Goal: Information Seeking & Learning: Learn about a topic

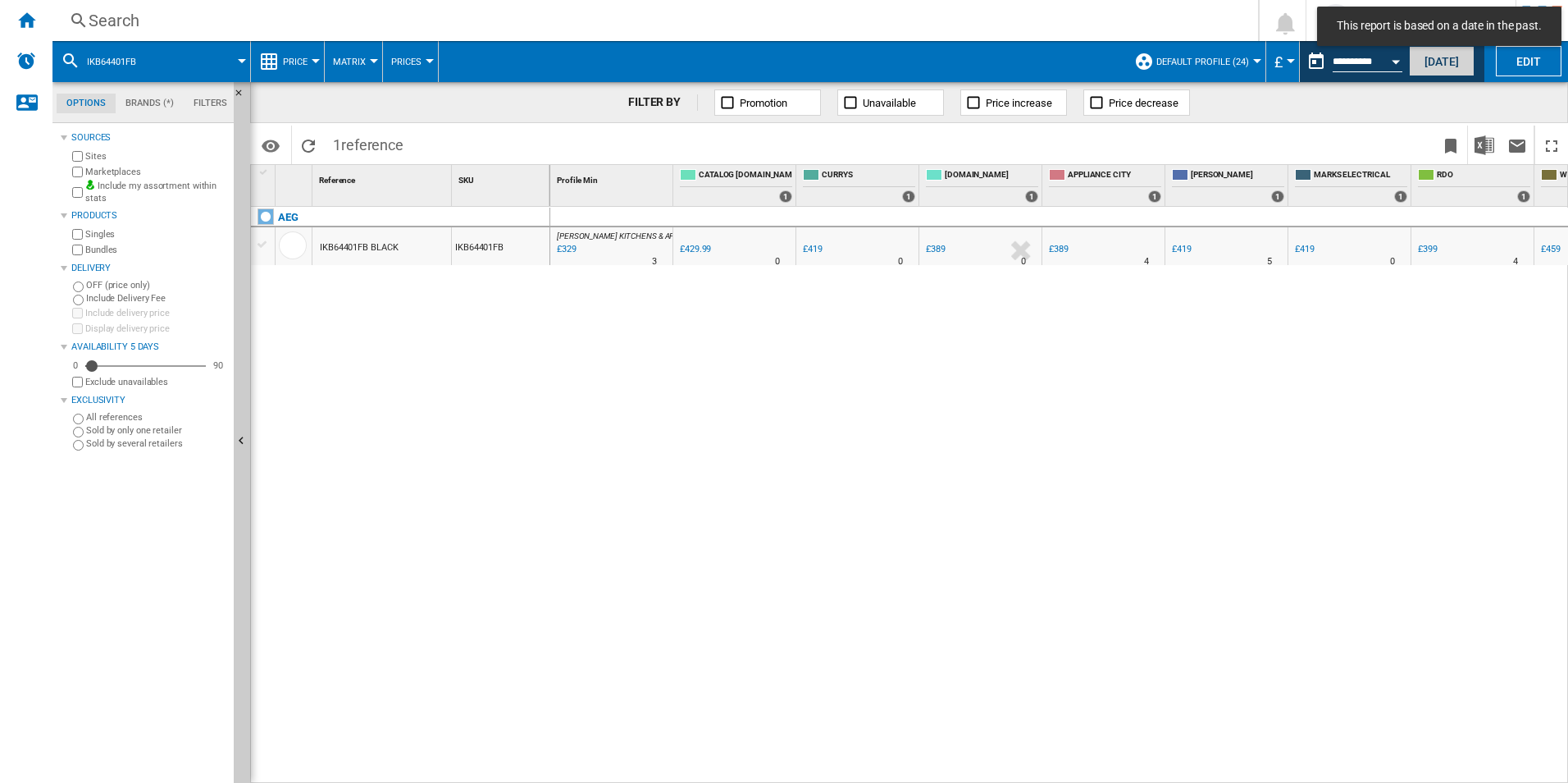
click at [1440, 60] on button "Today" at bounding box center [1441, 61] width 65 height 31
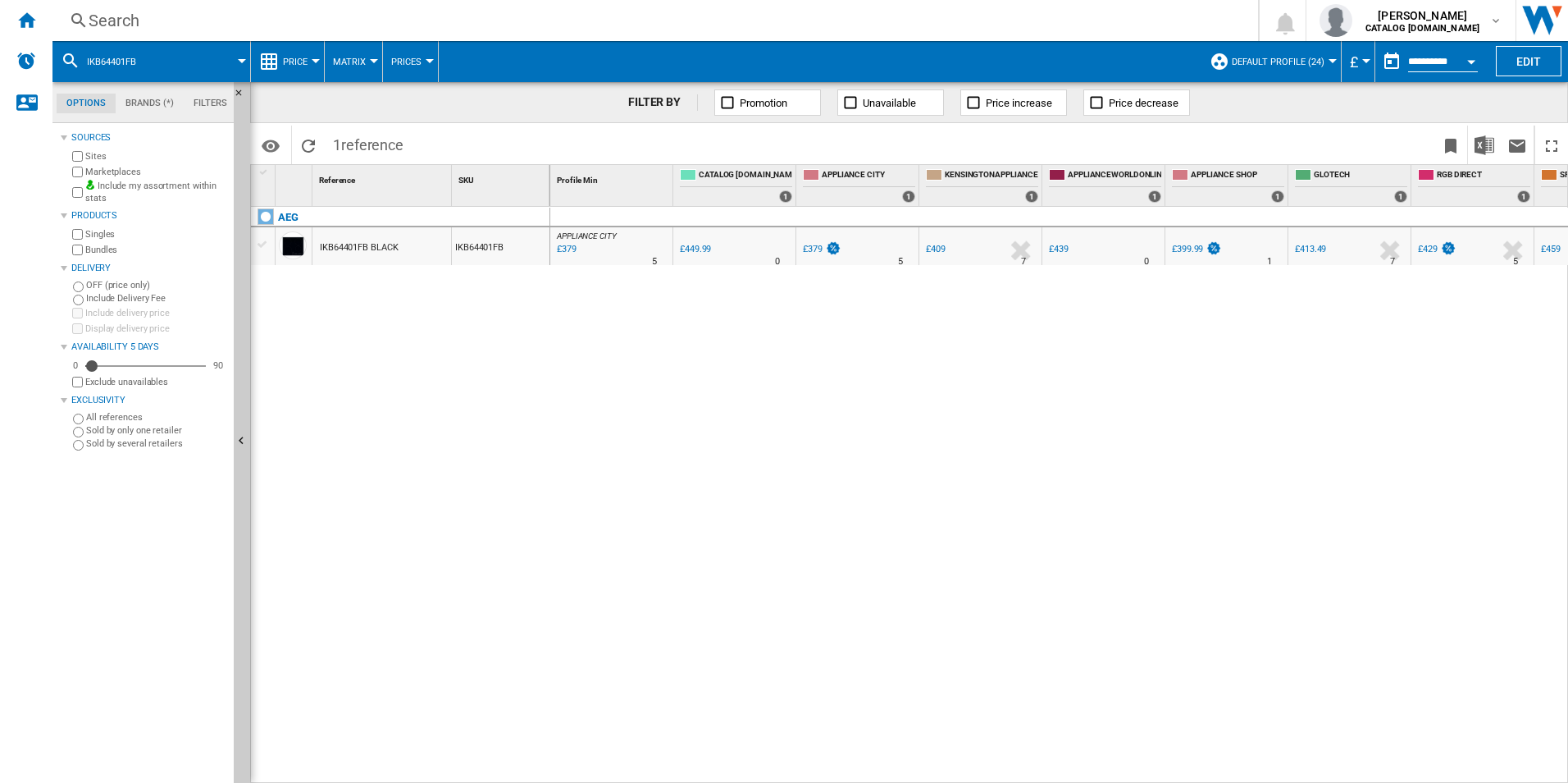
click at [176, 71] on span at bounding box center [200, 61] width 83 height 41
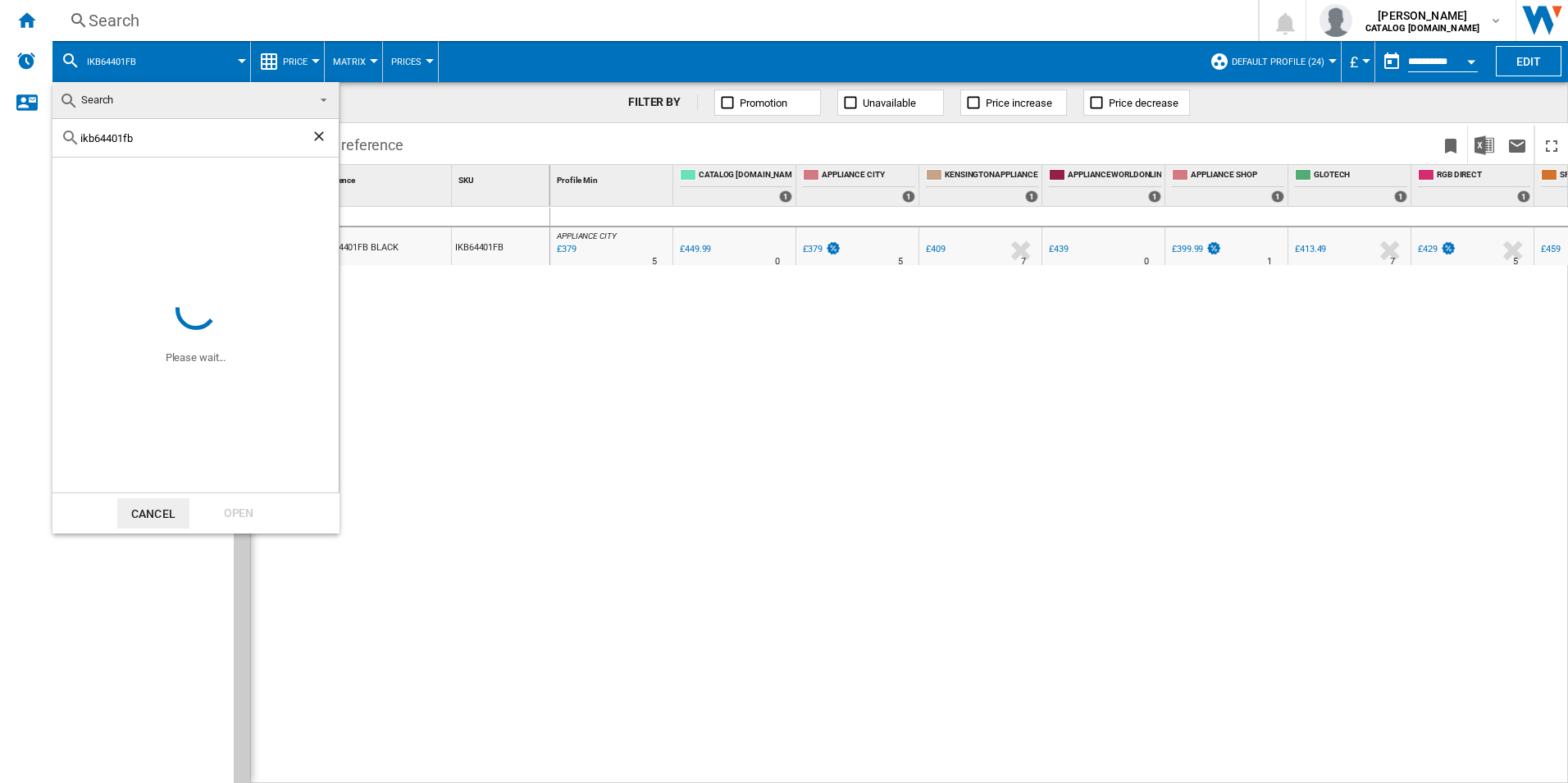
drag, startPoint x: 160, startPoint y: 140, endPoint x: 18, endPoint y: 135, distance: 142.1
click at [18, 135] on body "In order to access Insight, please log out and log in again OK NEW Search Searc…" at bounding box center [784, 391] width 1568 height 783
paste input "TT9PB831AT"
type input "TT9PB831AT"
click at [253, 521] on div "Open" at bounding box center [238, 513] width 72 height 31
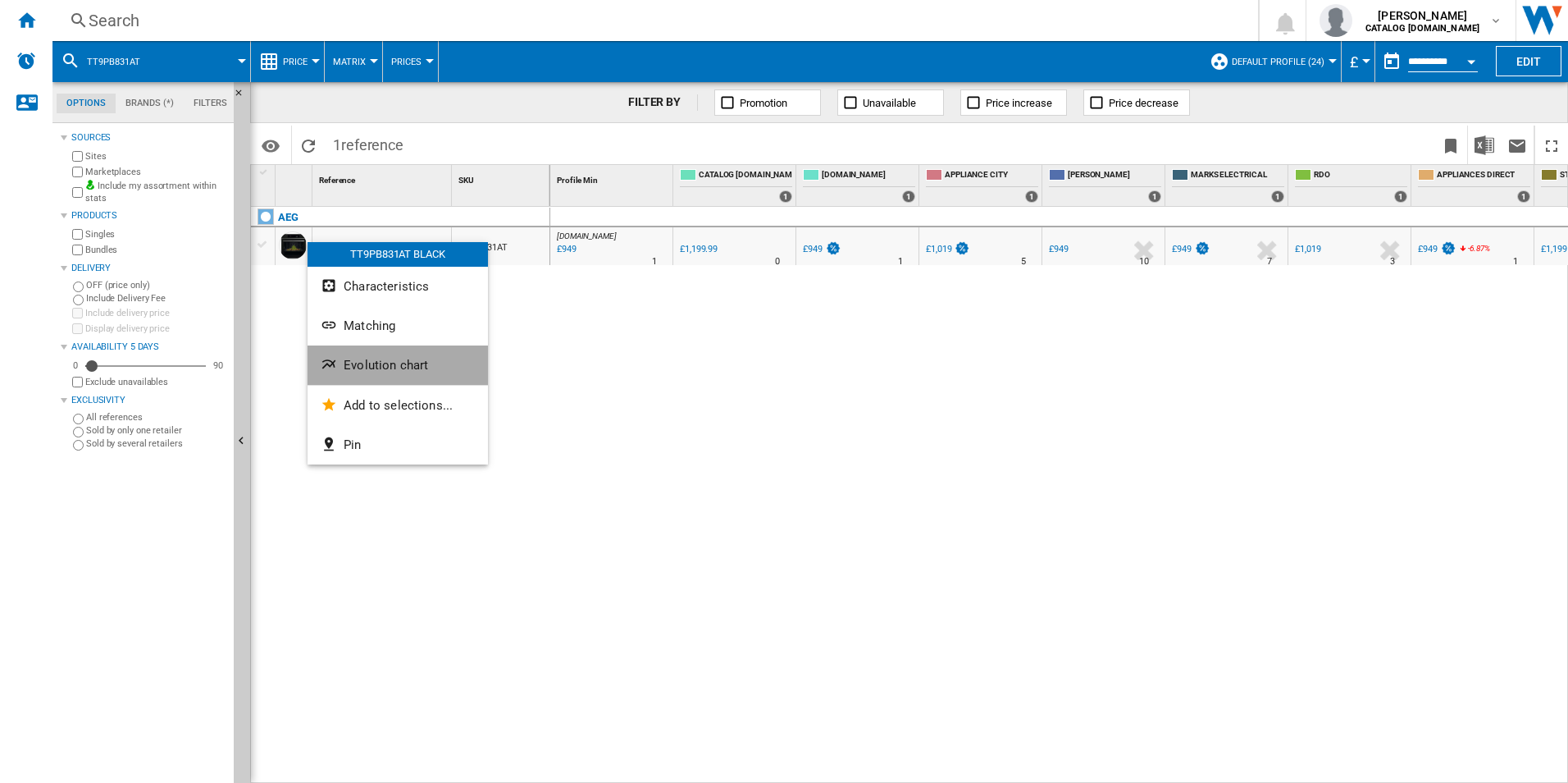
click at [370, 365] on span "Evolution chart" at bounding box center [385, 364] width 84 height 15
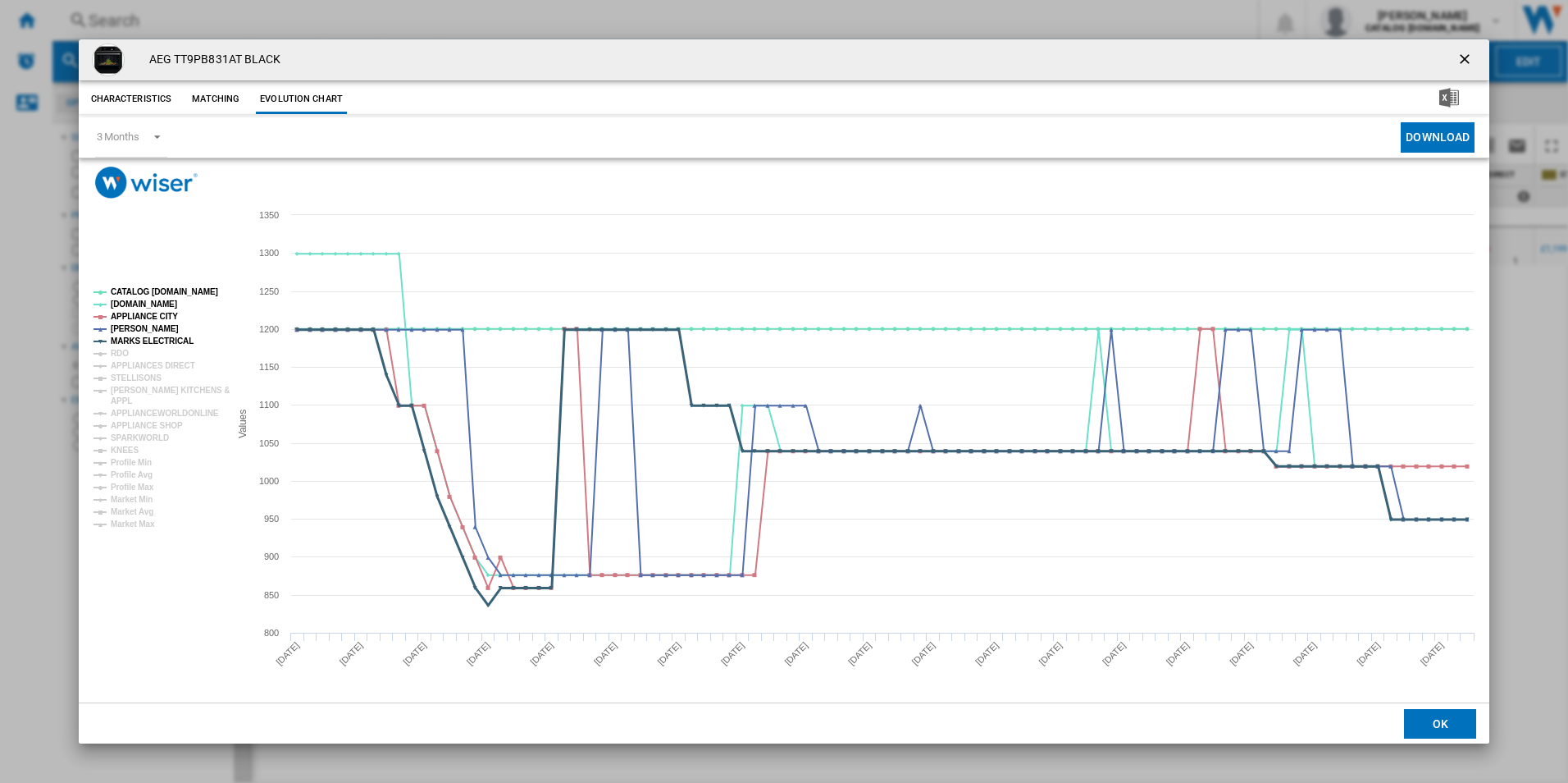
click at [119, 341] on tspan "MARKS ELECTRICAL" at bounding box center [153, 340] width 83 height 9
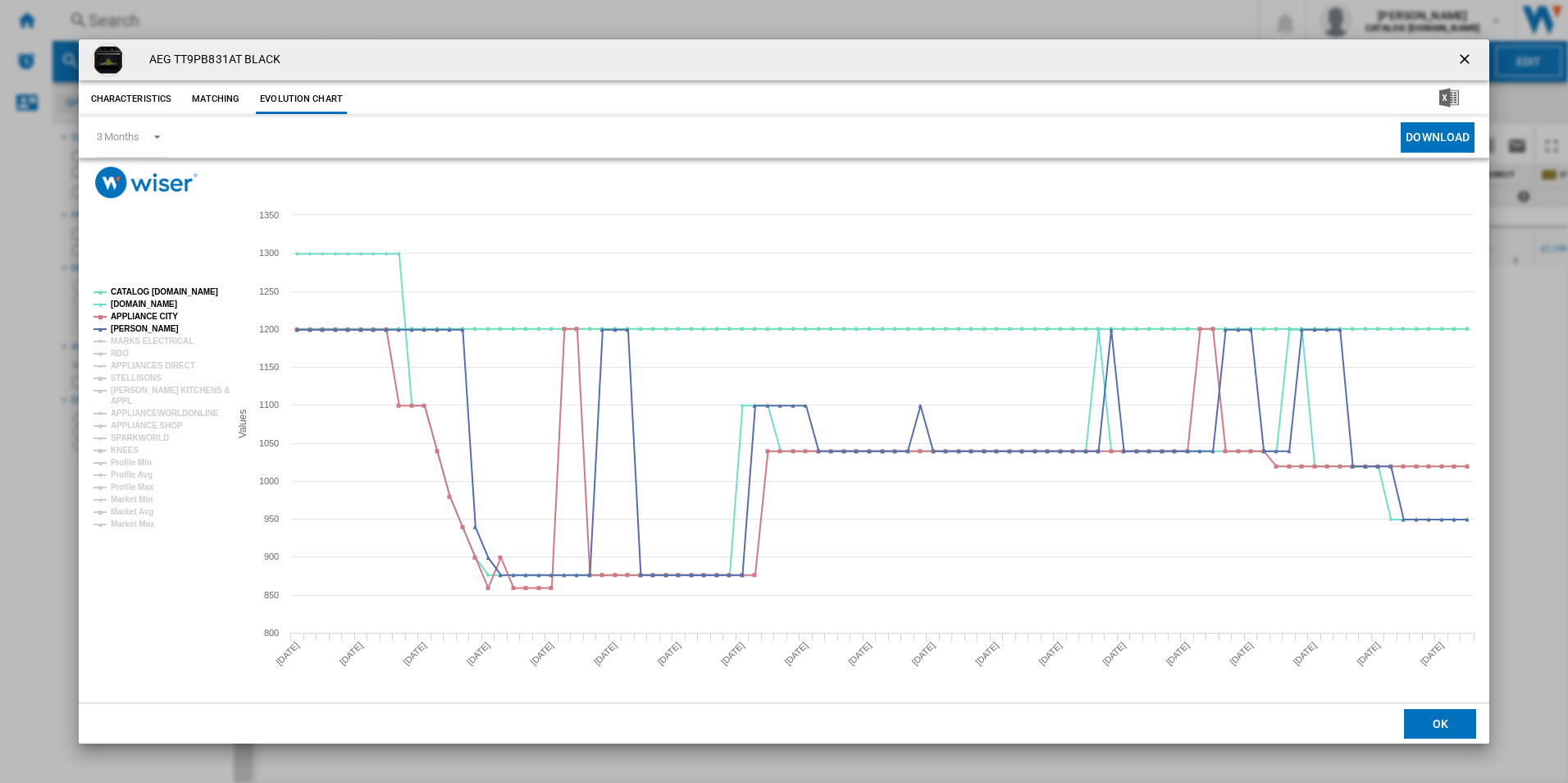
click at [119, 341] on tspan "MARKS ELECTRICAL" at bounding box center [153, 340] width 83 height 9
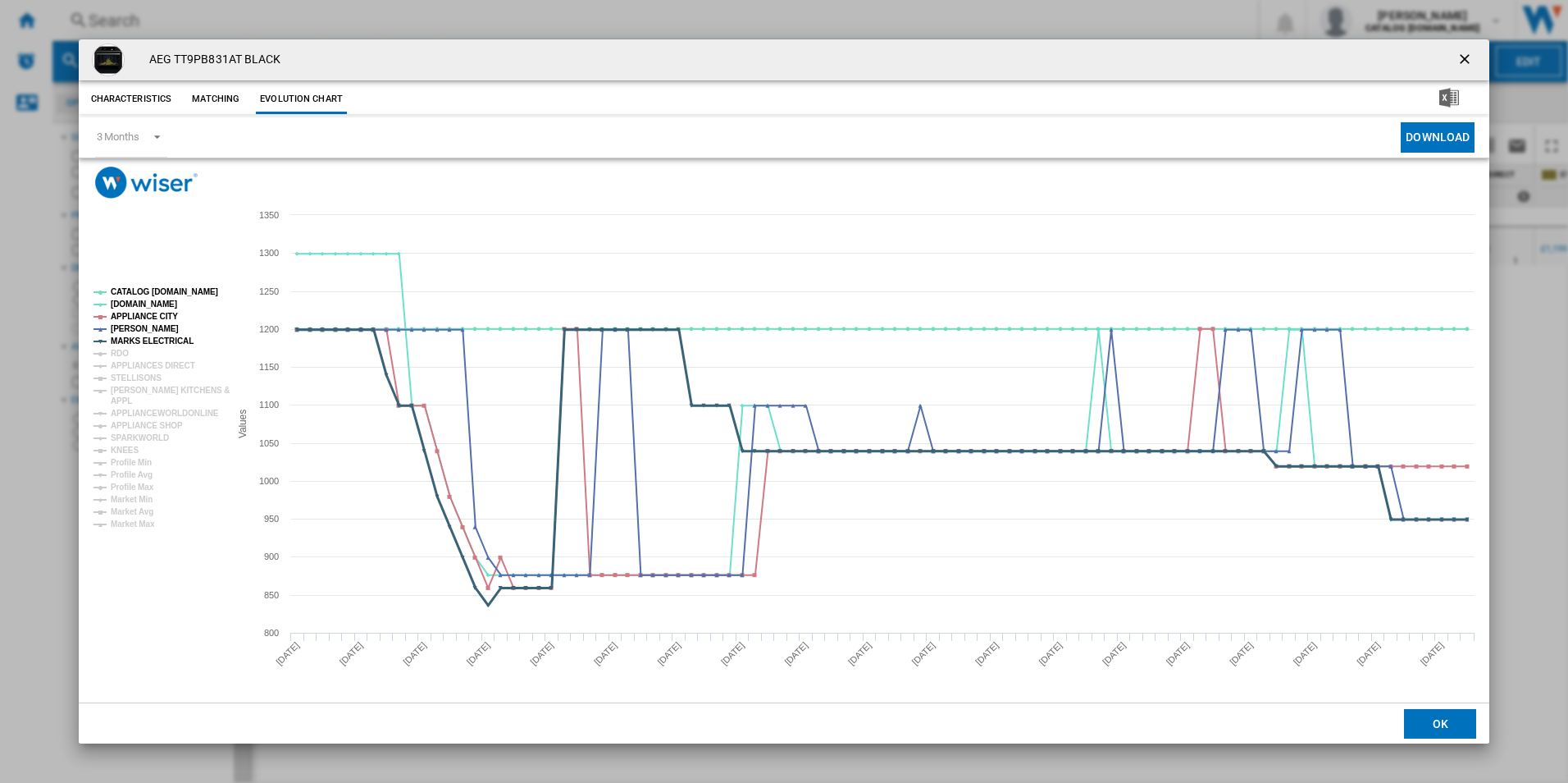
click at [119, 341] on tspan "MARKS ELECTRICAL" at bounding box center [153, 340] width 83 height 9
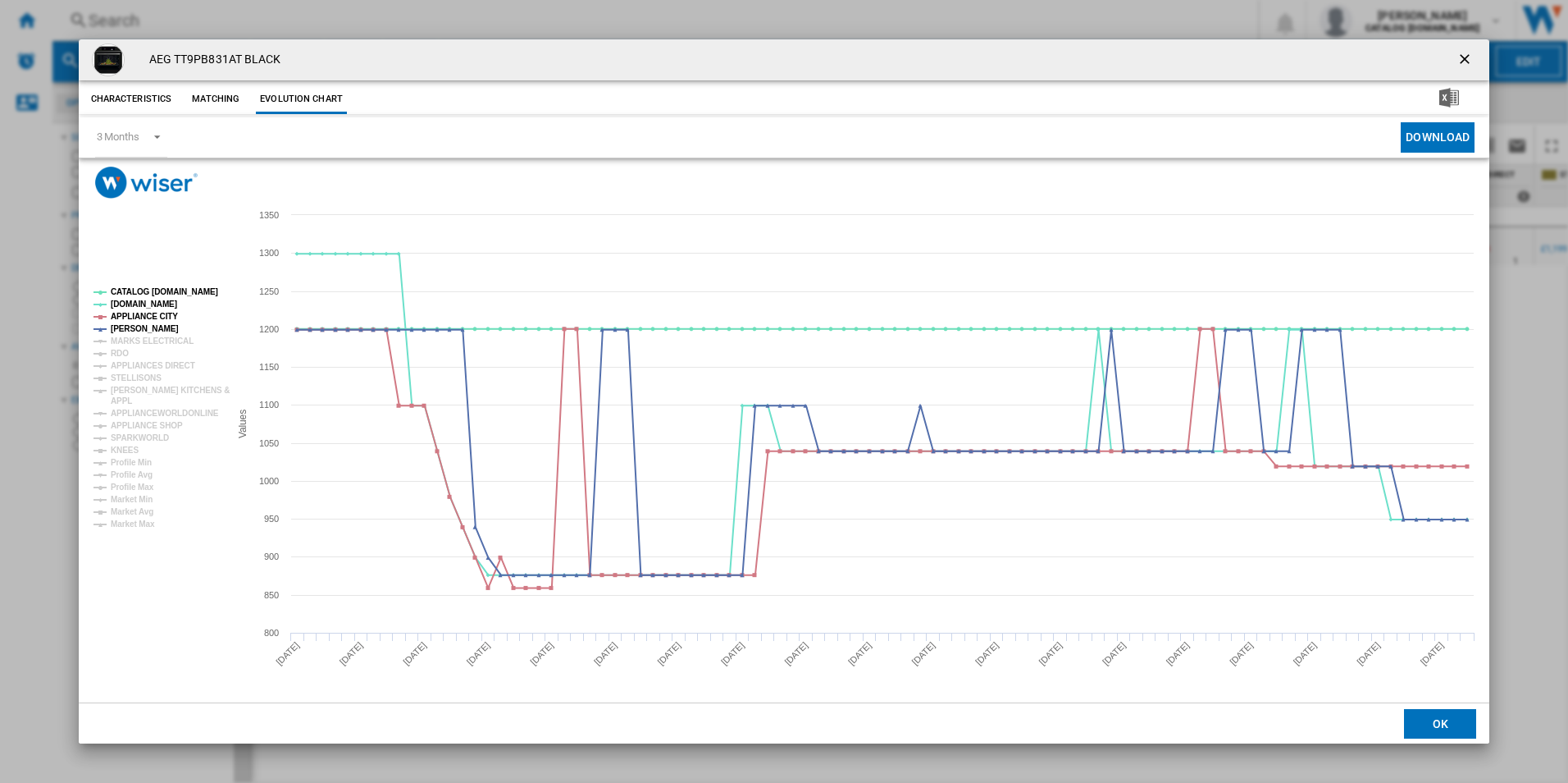
click at [119, 341] on tspan "MARKS ELECTRICAL" at bounding box center [153, 340] width 83 height 9
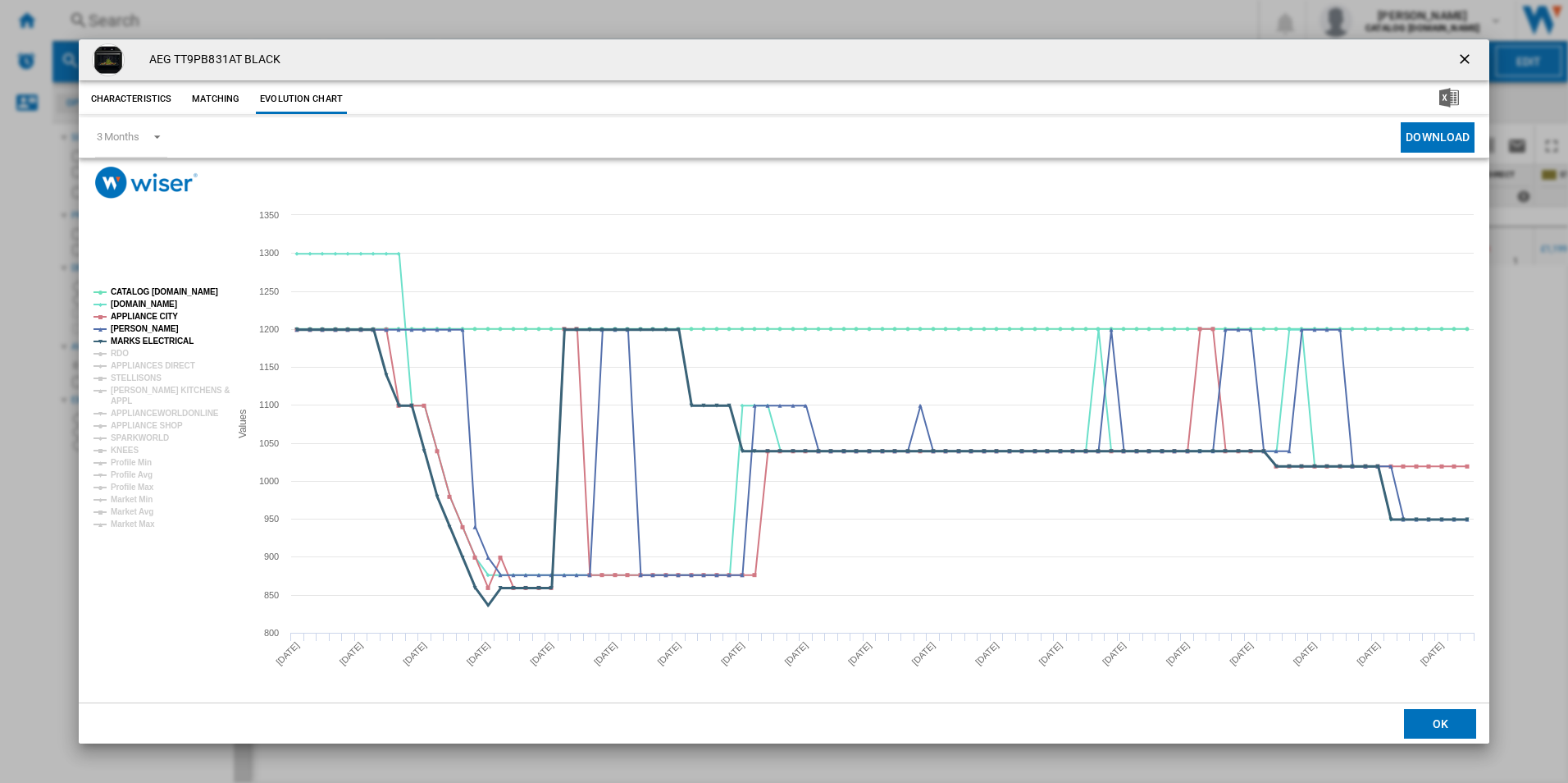
click at [119, 341] on tspan "MARKS ELECTRICAL" at bounding box center [153, 340] width 83 height 9
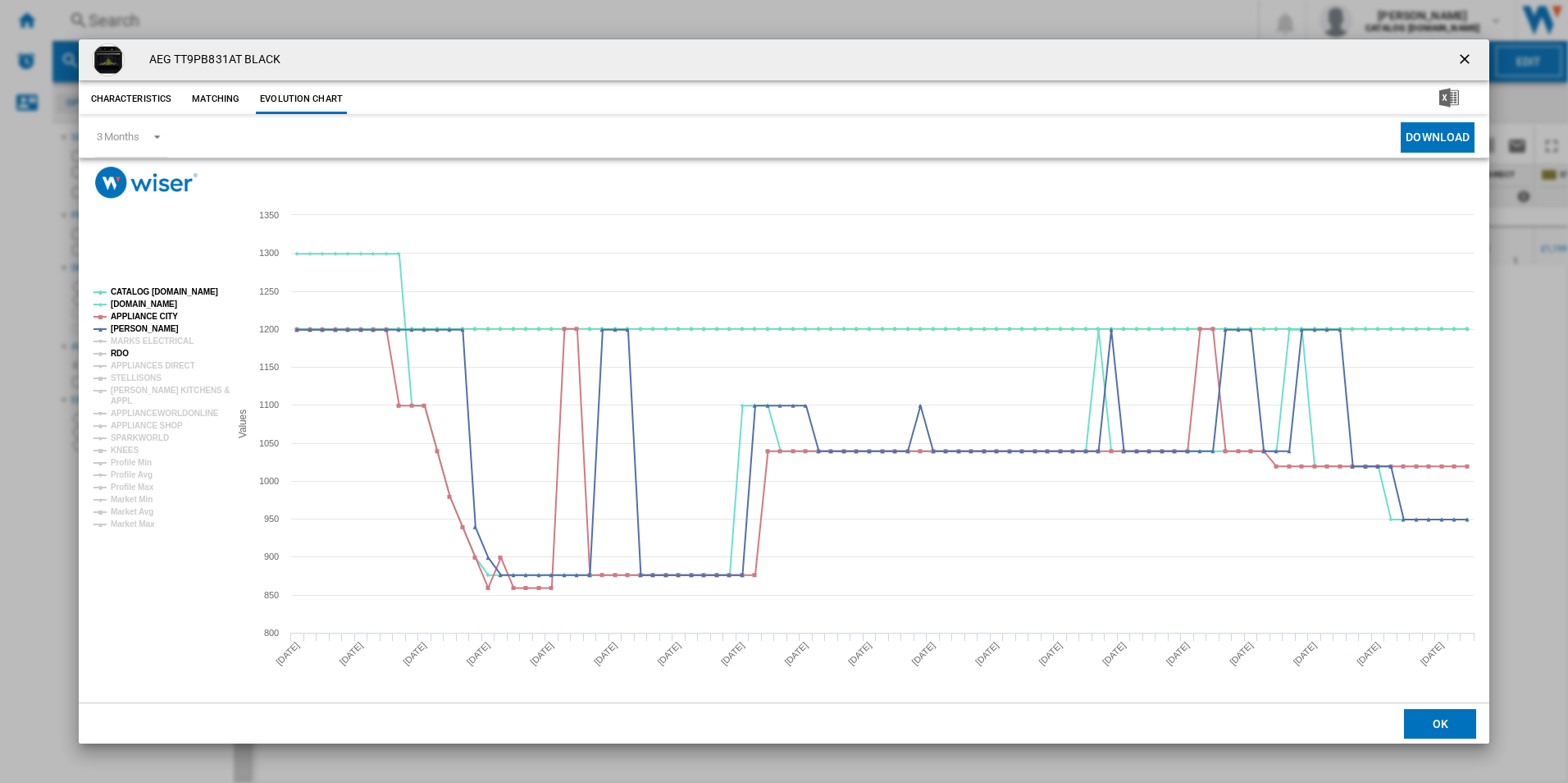
click at [121, 348] on tspan "RDO" at bounding box center [120, 352] width 18 height 9
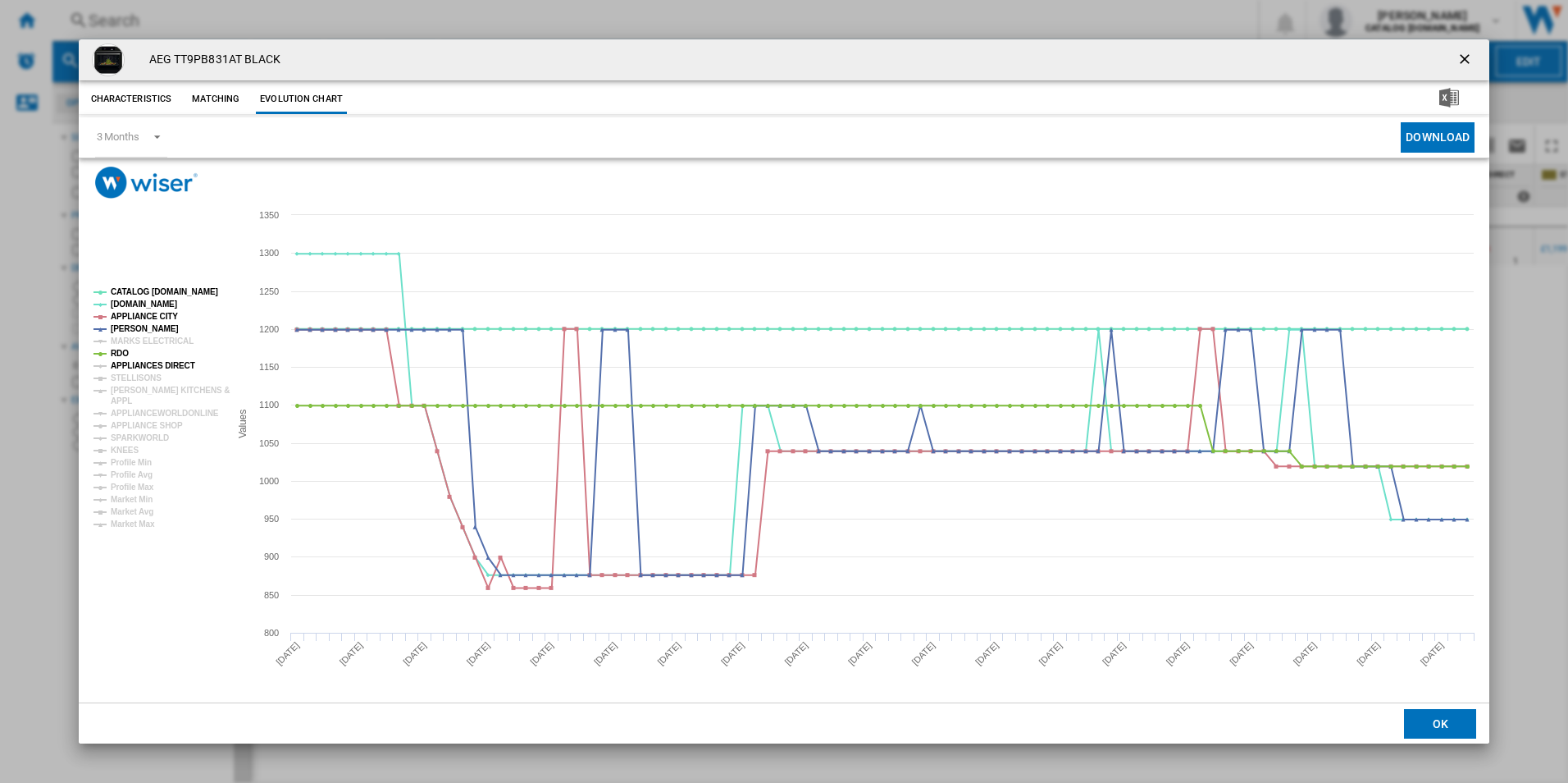
click at [120, 366] on tspan "APPLIANCES DIRECT" at bounding box center [153, 365] width 84 height 9
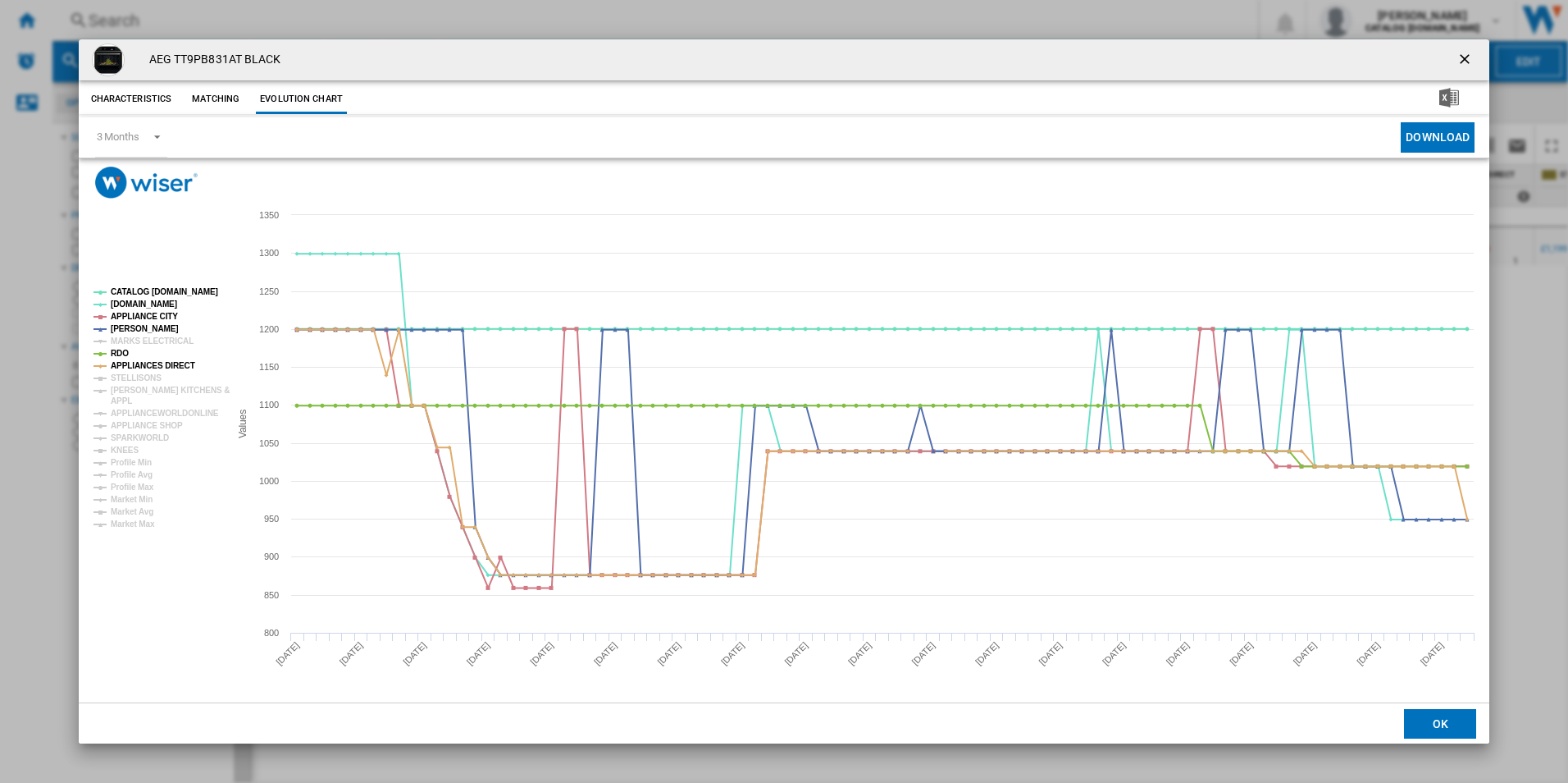
click at [120, 366] on tspan "APPLIANCES DIRECT" at bounding box center [153, 365] width 84 height 9
click at [119, 342] on tspan "MARKS ELECTRICAL" at bounding box center [153, 340] width 83 height 9
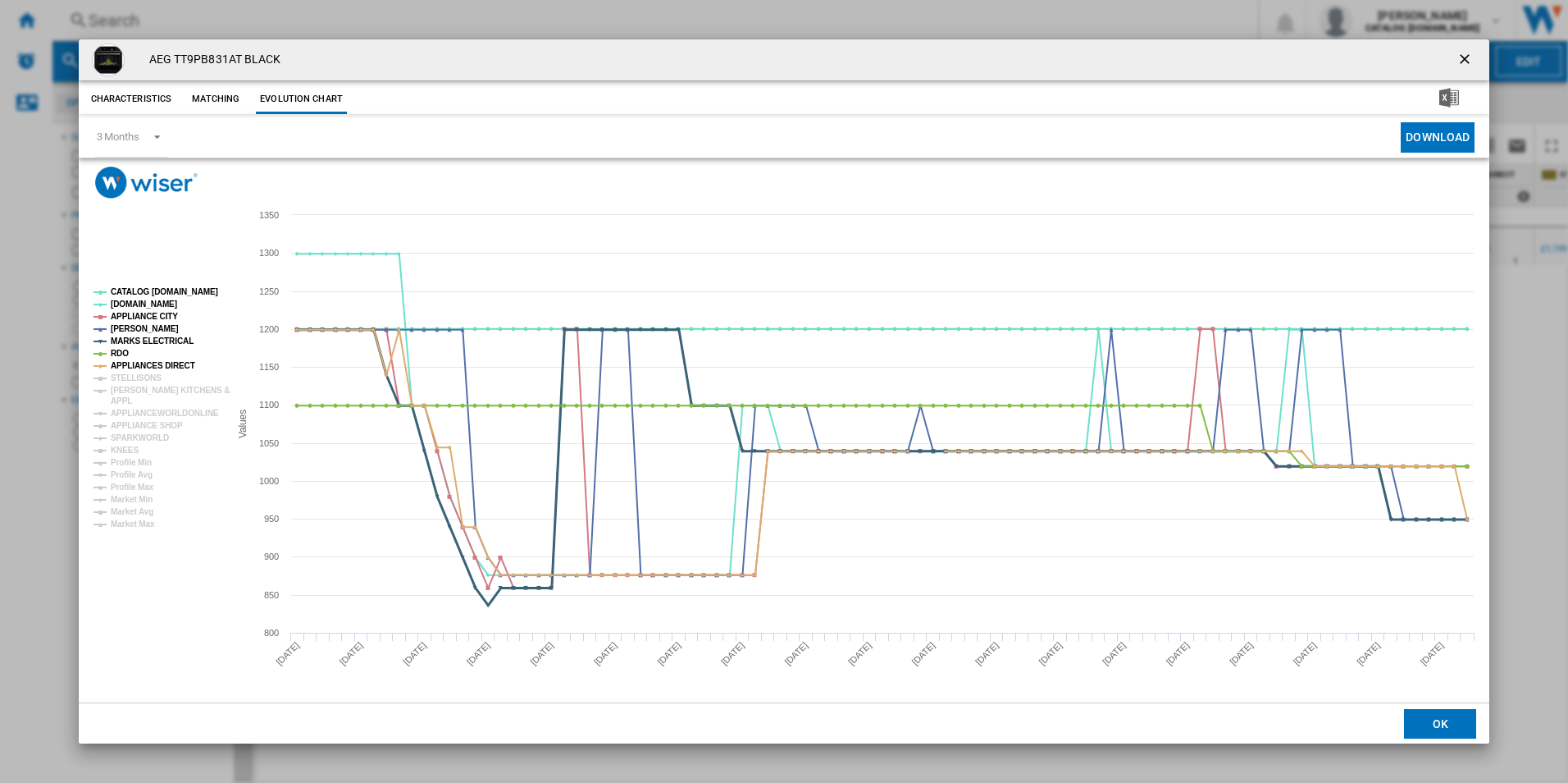
click at [119, 342] on tspan "MARKS ELECTRICAL" at bounding box center [153, 340] width 83 height 9
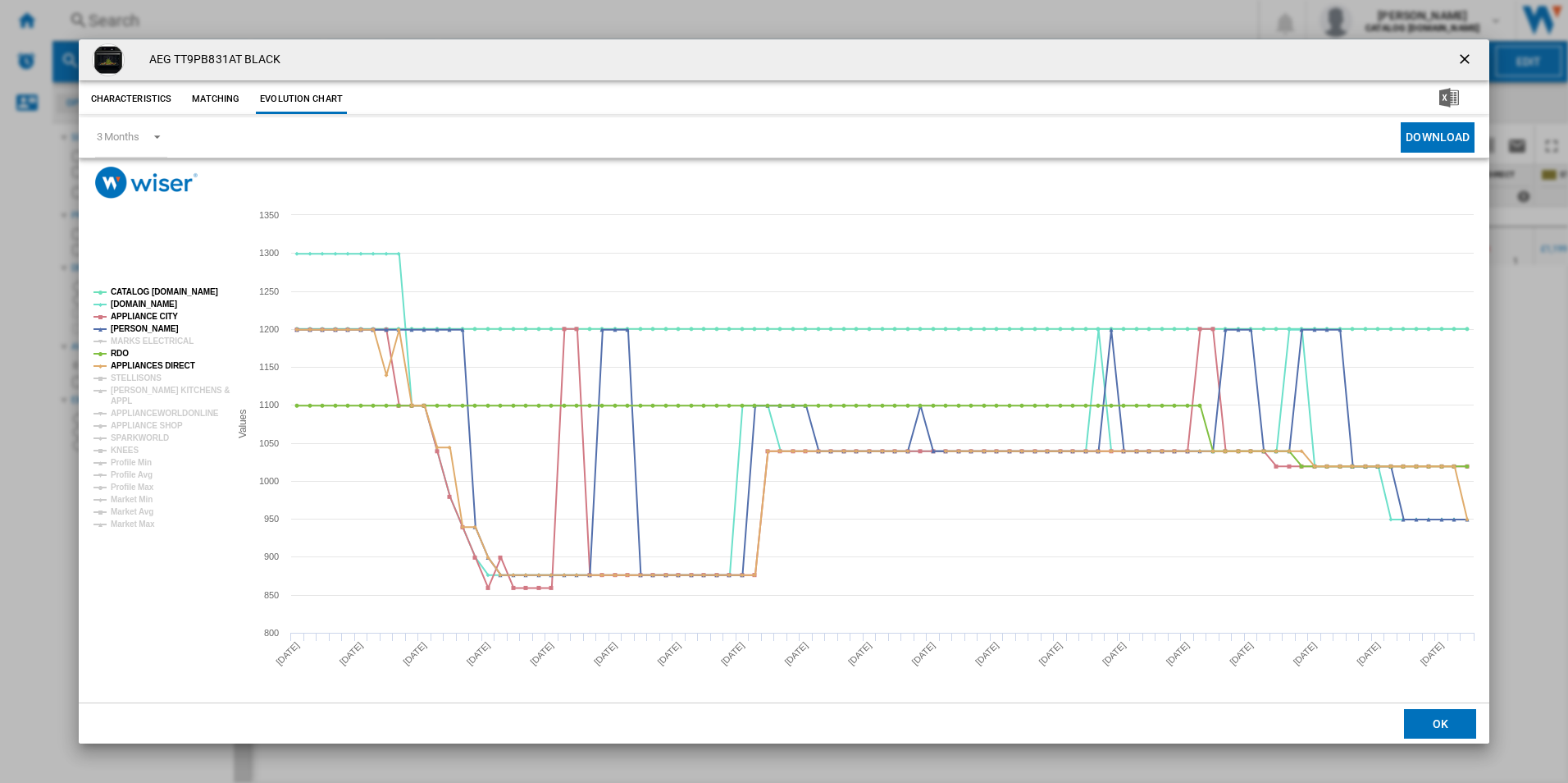
click at [119, 342] on tspan "MARKS ELECTRICAL" at bounding box center [153, 340] width 83 height 9
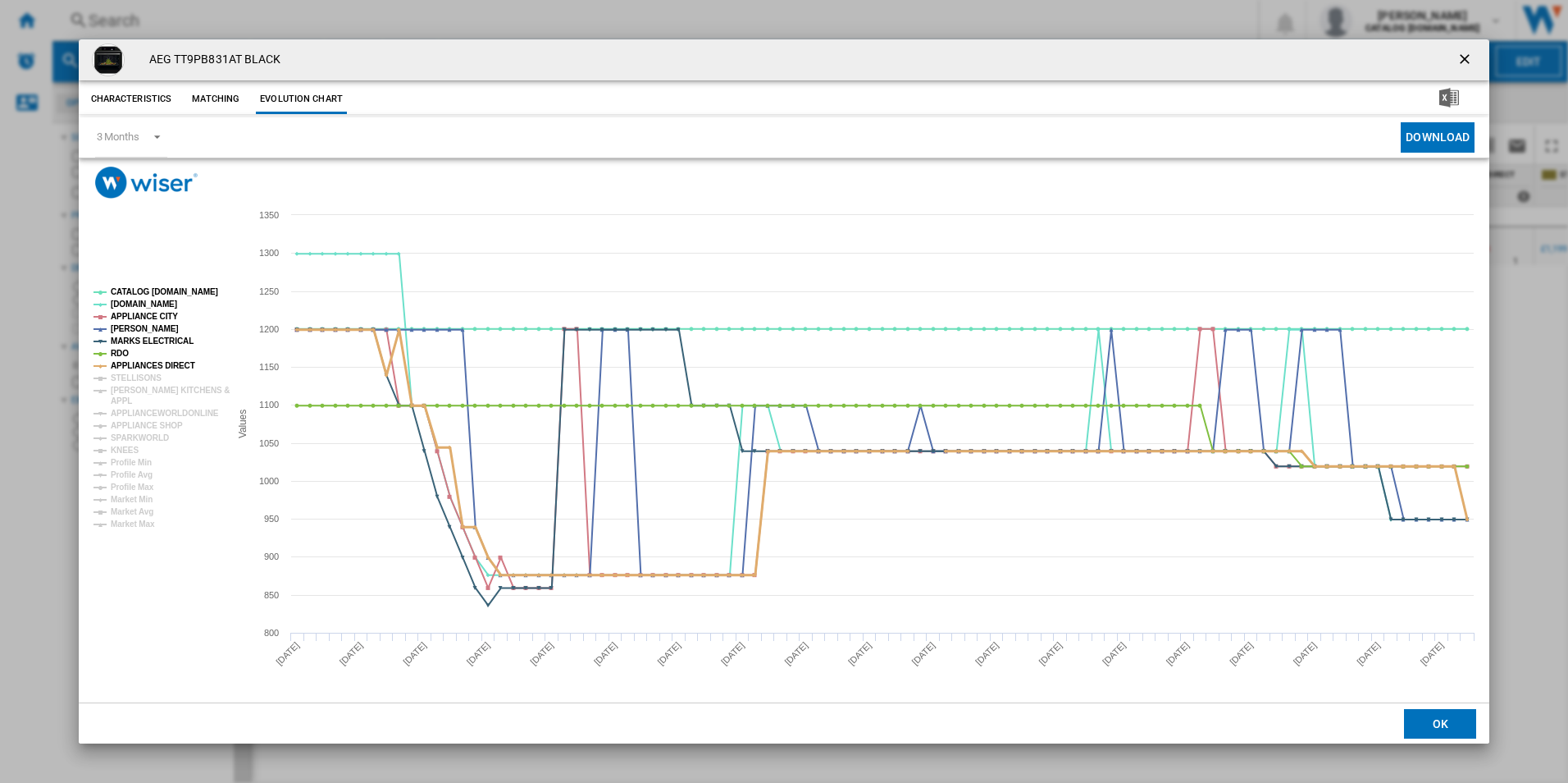
click at [119, 361] on tspan "APPLIANCES DIRECT" at bounding box center [153, 365] width 84 height 9
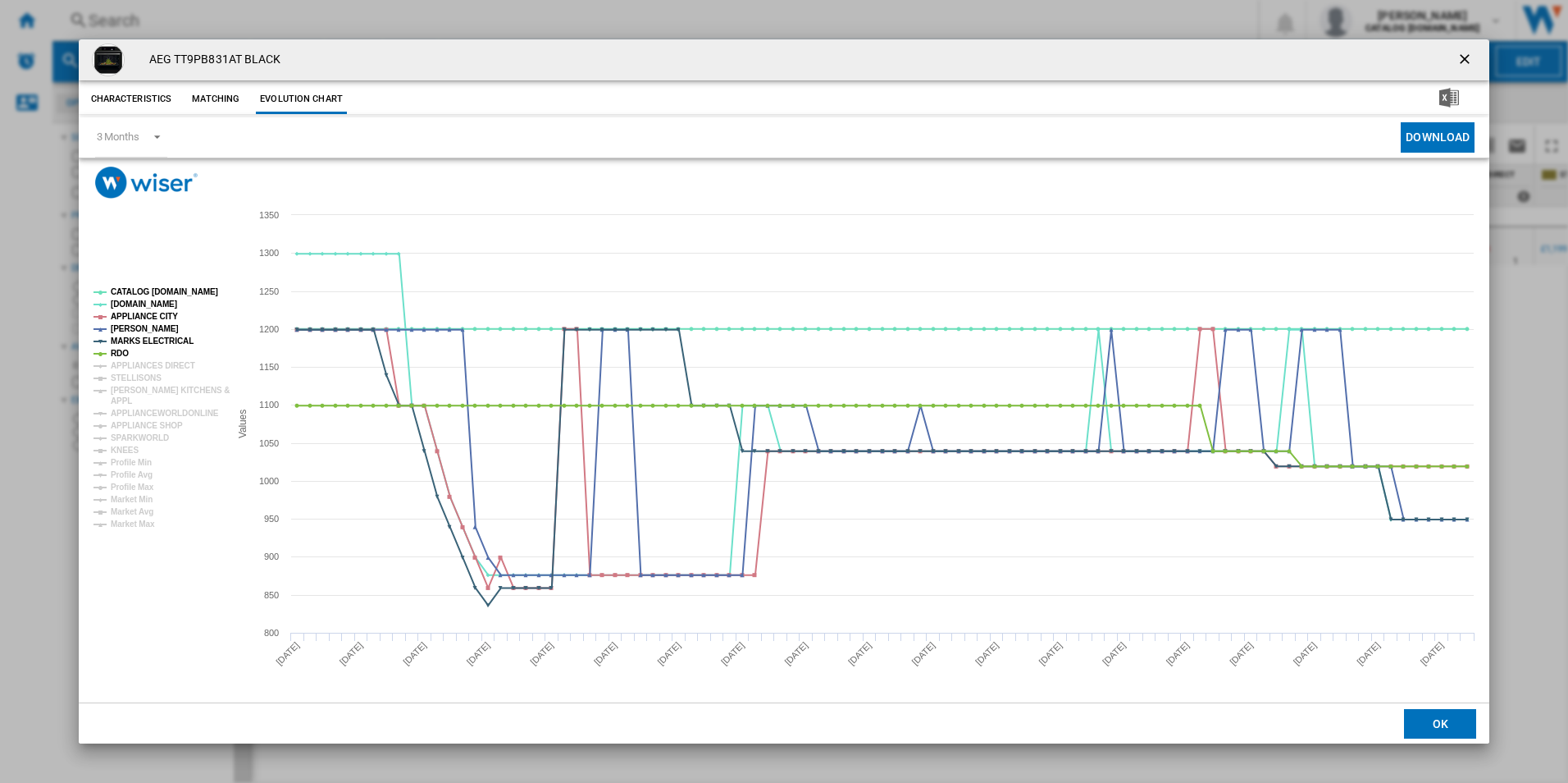
click at [119, 361] on tspan "APPLIANCES DIRECT" at bounding box center [153, 365] width 84 height 9
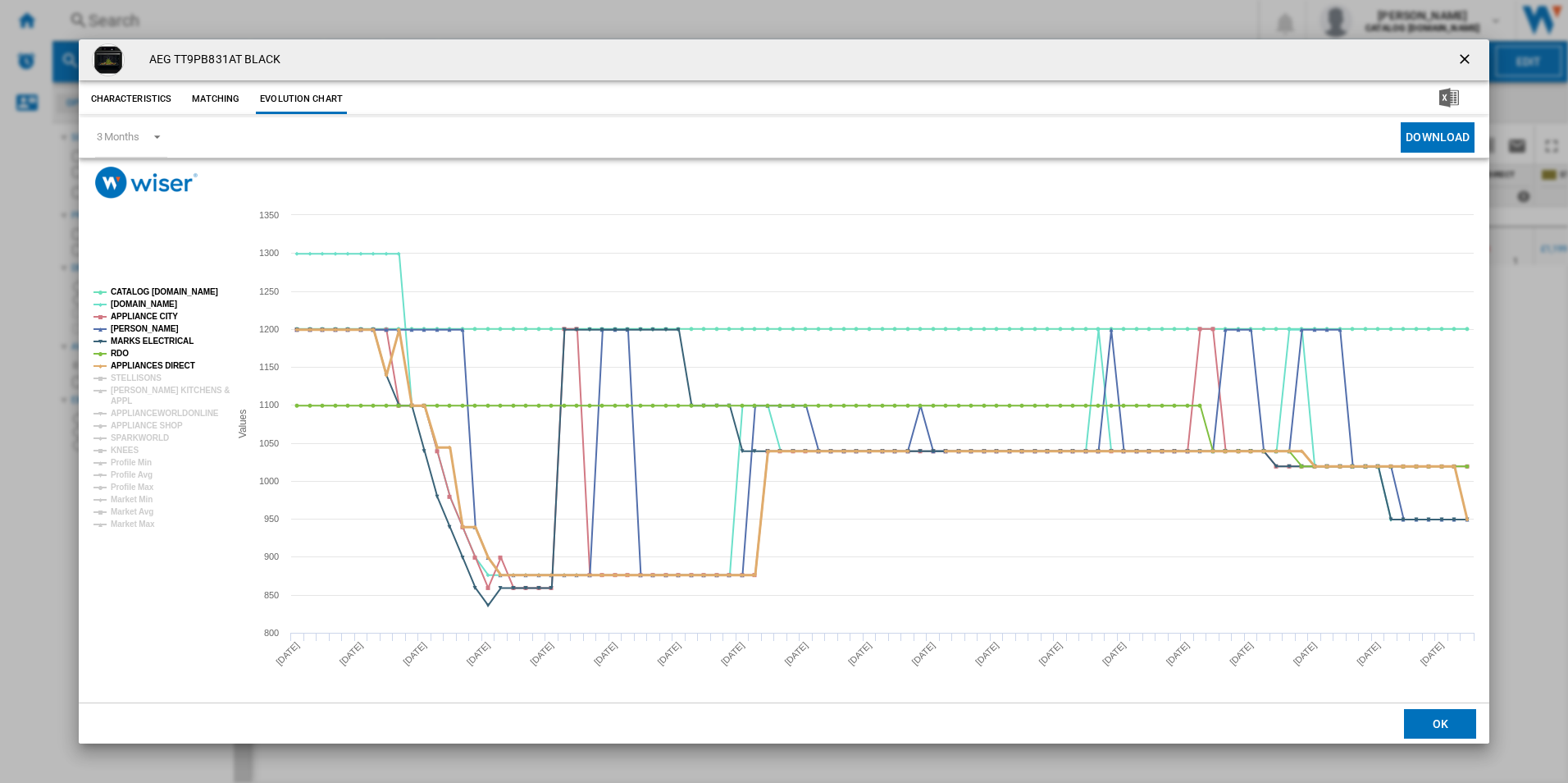
click at [119, 362] on tspan "APPLIANCES DIRECT" at bounding box center [153, 365] width 84 height 9
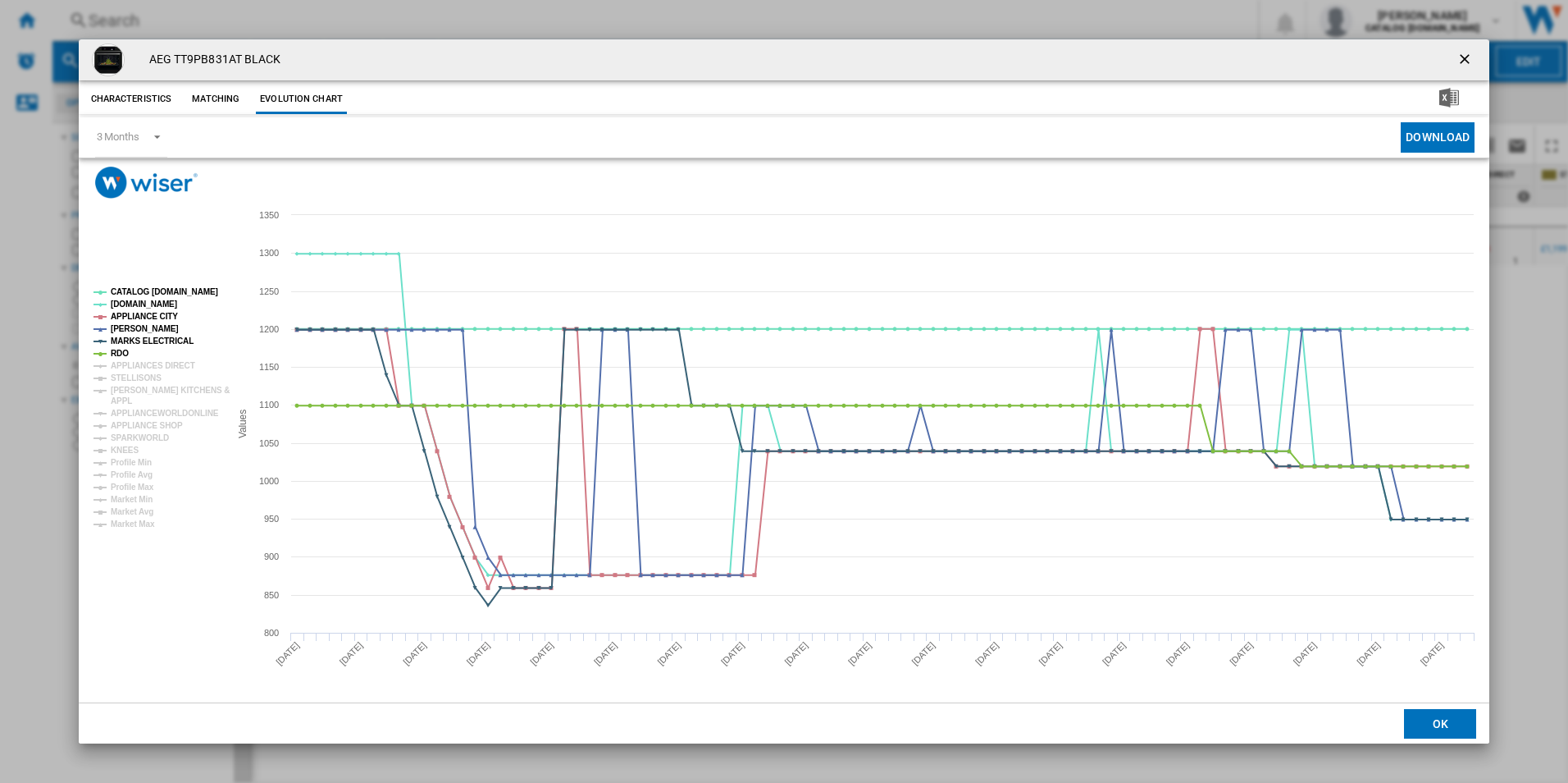
click at [119, 362] on tspan "APPLIANCES DIRECT" at bounding box center [153, 365] width 84 height 9
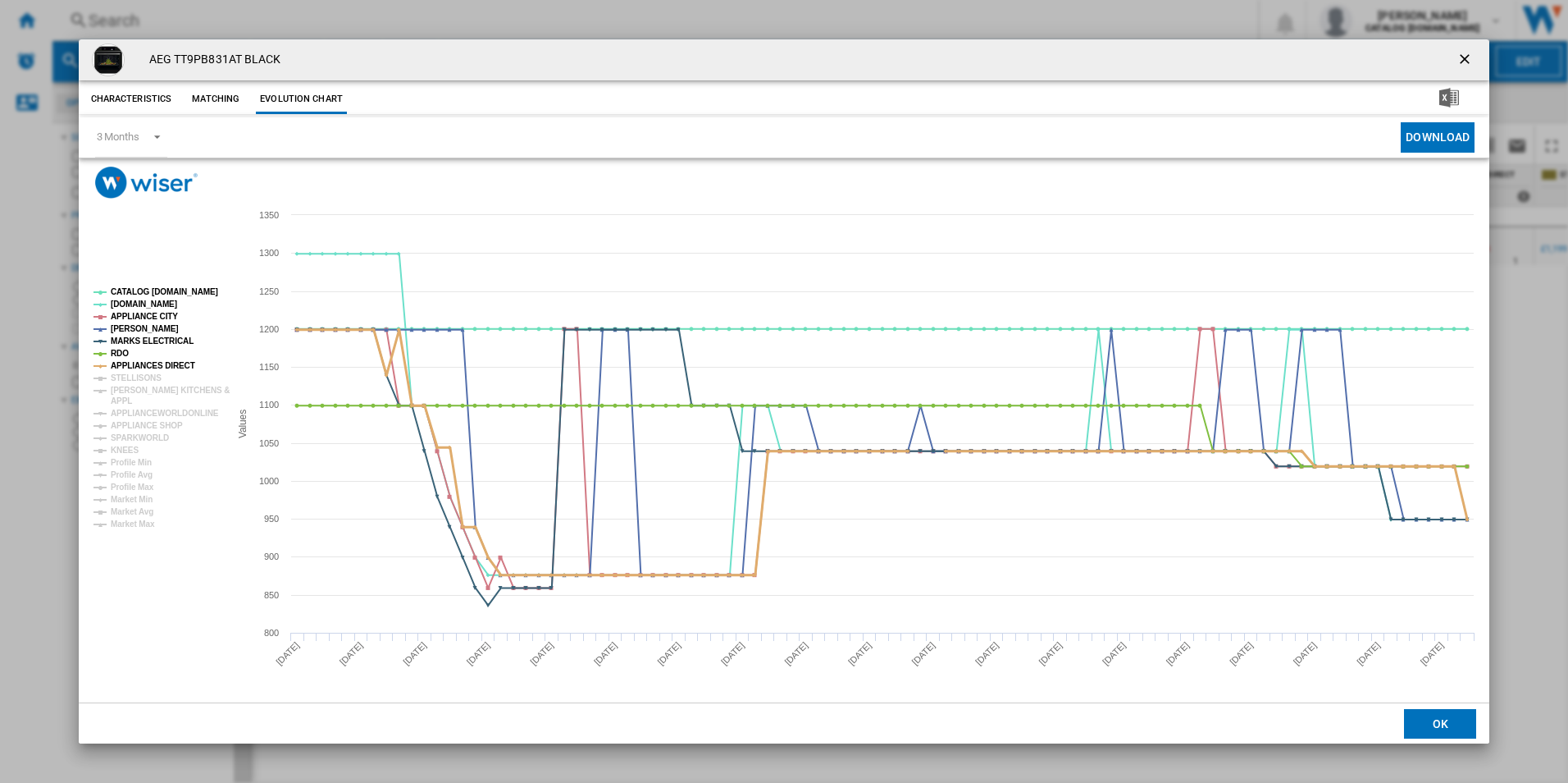
click at [119, 362] on tspan "APPLIANCES DIRECT" at bounding box center [153, 365] width 84 height 9
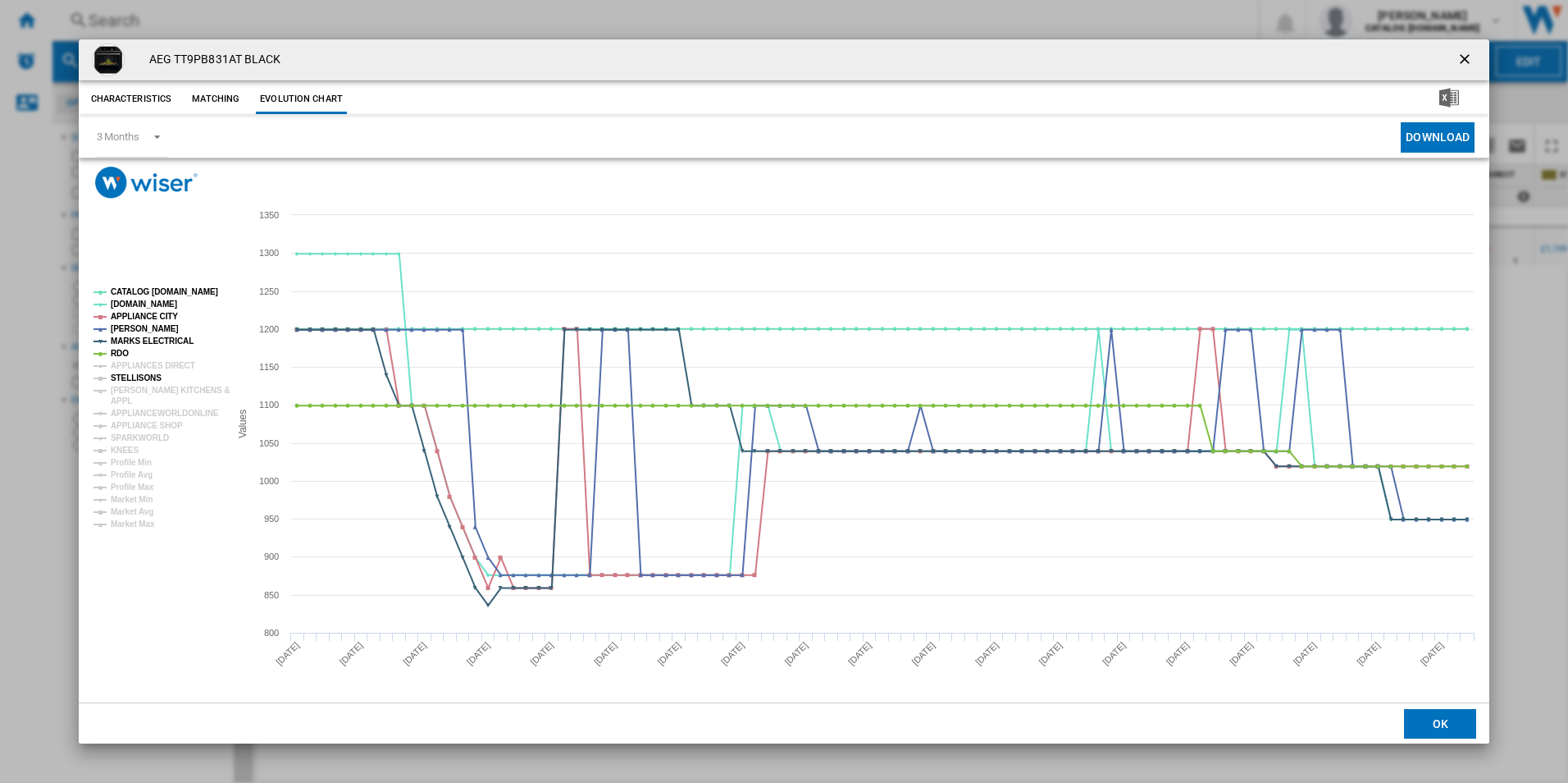
click at [113, 373] on tspan "STELLISONS" at bounding box center [136, 377] width 51 height 9
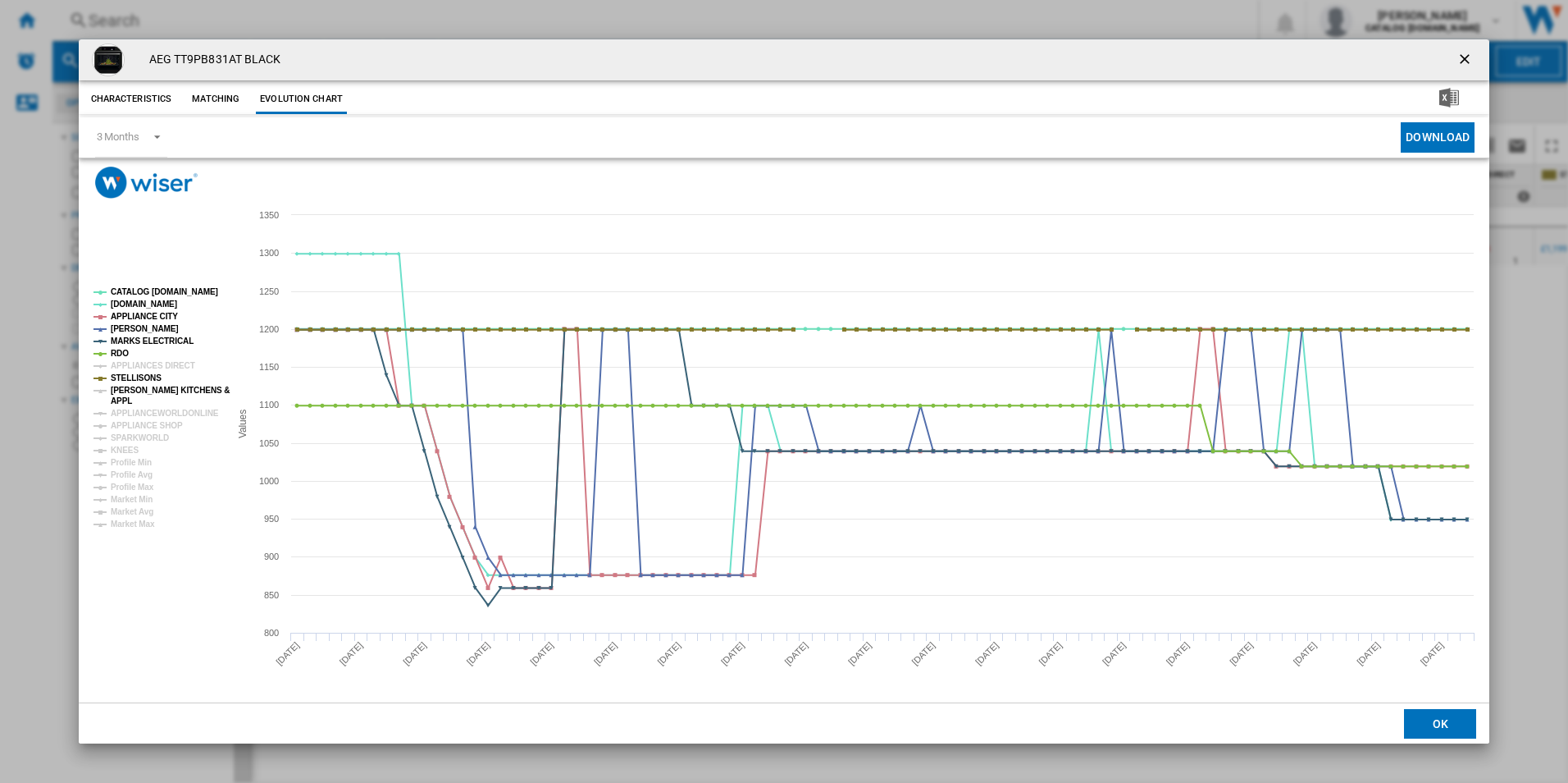
click at [115, 391] on tspan "PAUL DAVIES KITCHENS &" at bounding box center [171, 390] width 119 height 9
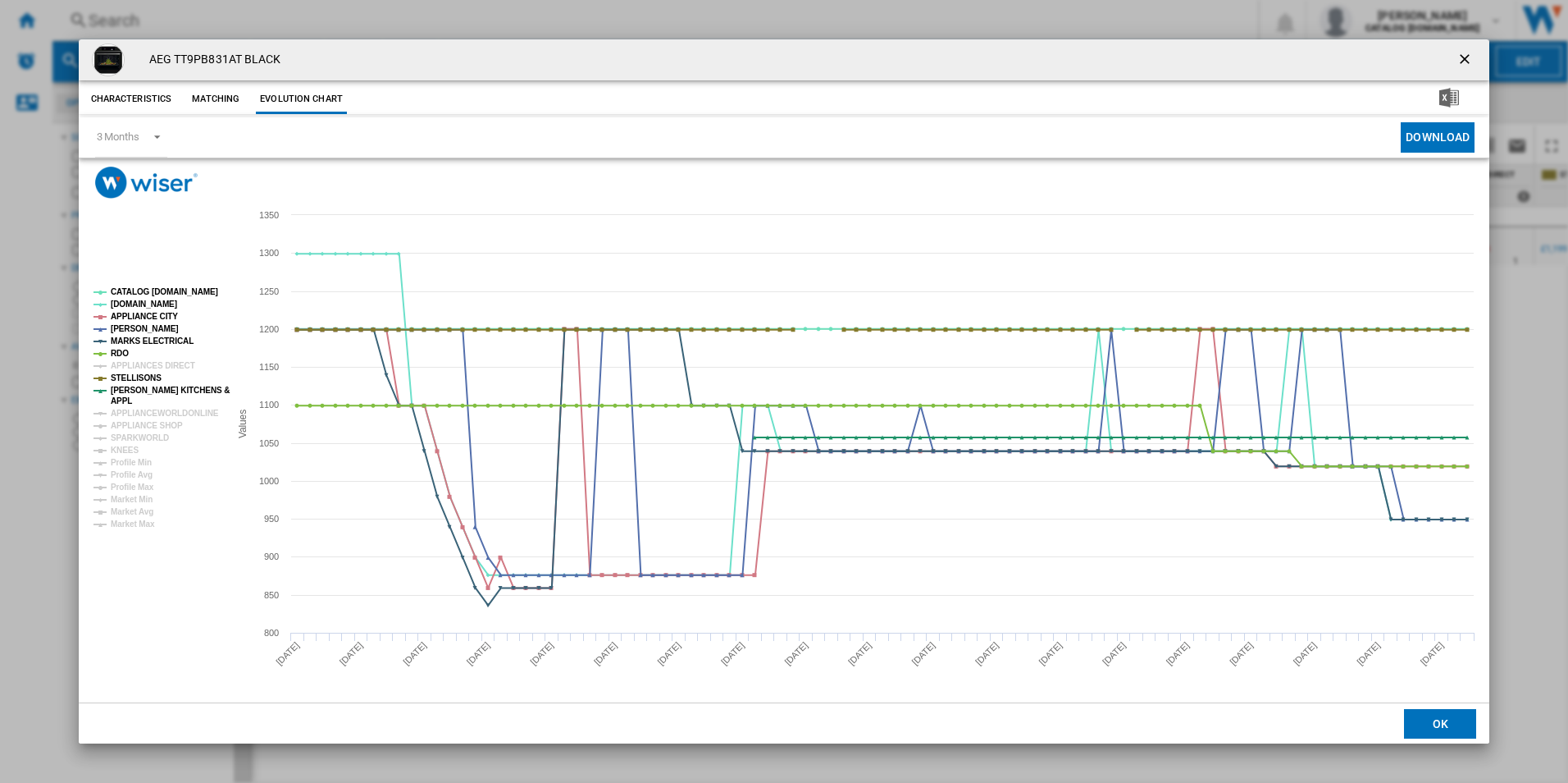
click at [115, 391] on tspan "PAUL DAVIES KITCHENS &" at bounding box center [171, 390] width 119 height 9
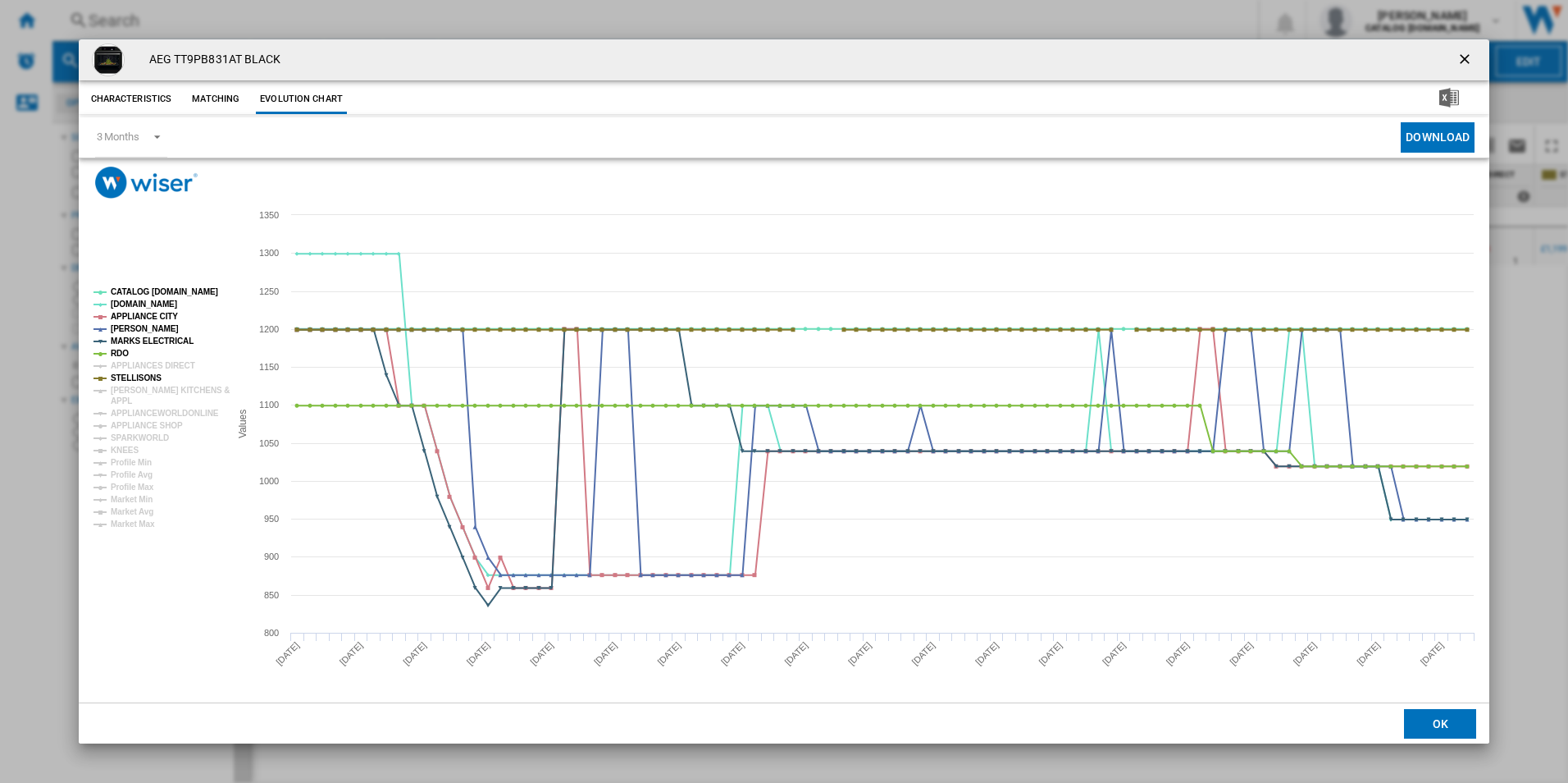
click at [115, 391] on tspan "PAUL DAVIES KITCHENS &" at bounding box center [171, 390] width 119 height 9
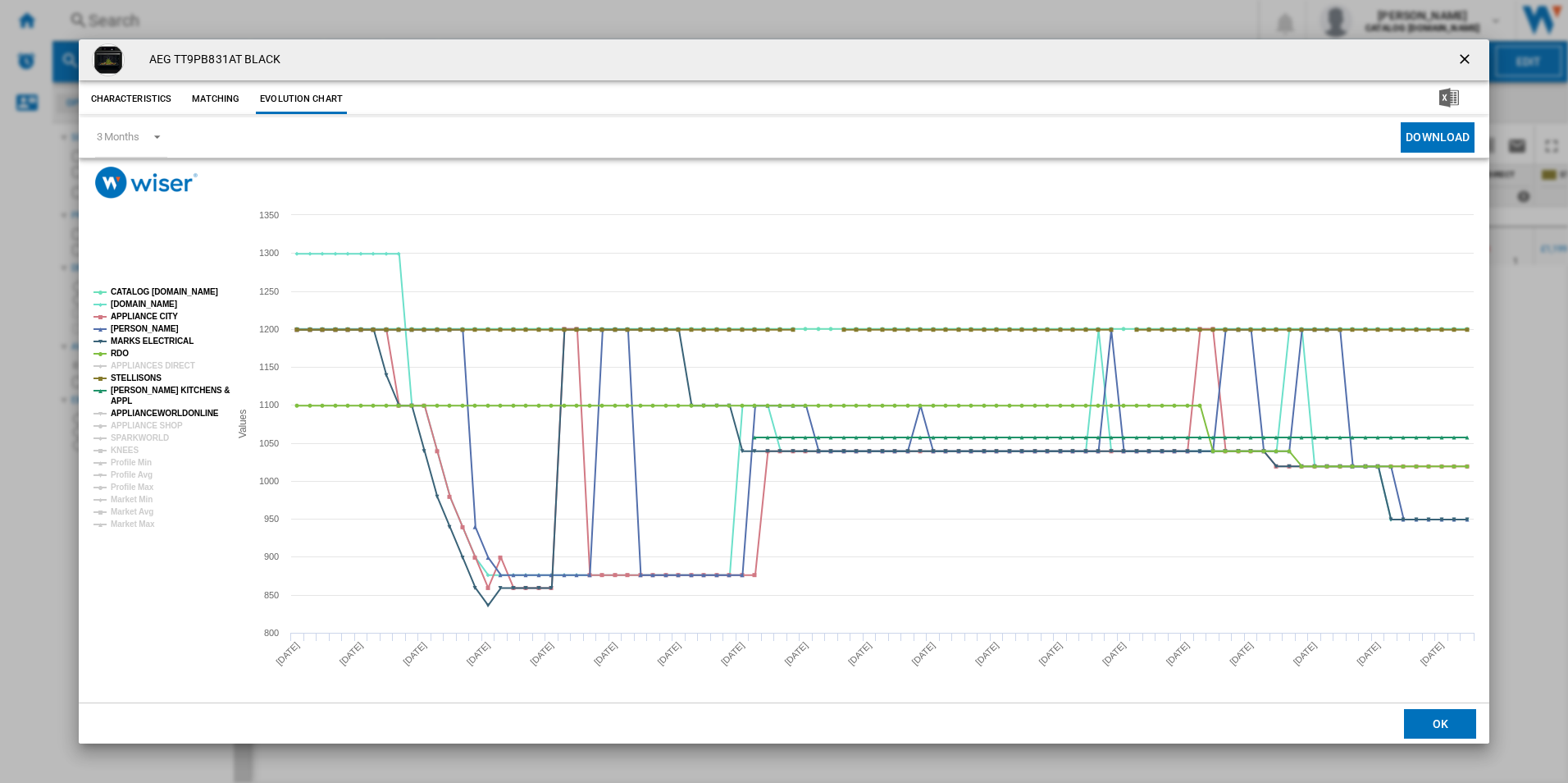
click at [116, 410] on tspan "APPLIANCEWORLDONLINE" at bounding box center [165, 413] width 108 height 9
click at [117, 410] on tspan "APPLIANCEWORLDONLINE" at bounding box center [165, 413] width 108 height 9
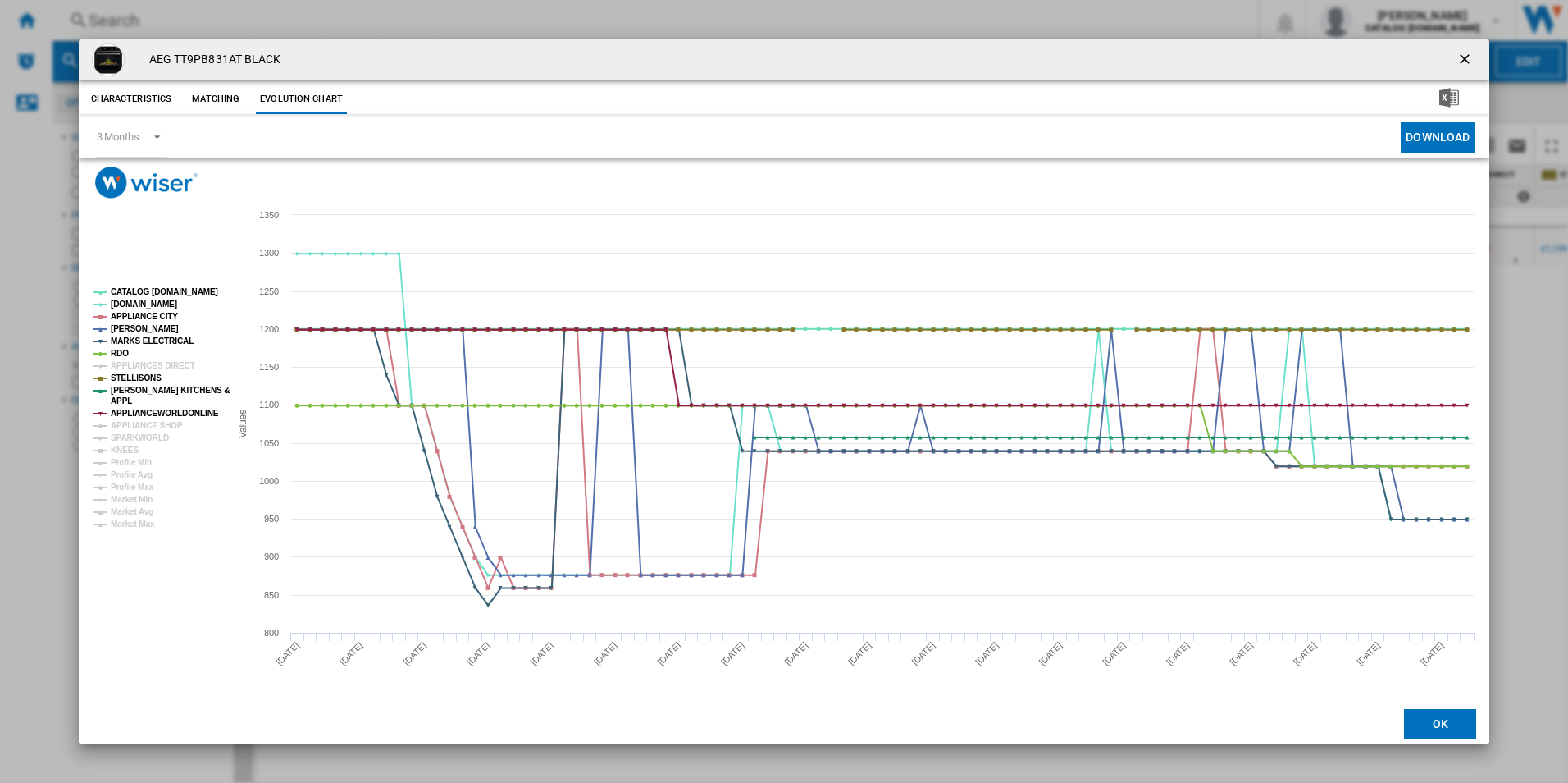
click at [117, 410] on tspan "APPLIANCEWORLDONLINE" at bounding box center [165, 413] width 108 height 9
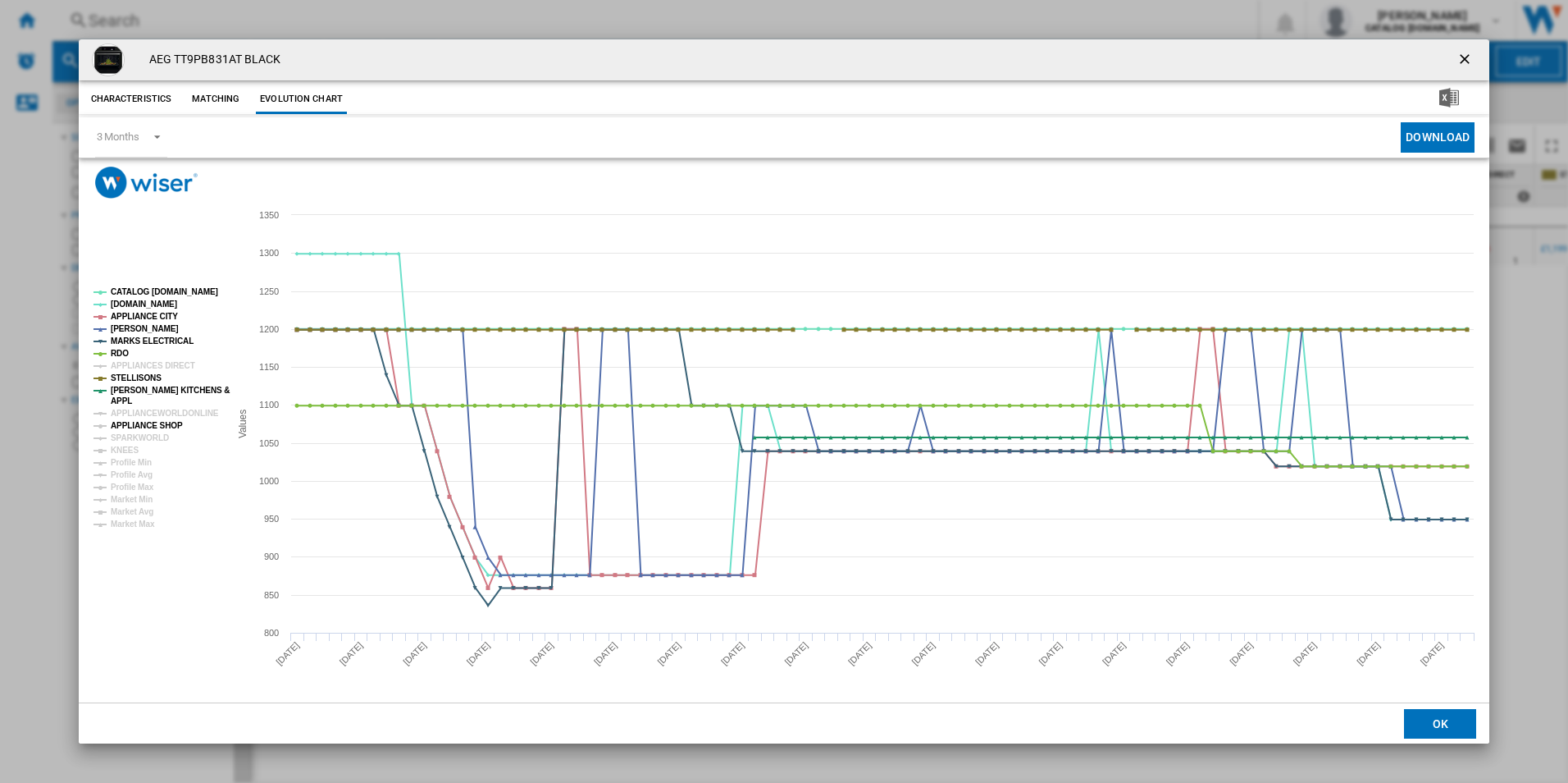
click at [117, 424] on tspan "APPLIANCE SHOP" at bounding box center [147, 425] width 72 height 9
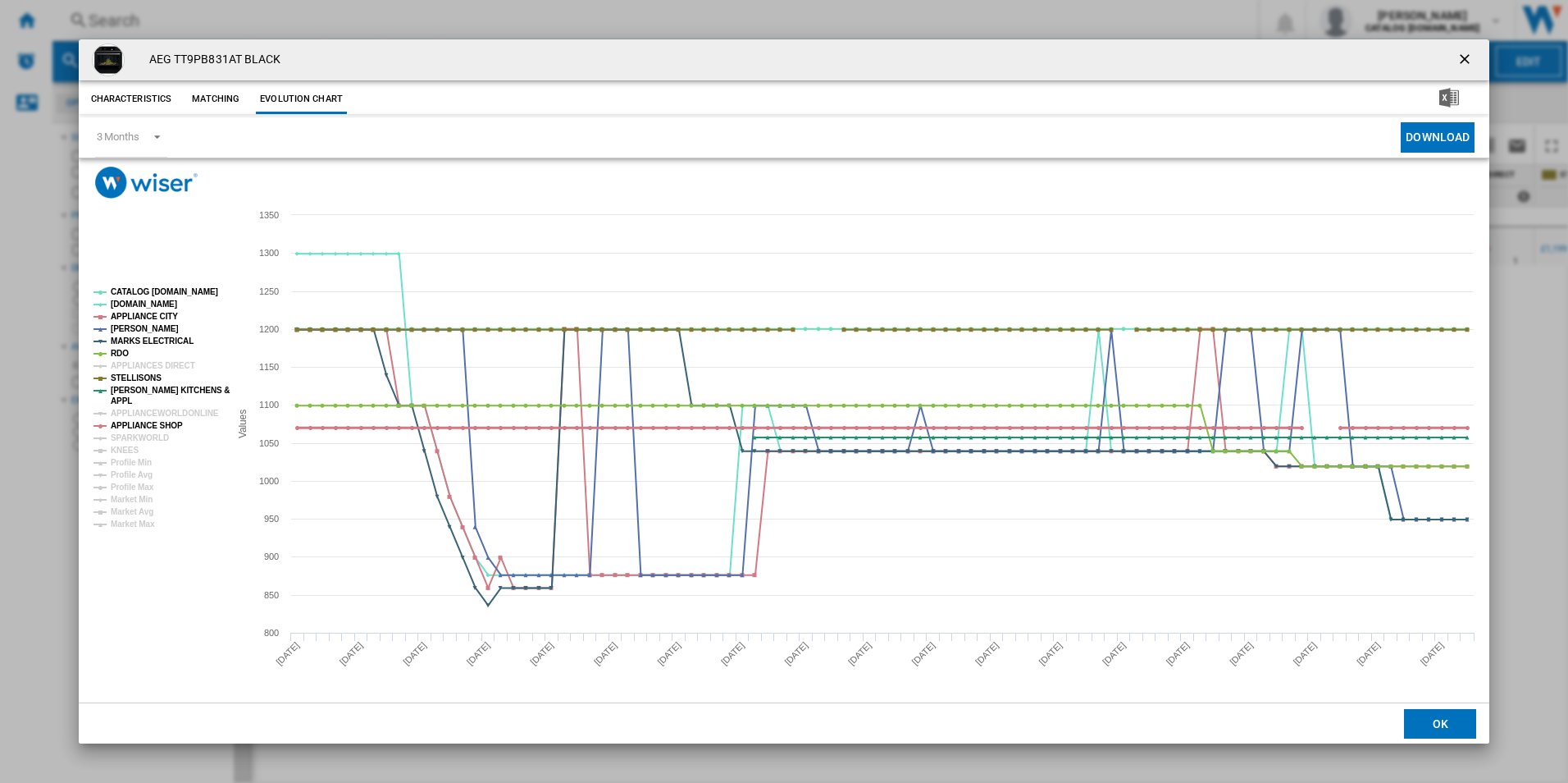
click at [120, 422] on tspan "APPLIANCE SHOP" at bounding box center [147, 425] width 72 height 9
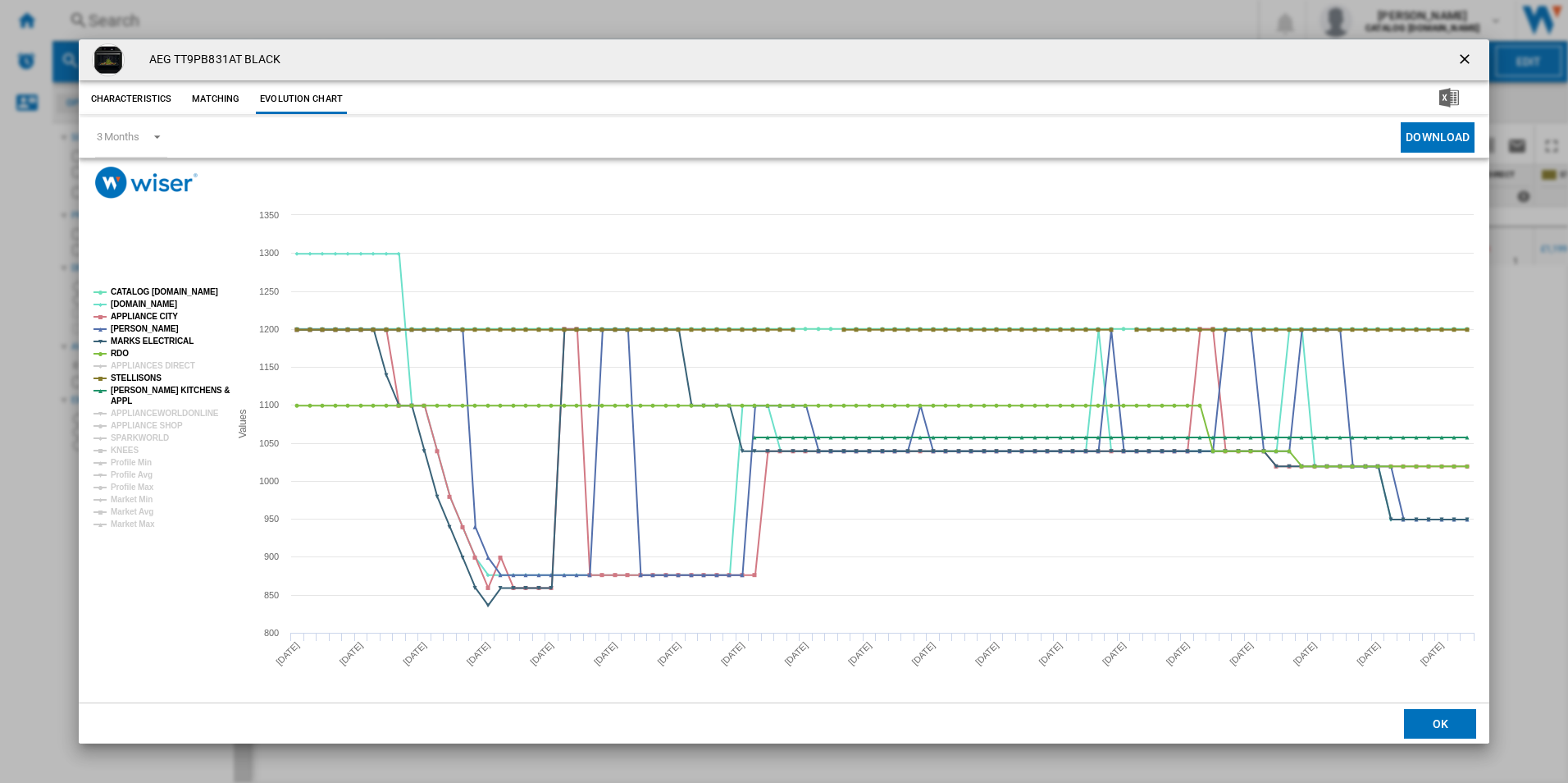
click at [120, 422] on tspan "APPLIANCE SHOP" at bounding box center [147, 425] width 72 height 9
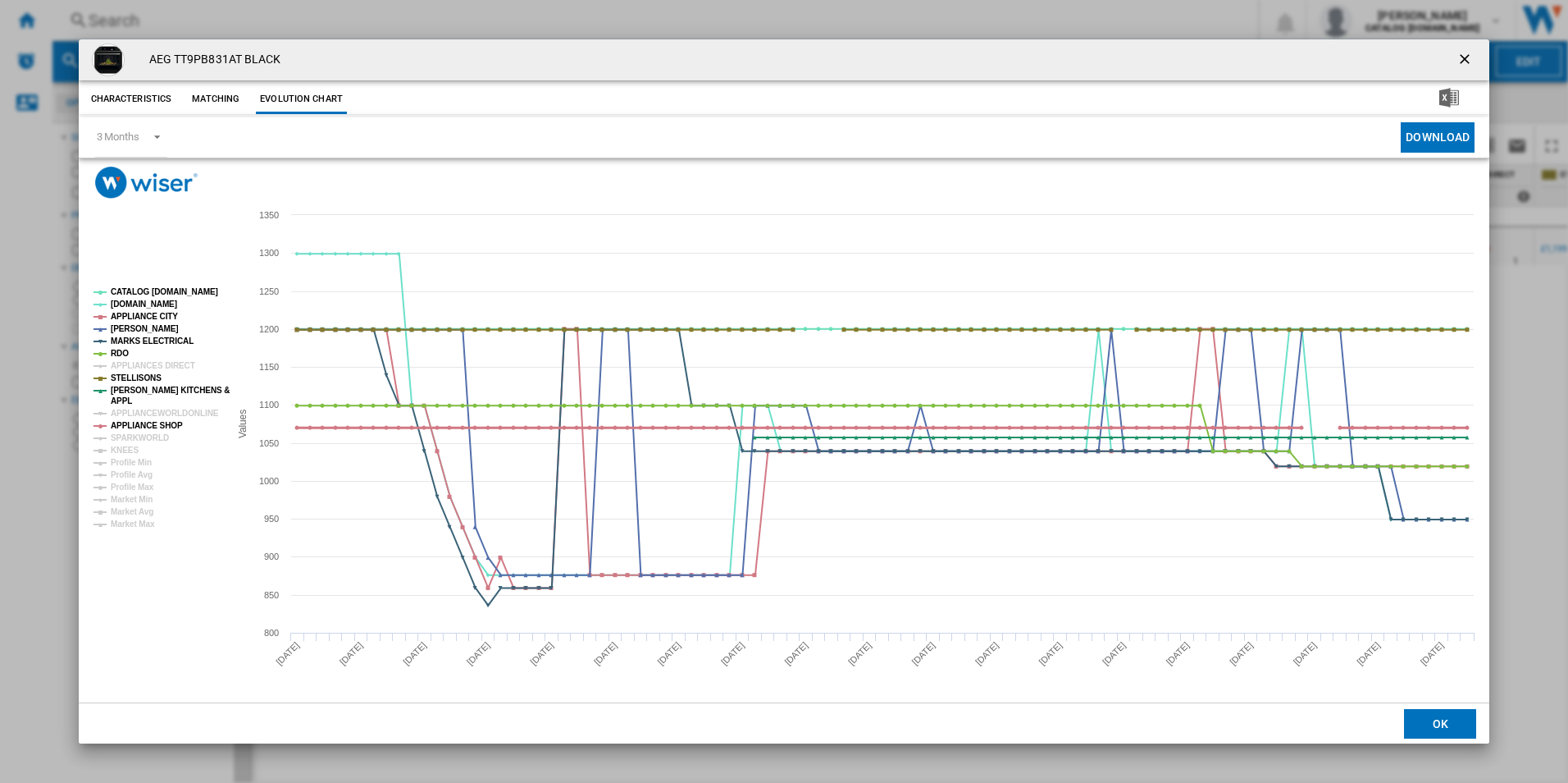
click at [120, 422] on tspan "APPLIANCE SHOP" at bounding box center [147, 425] width 72 height 9
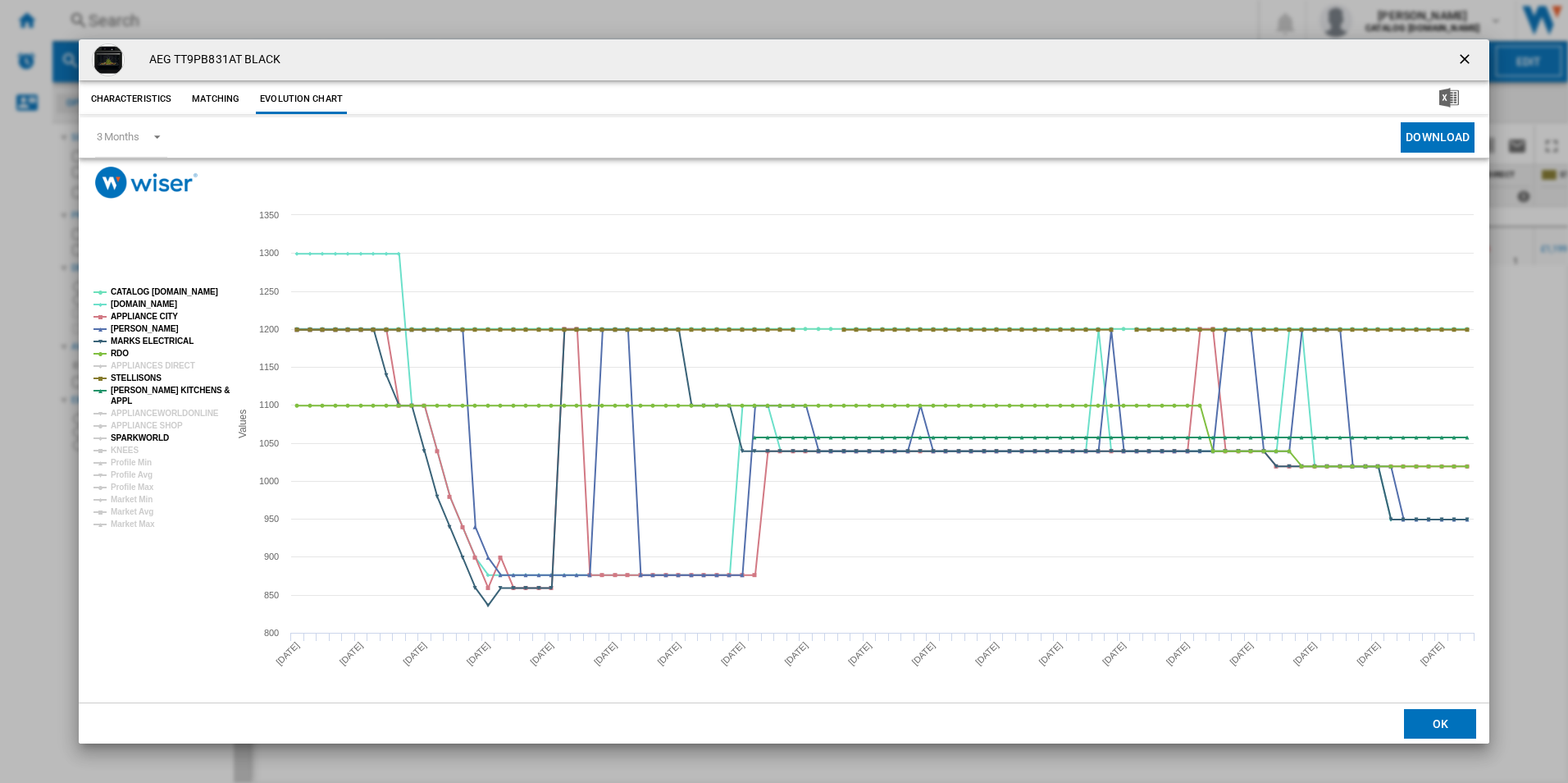
click at [120, 439] on tspan "SPARKWORLD" at bounding box center [140, 438] width 59 height 9
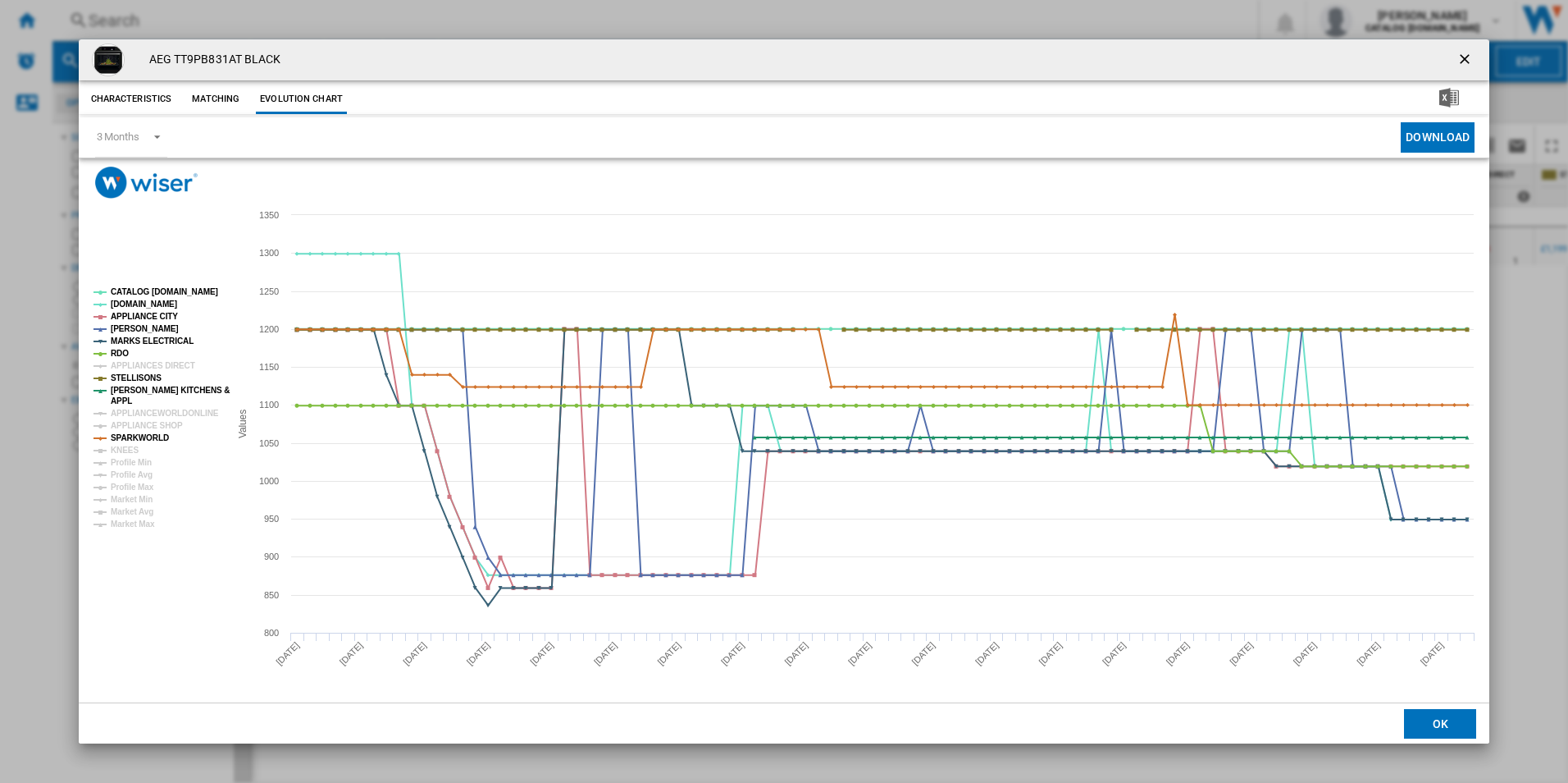
click at [120, 439] on tspan "SPARKWORLD" at bounding box center [140, 438] width 59 height 9
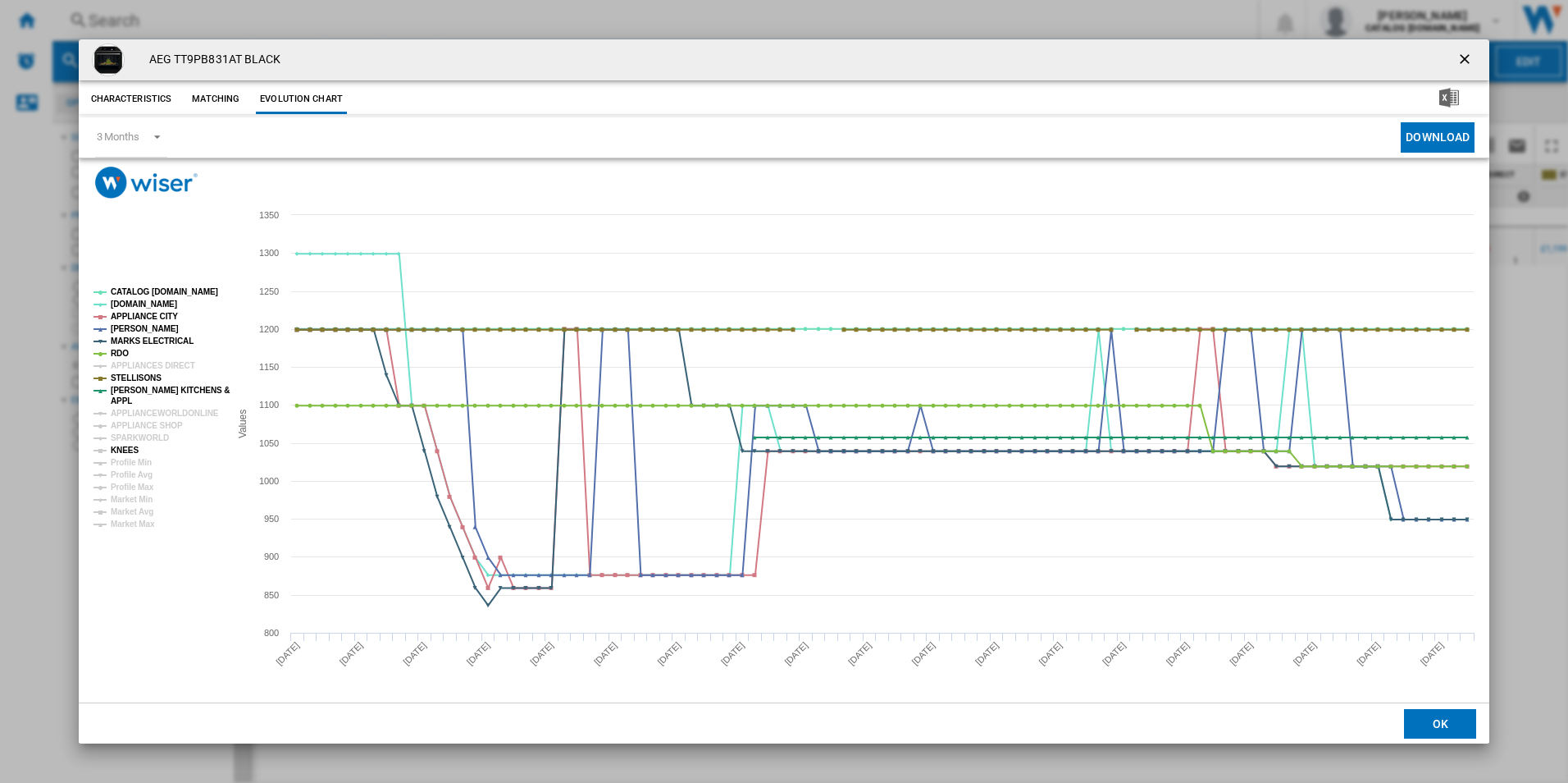
click at [118, 450] on tspan "KNEES" at bounding box center [125, 450] width 28 height 9
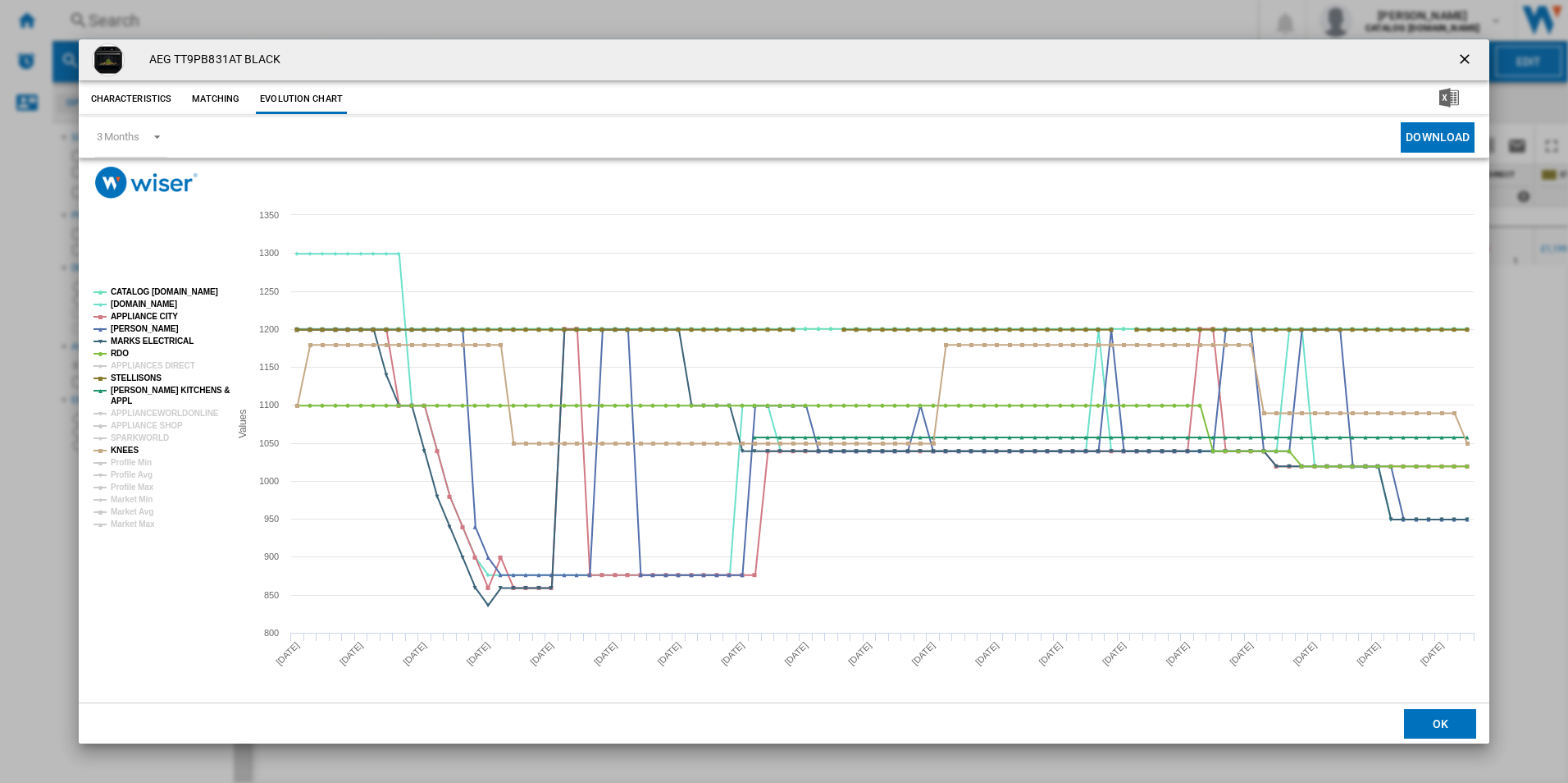
click at [118, 450] on tspan "KNEES" at bounding box center [125, 450] width 28 height 9
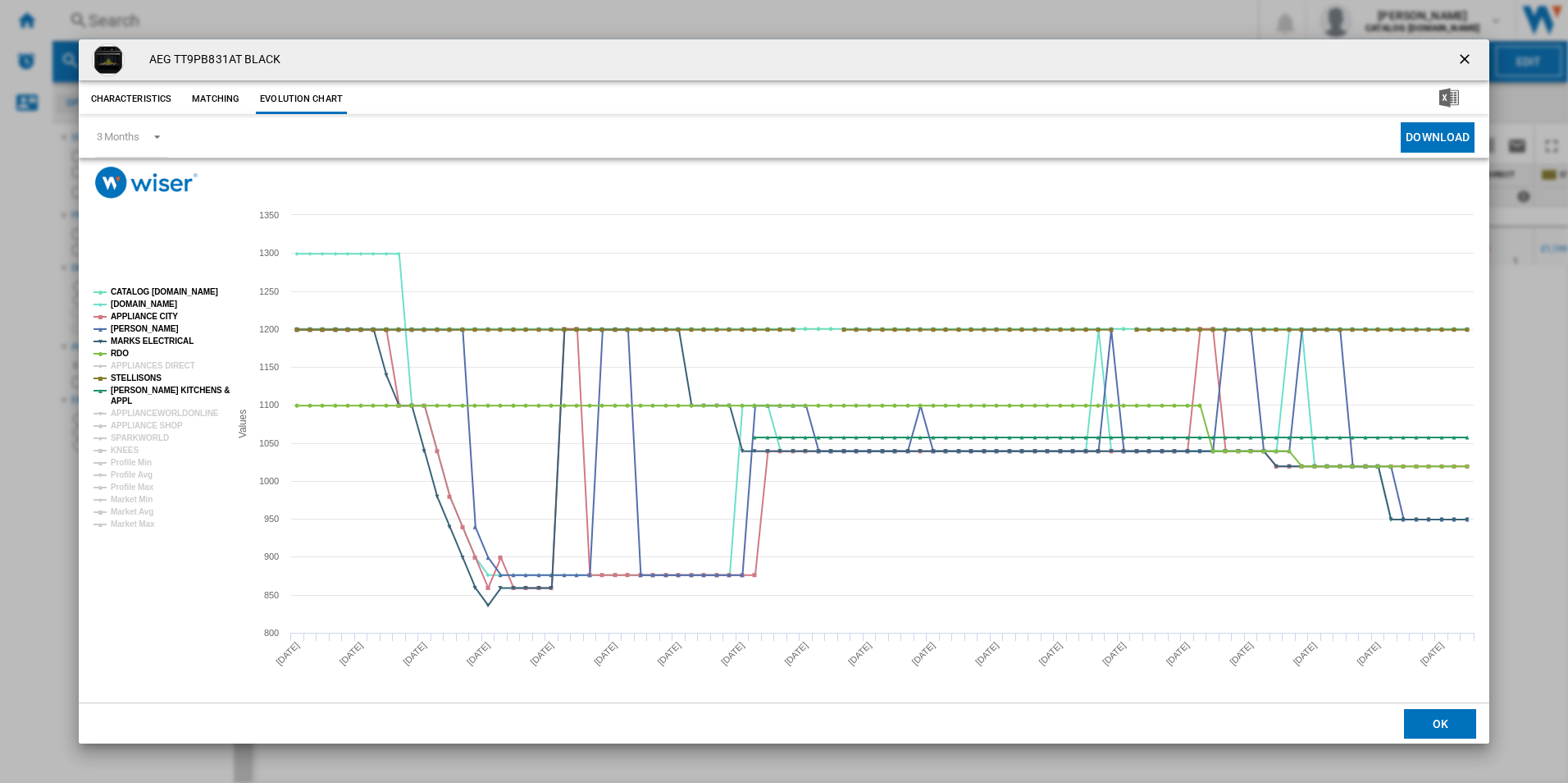
click at [118, 450] on tspan "KNEES" at bounding box center [125, 450] width 28 height 9
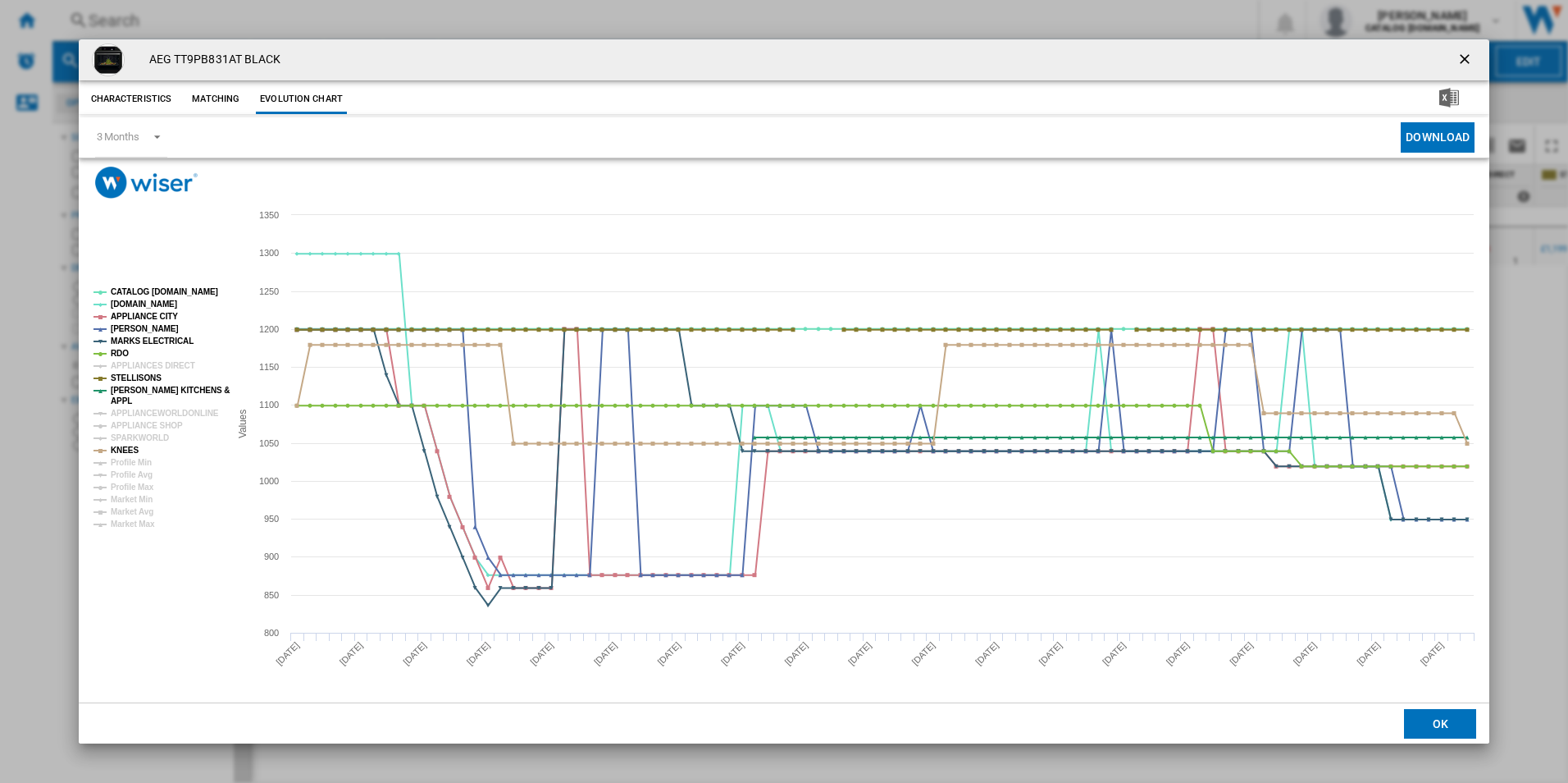
click at [118, 450] on tspan "KNEES" at bounding box center [125, 450] width 28 height 9
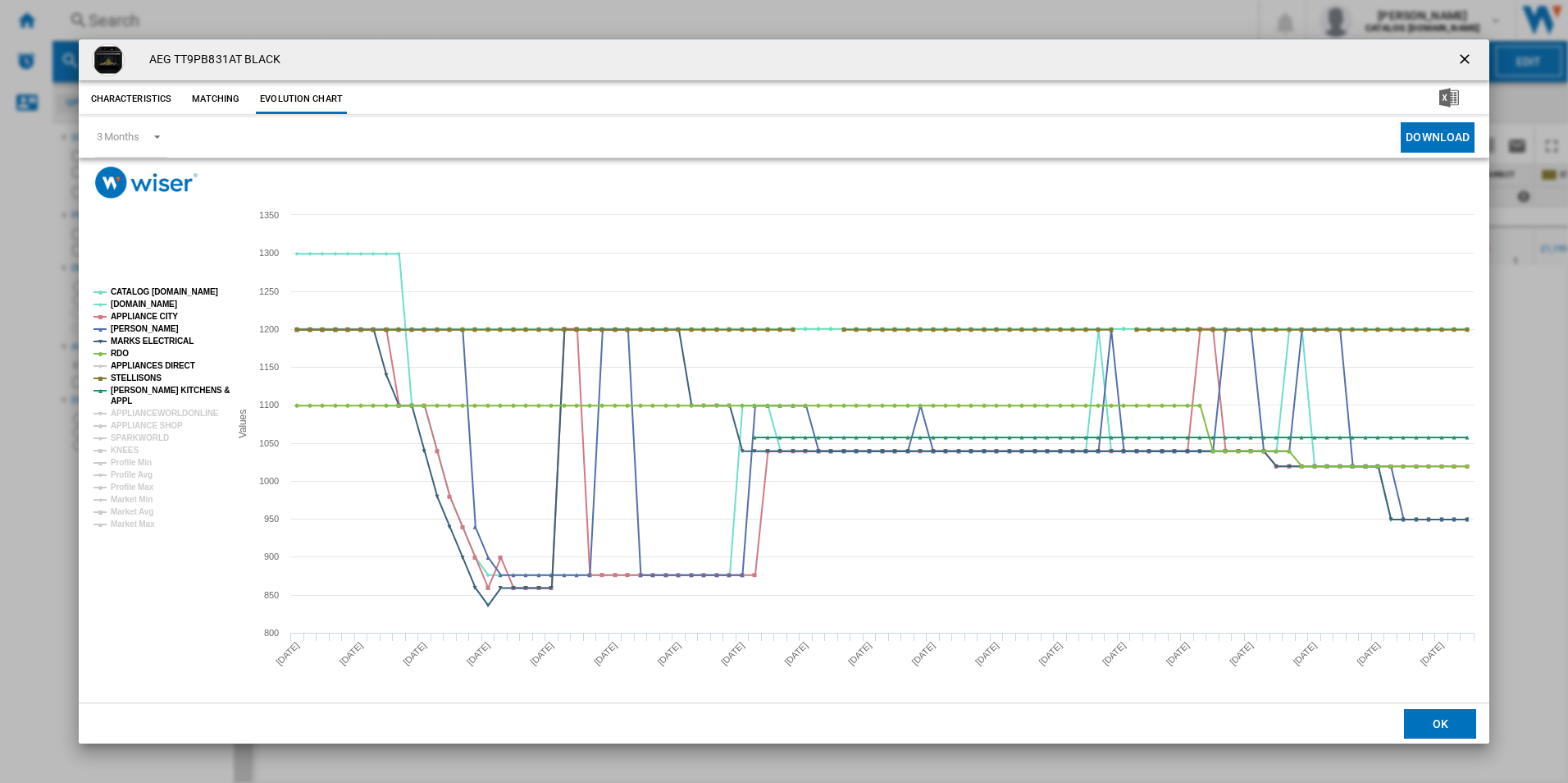
click at [121, 363] on tspan "APPLIANCES DIRECT" at bounding box center [153, 365] width 84 height 9
click at [121, 422] on tspan "APPLIANCE SHOP" at bounding box center [147, 425] width 72 height 9
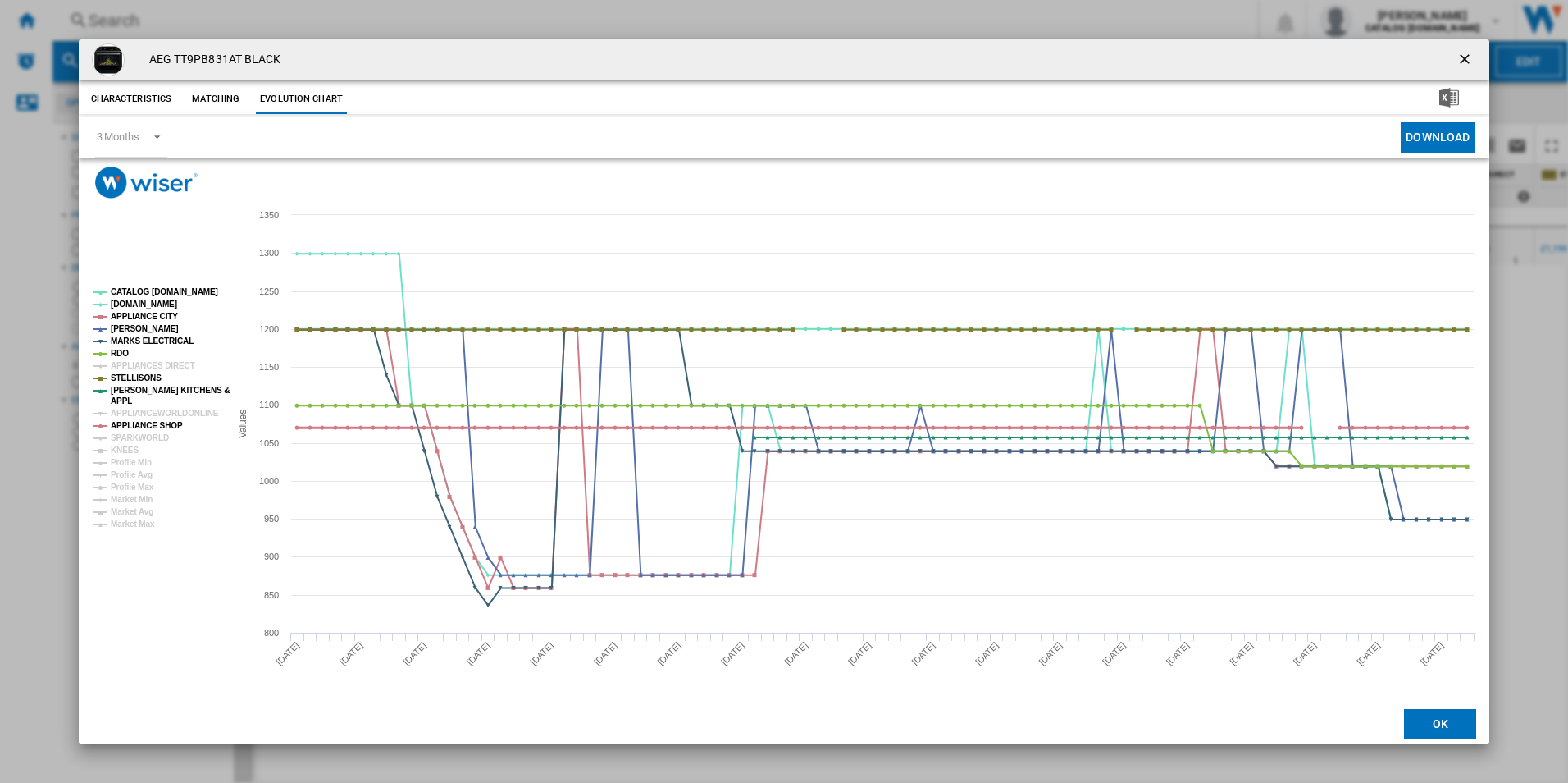
click at [121, 421] on tspan "APPLIANCE SHOP" at bounding box center [147, 425] width 72 height 9
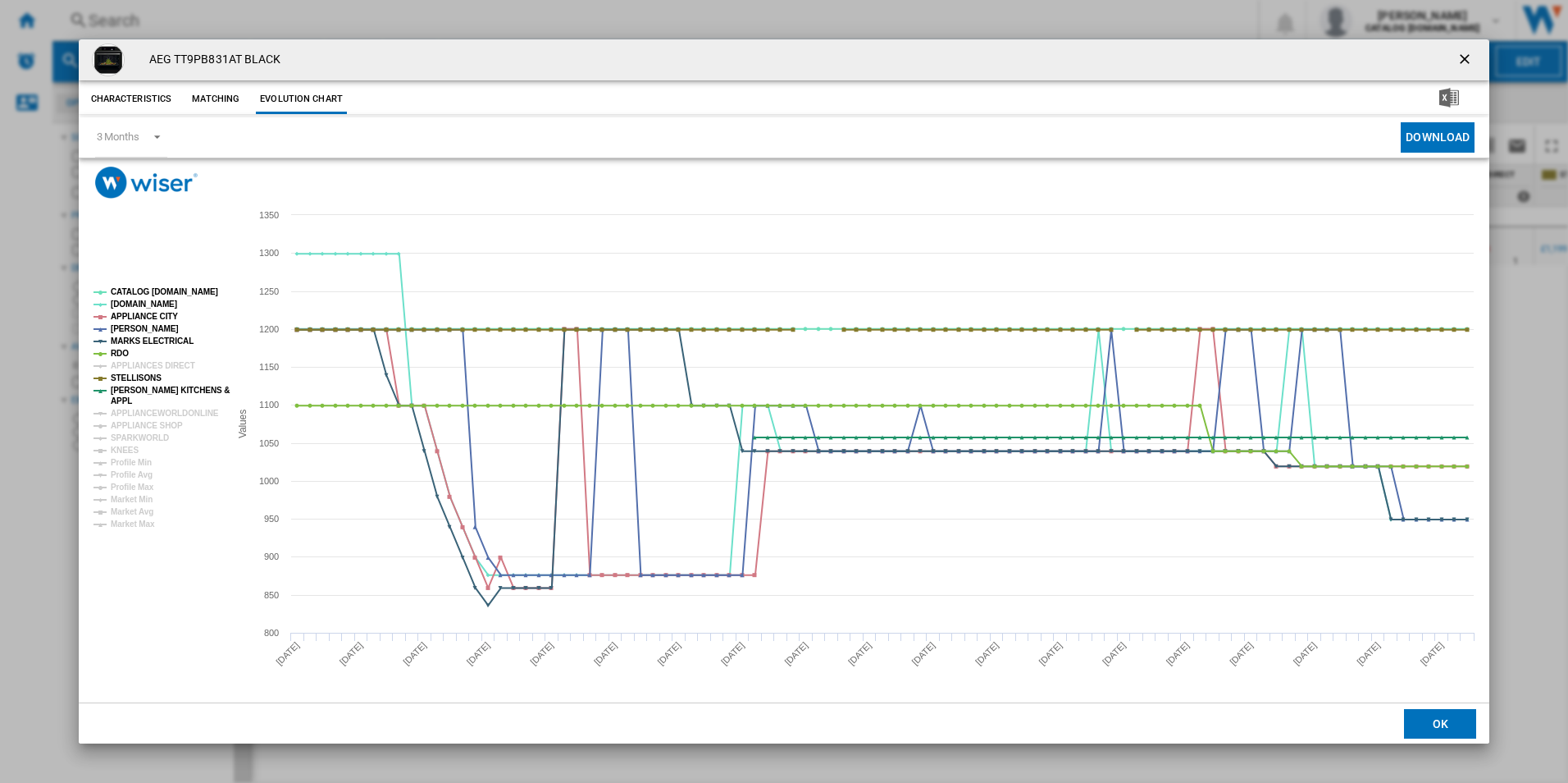
click at [121, 421] on tspan "APPLIANCE SHOP" at bounding box center [147, 425] width 72 height 9
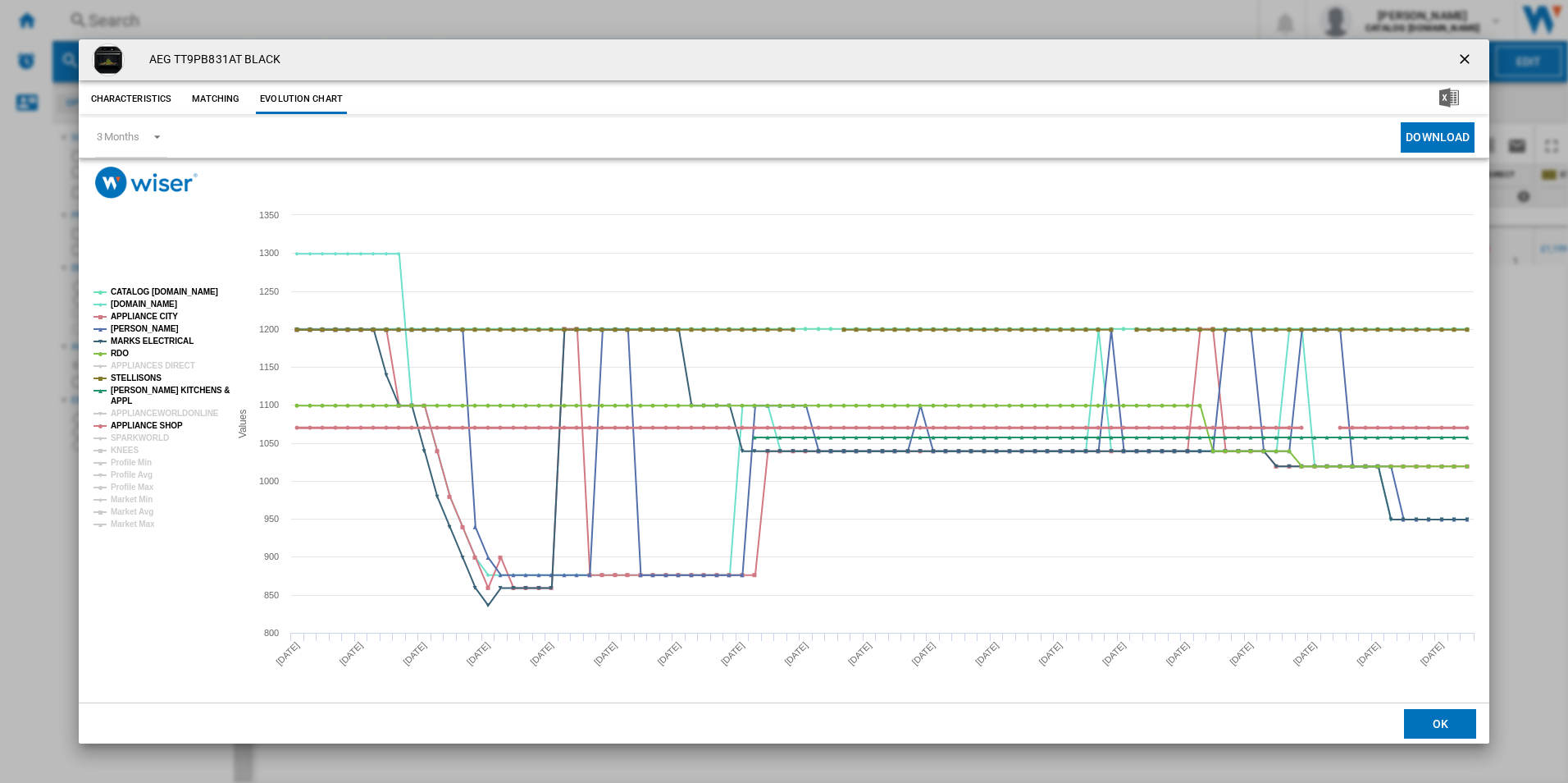
click at [121, 421] on tspan "APPLIANCE SHOP" at bounding box center [147, 425] width 72 height 9
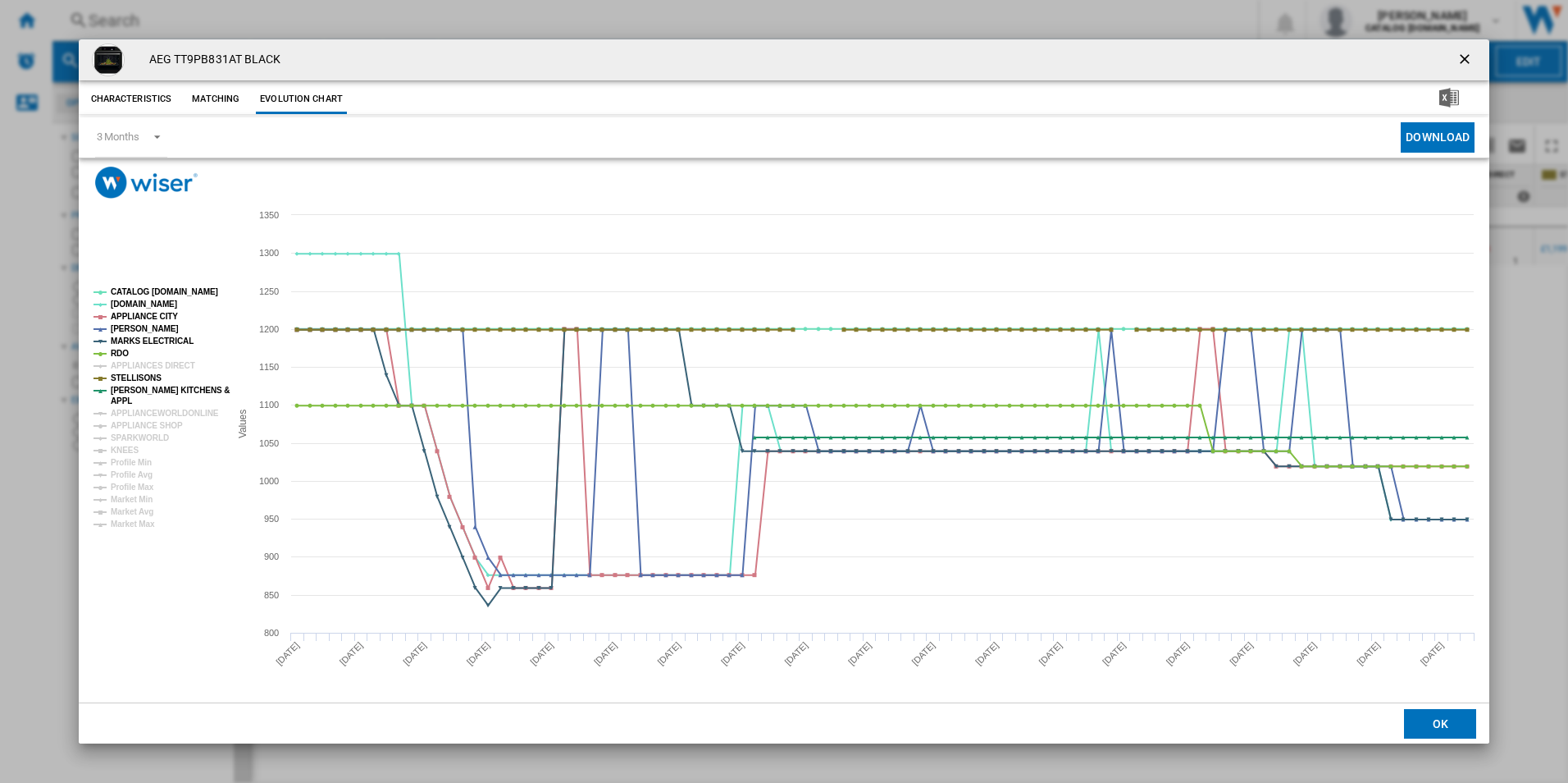
click at [121, 421] on tspan "APPLIANCE SHOP" at bounding box center [147, 425] width 72 height 9
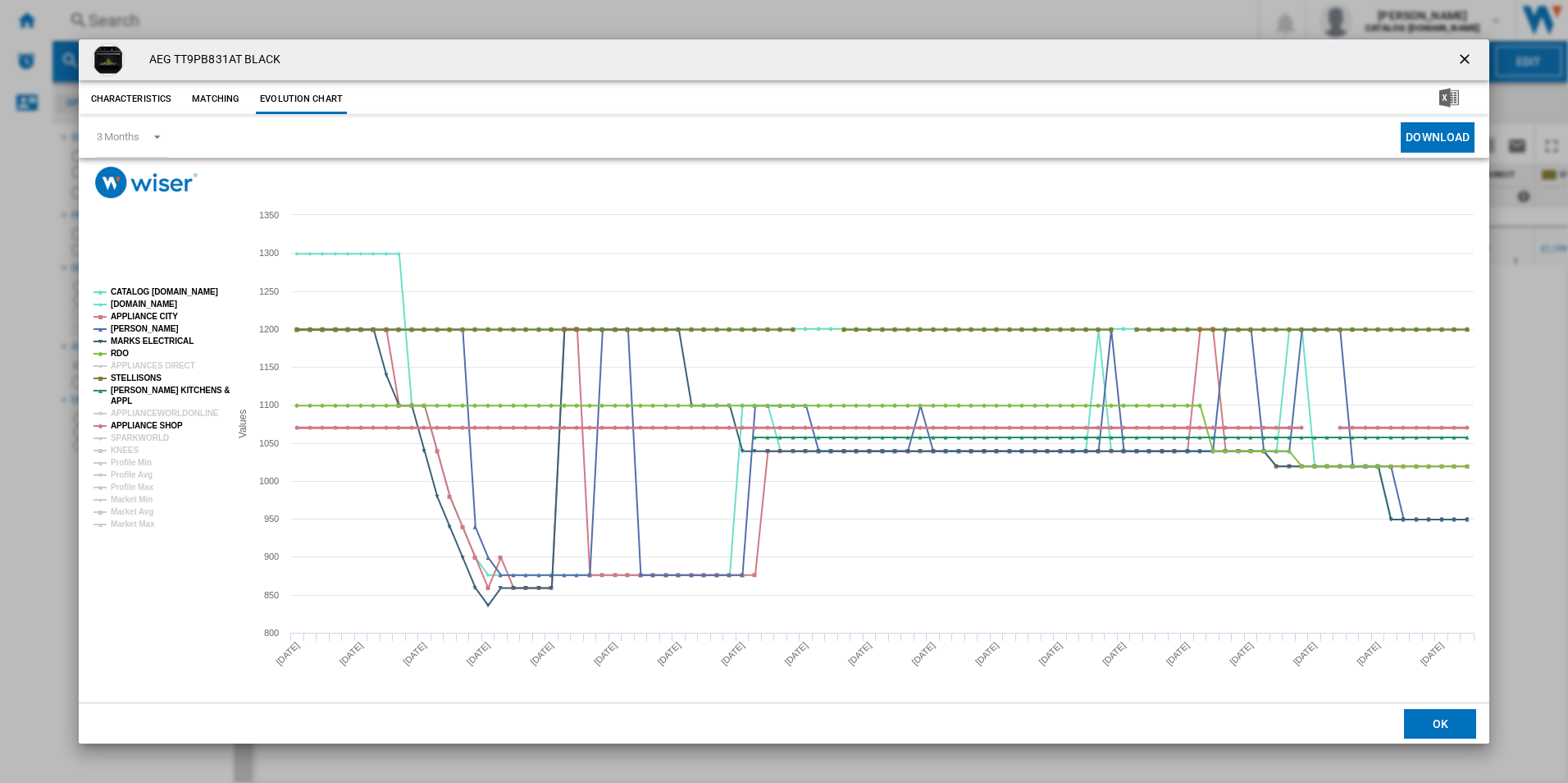
click at [121, 421] on tspan "APPLIANCE SHOP" at bounding box center [147, 425] width 72 height 9
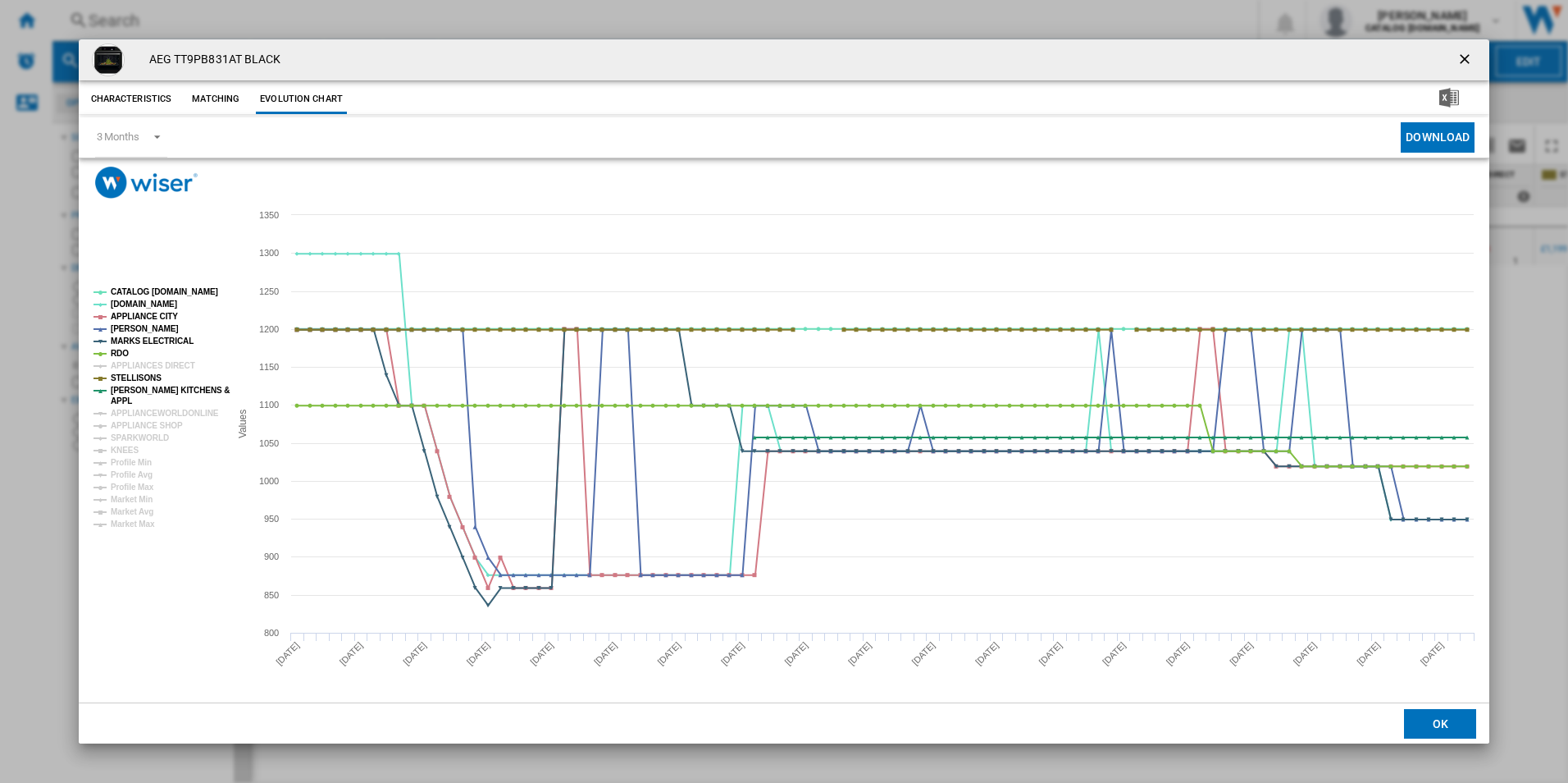
click at [121, 421] on tspan "APPLIANCE SHOP" at bounding box center [147, 425] width 72 height 9
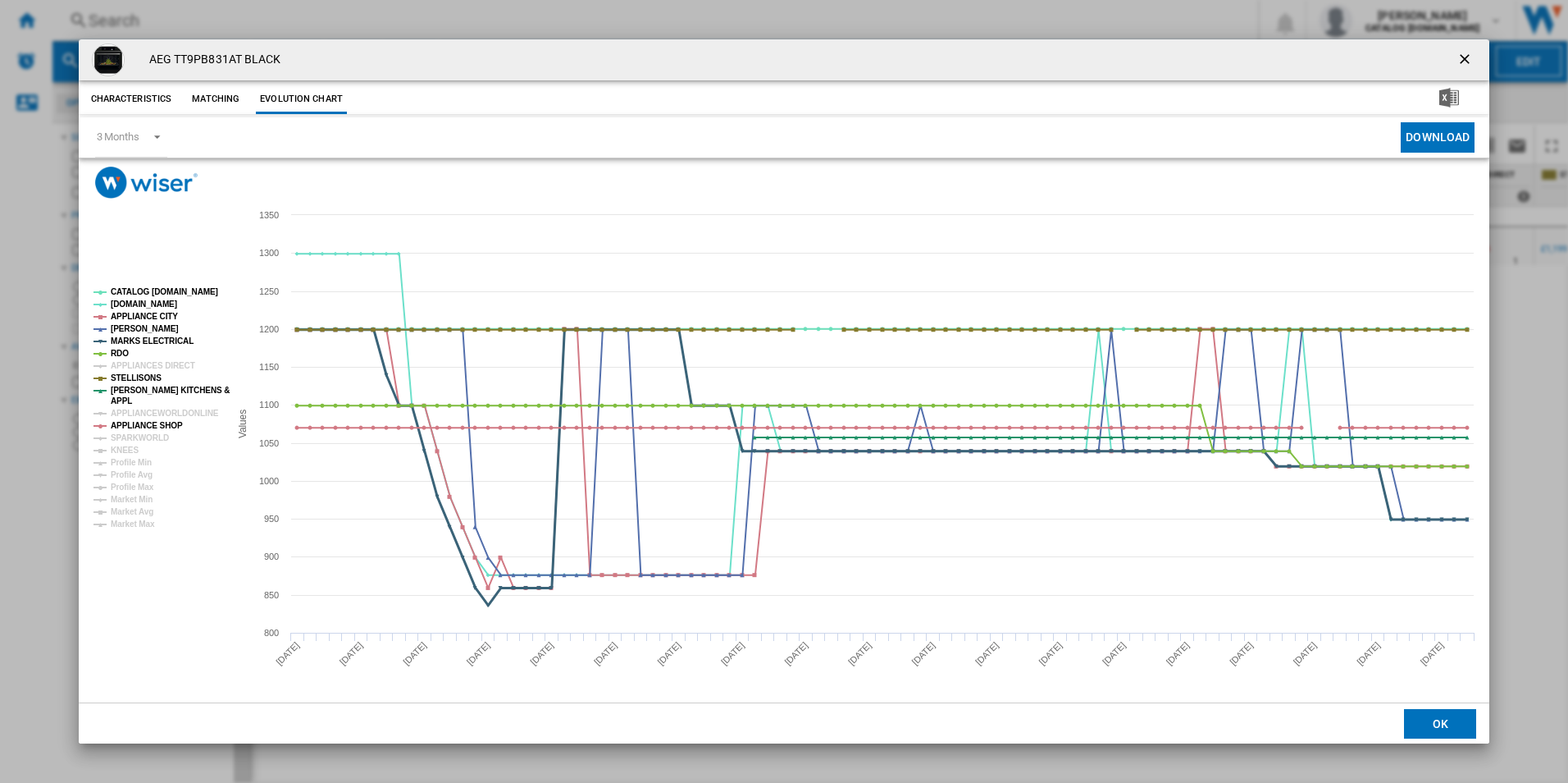
click at [176, 337] on tspan "MARKS ELECTRICAL" at bounding box center [153, 340] width 83 height 9
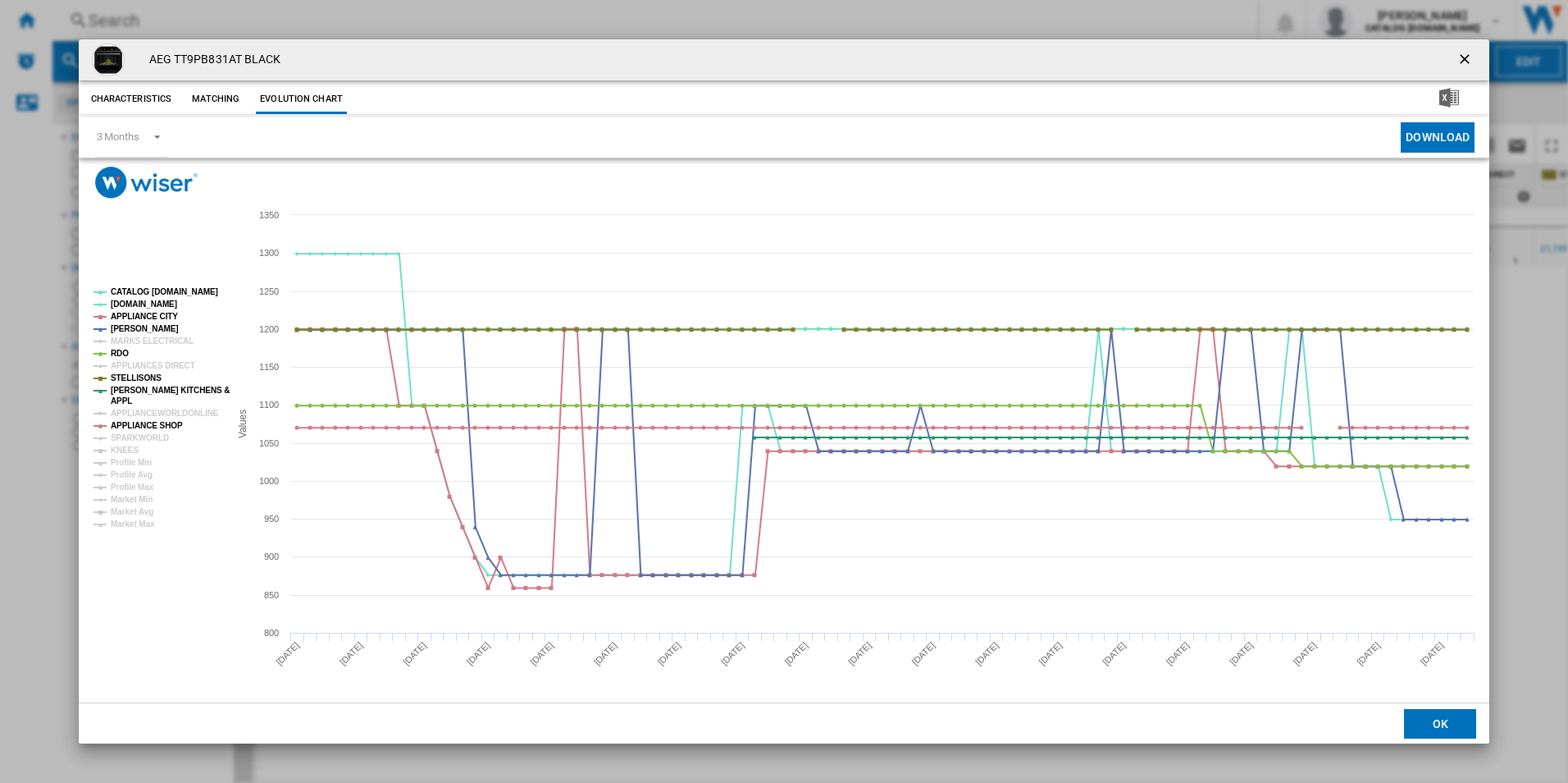
click at [176, 337] on tspan "MARKS ELECTRICAL" at bounding box center [153, 340] width 83 height 9
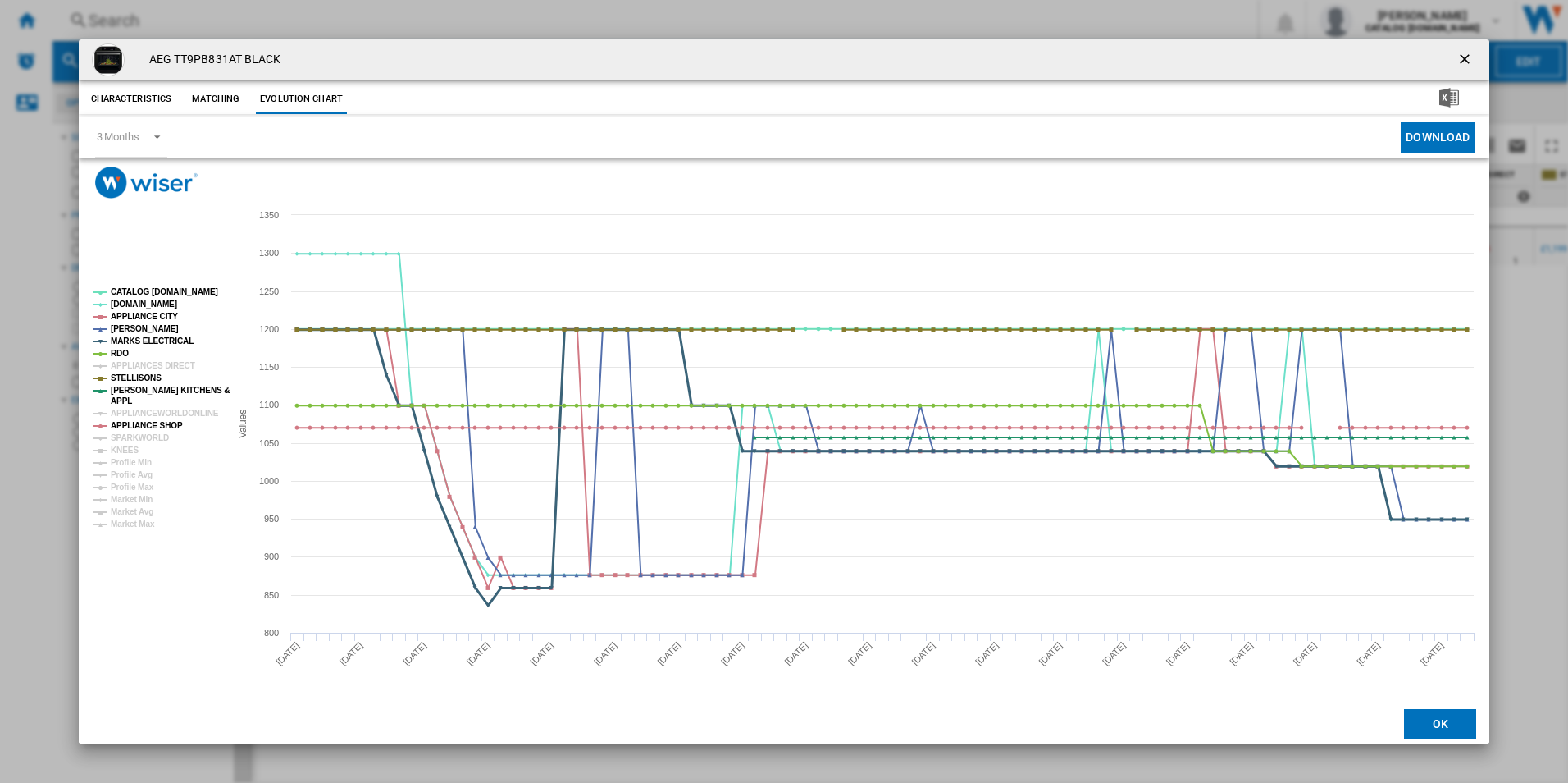
click at [176, 336] on tspan "MARKS ELECTRICAL" at bounding box center [153, 340] width 83 height 9
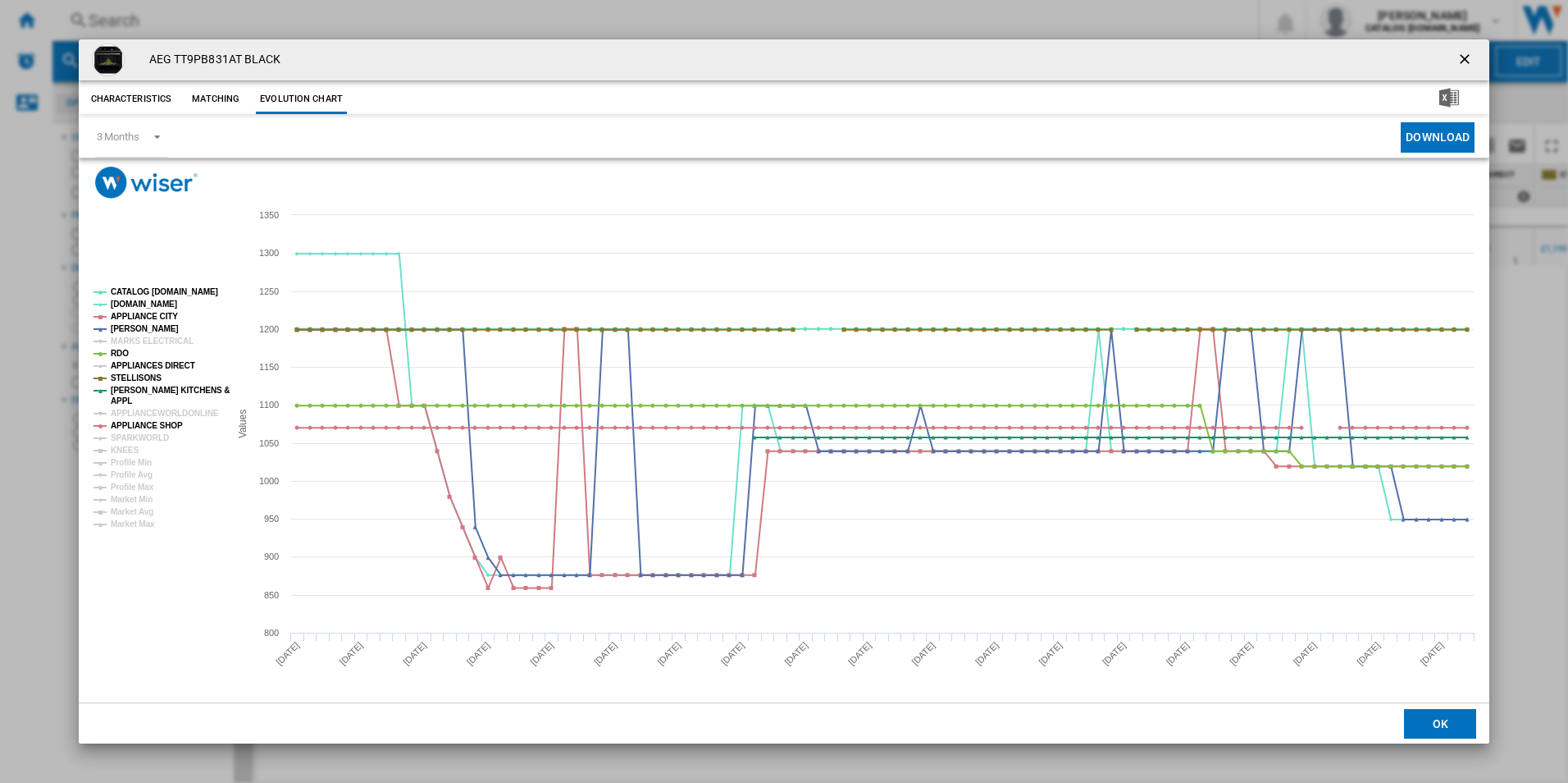
click at [148, 365] on tspan "APPLIANCES DIRECT" at bounding box center [153, 365] width 84 height 9
click at [153, 338] on tspan "MARKS ELECTRICAL" at bounding box center [153, 340] width 83 height 9
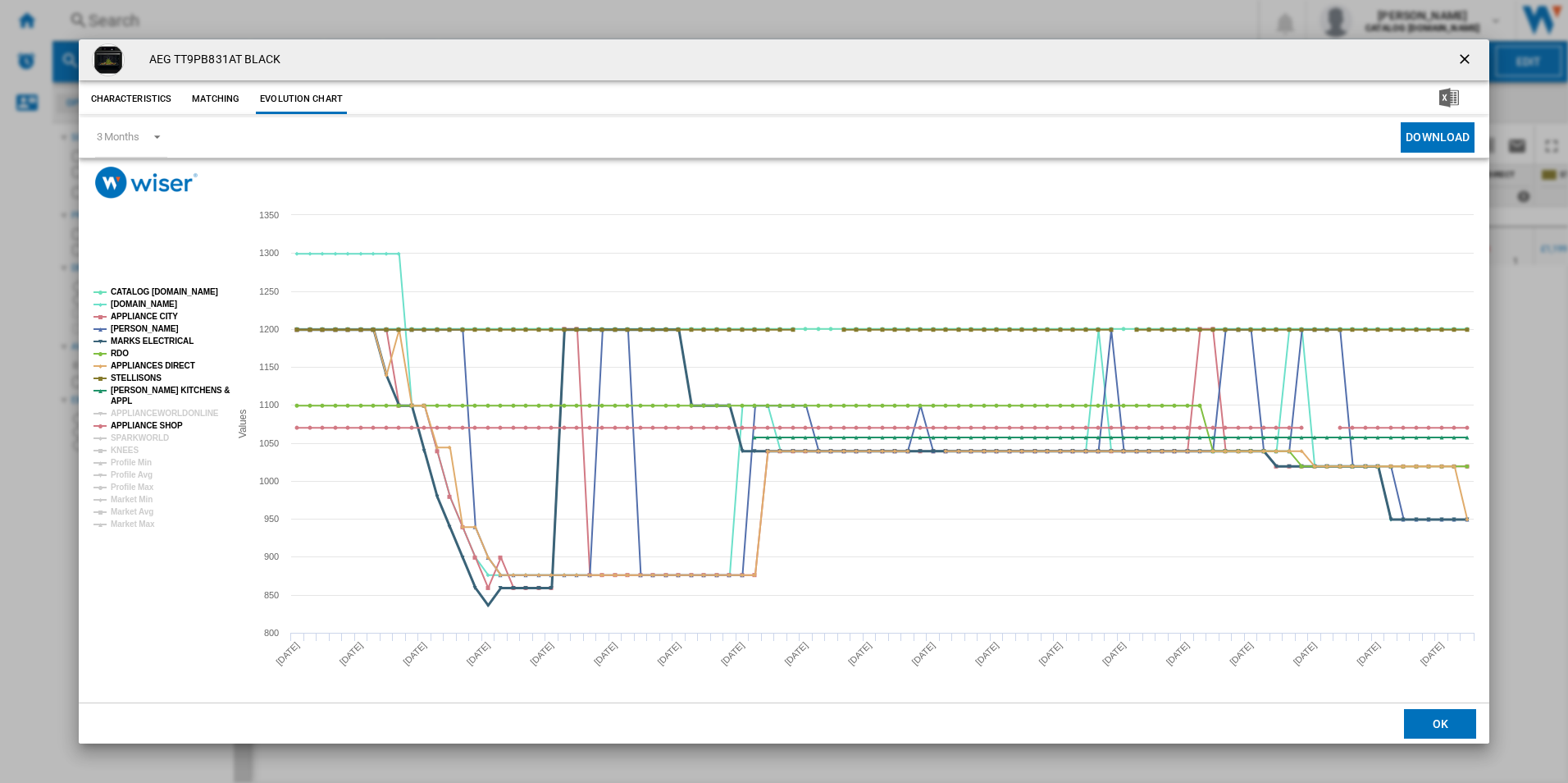
click at [153, 338] on tspan "MARKS ELECTRICAL" at bounding box center [153, 340] width 83 height 9
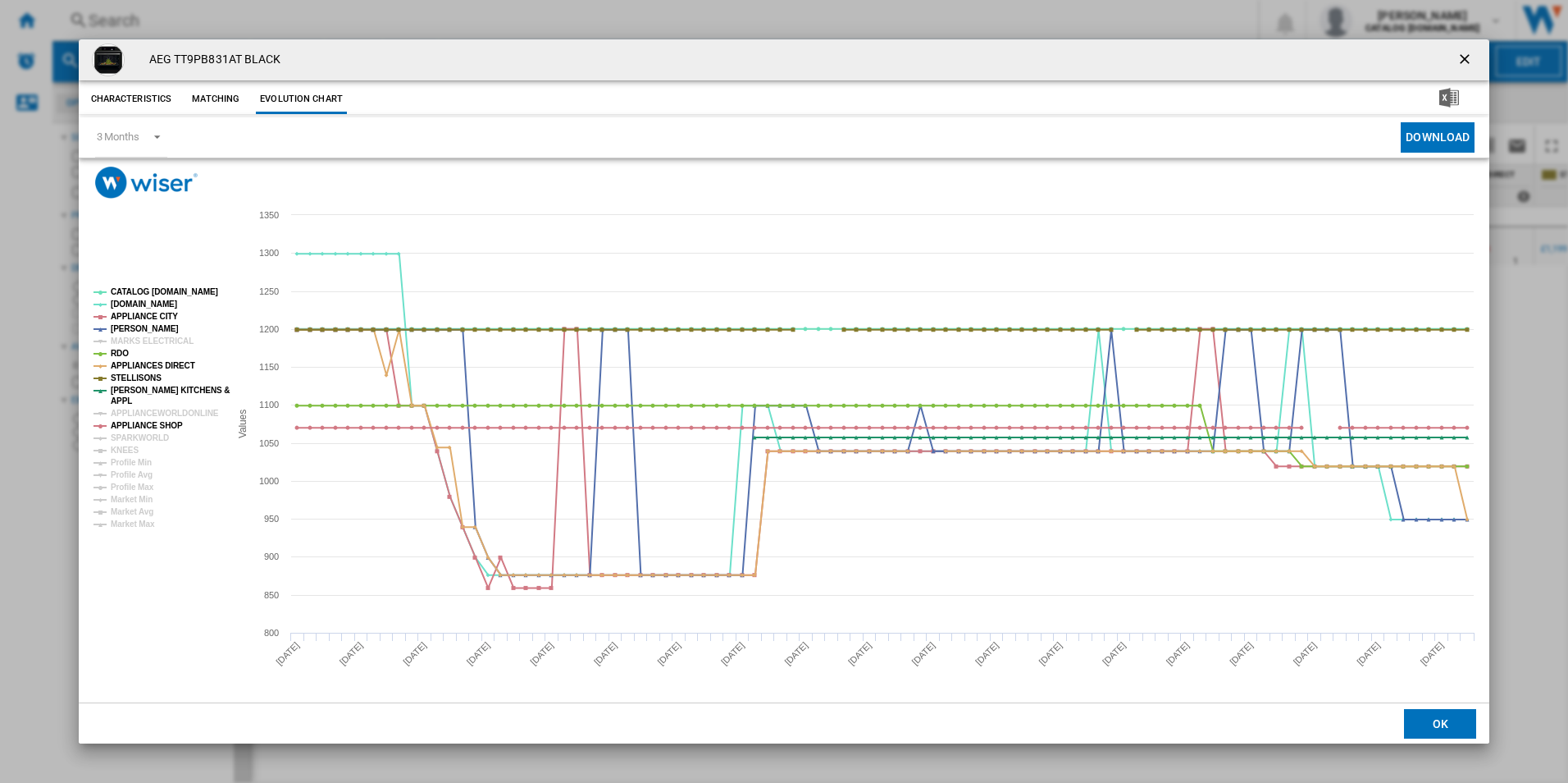
click at [153, 338] on tspan "MARKS ELECTRICAL" at bounding box center [153, 340] width 83 height 9
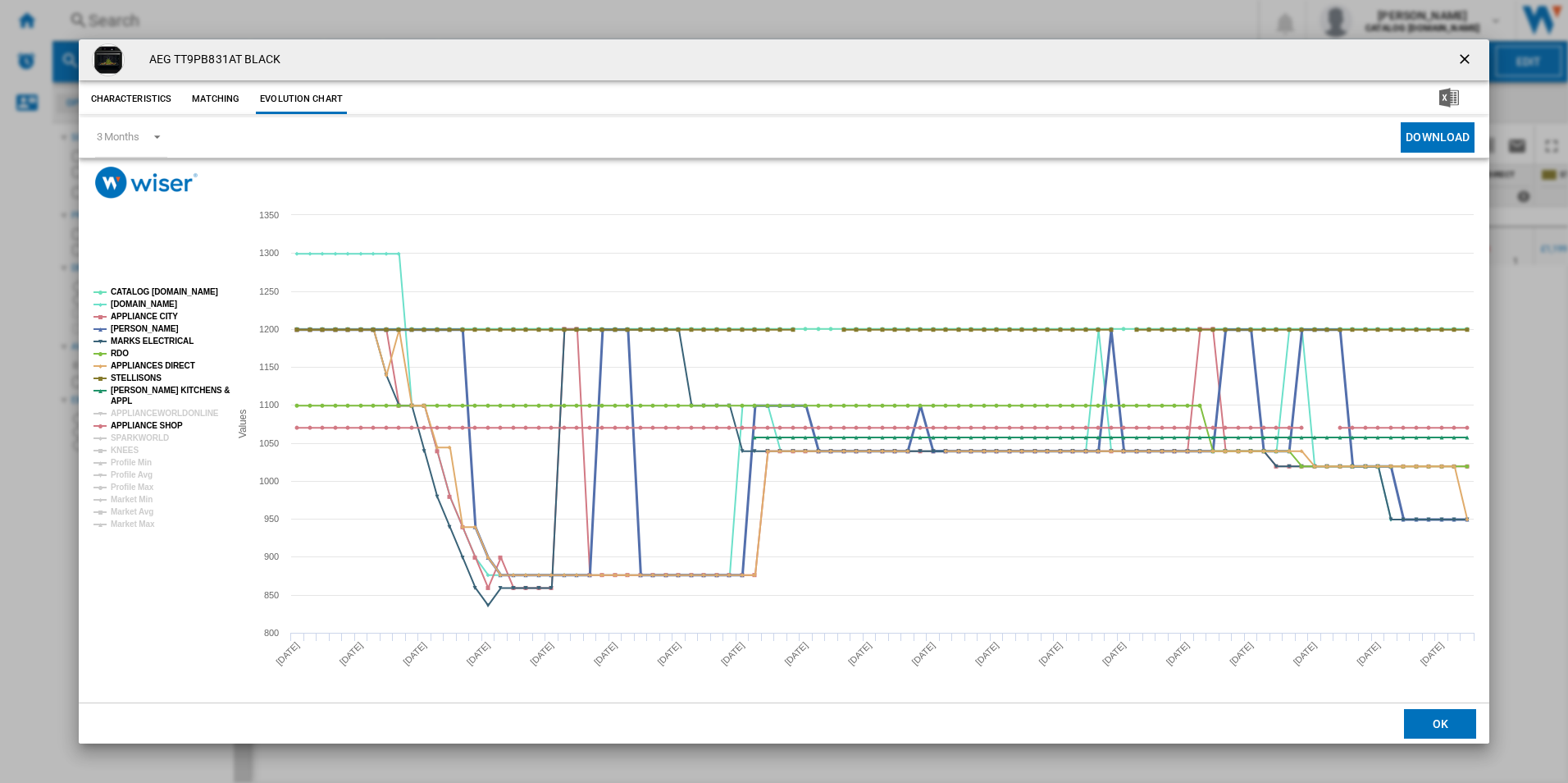
click at [126, 326] on tspan "JOHN LEWIS" at bounding box center [145, 328] width 68 height 9
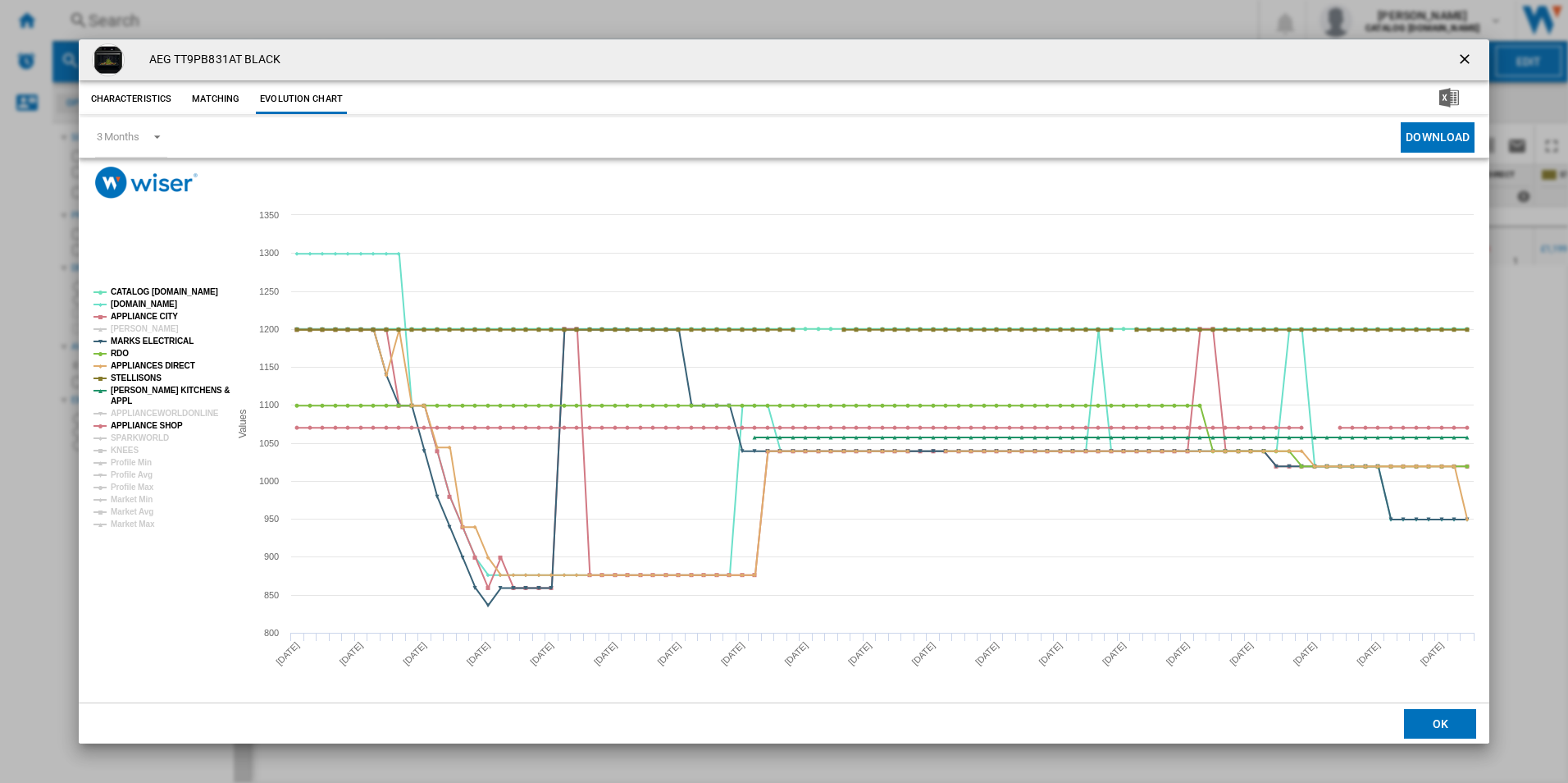
click at [126, 326] on tspan "JOHN LEWIS" at bounding box center [145, 328] width 68 height 9
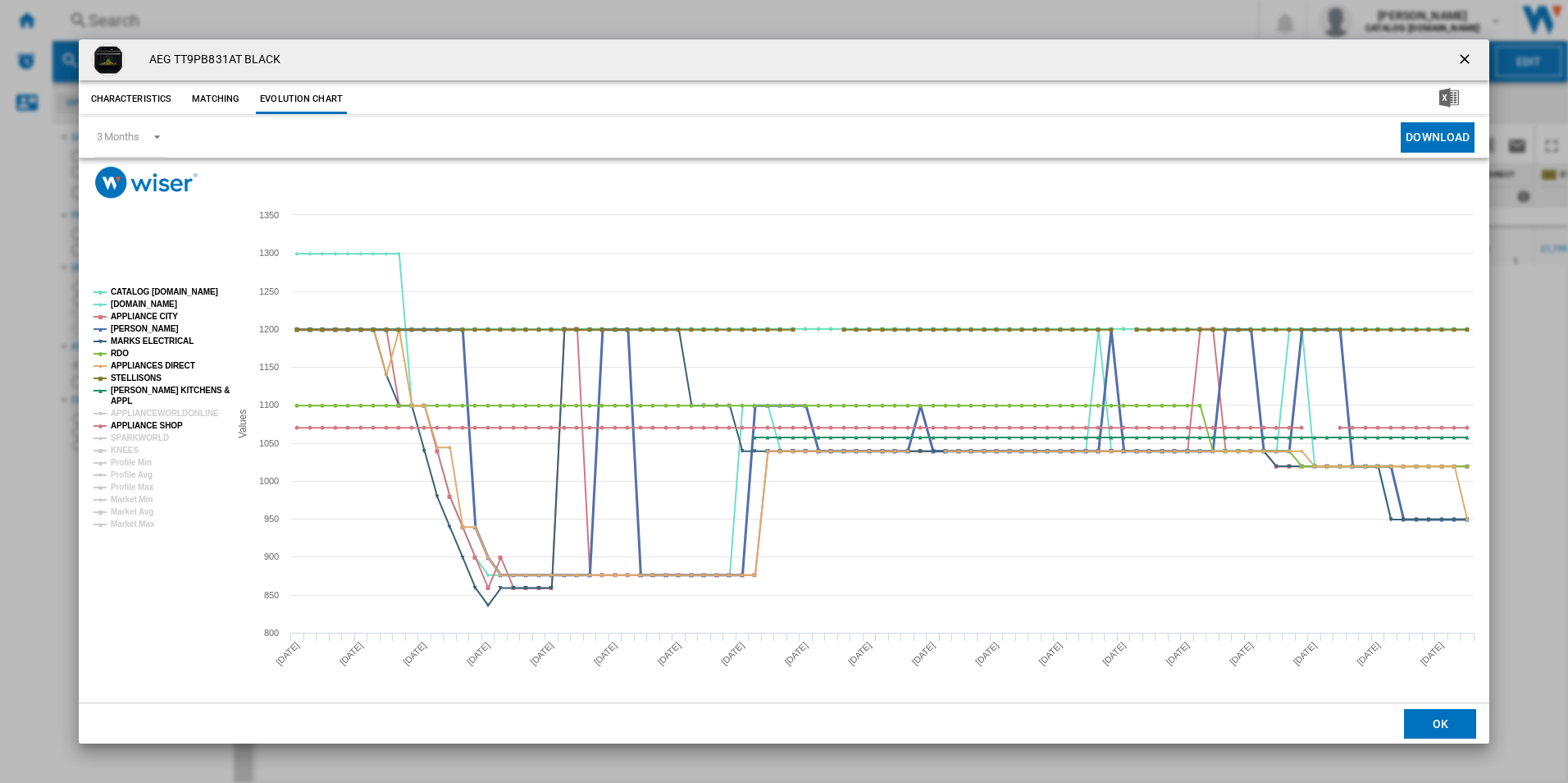
click at [126, 326] on tspan "JOHN LEWIS" at bounding box center [145, 328] width 68 height 9
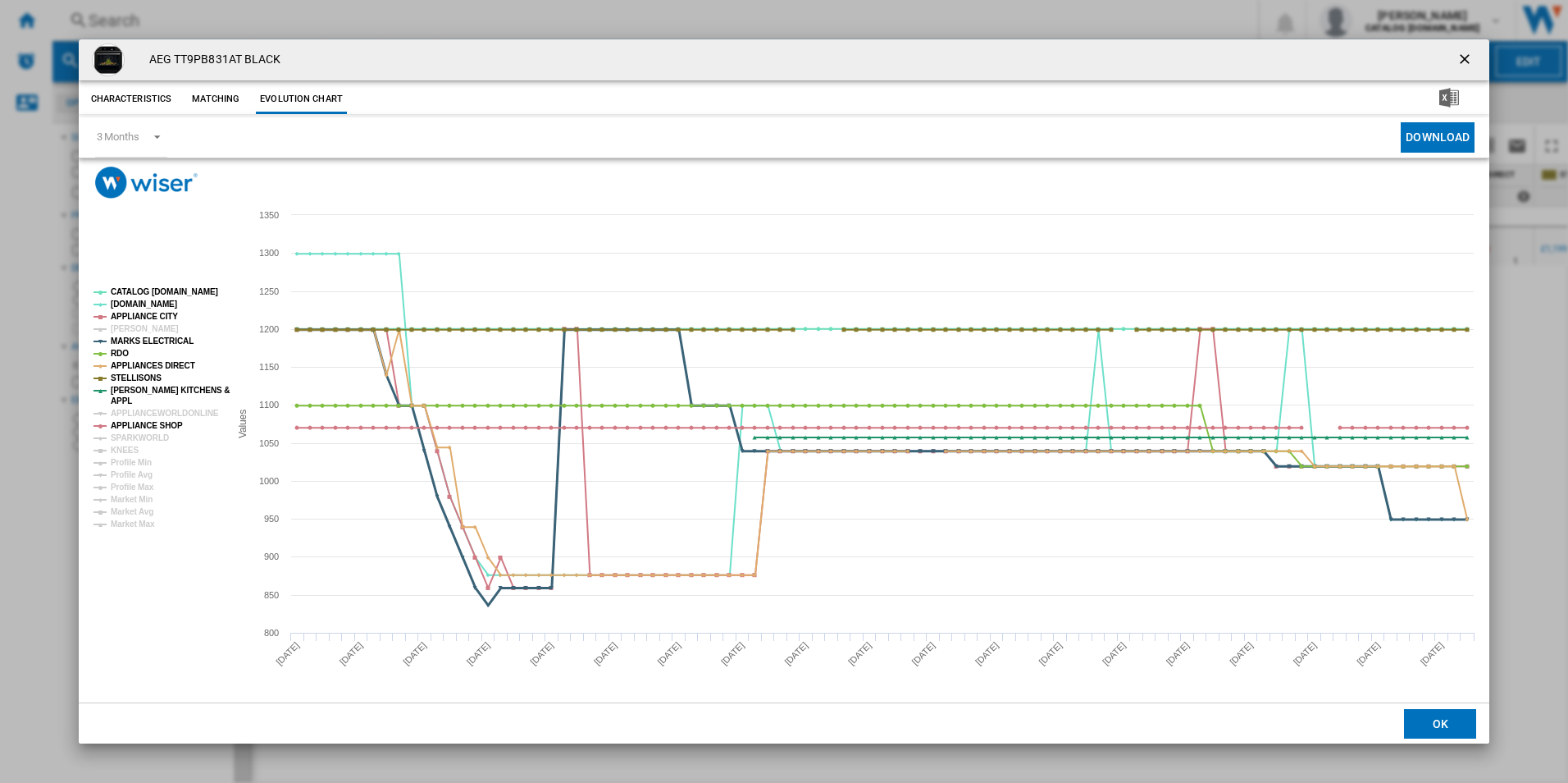
click at [125, 343] on tspan "MARKS ELECTRICAL" at bounding box center [153, 340] width 83 height 9
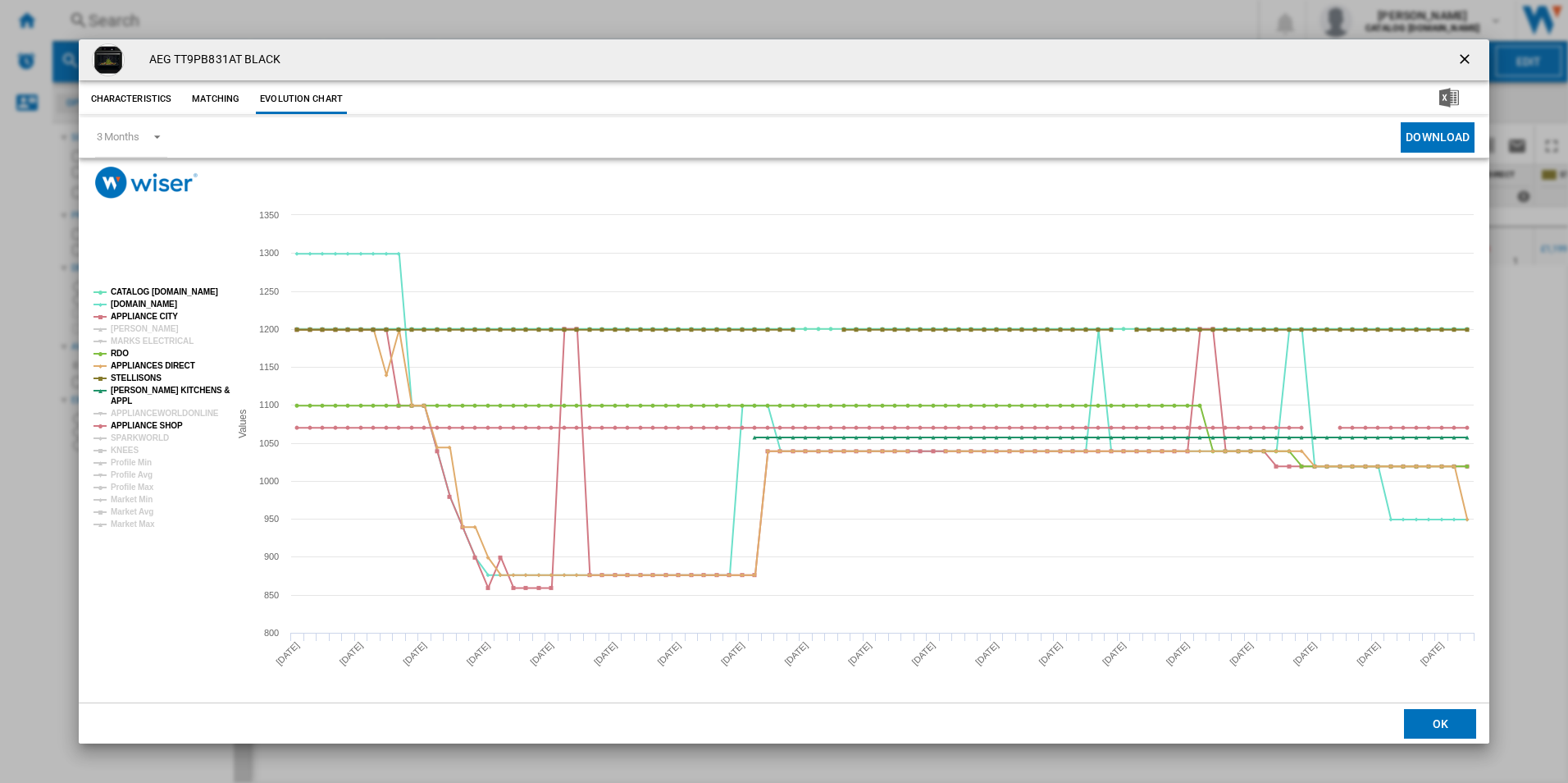
click at [125, 343] on tspan "MARKS ELECTRICAL" at bounding box center [153, 340] width 83 height 9
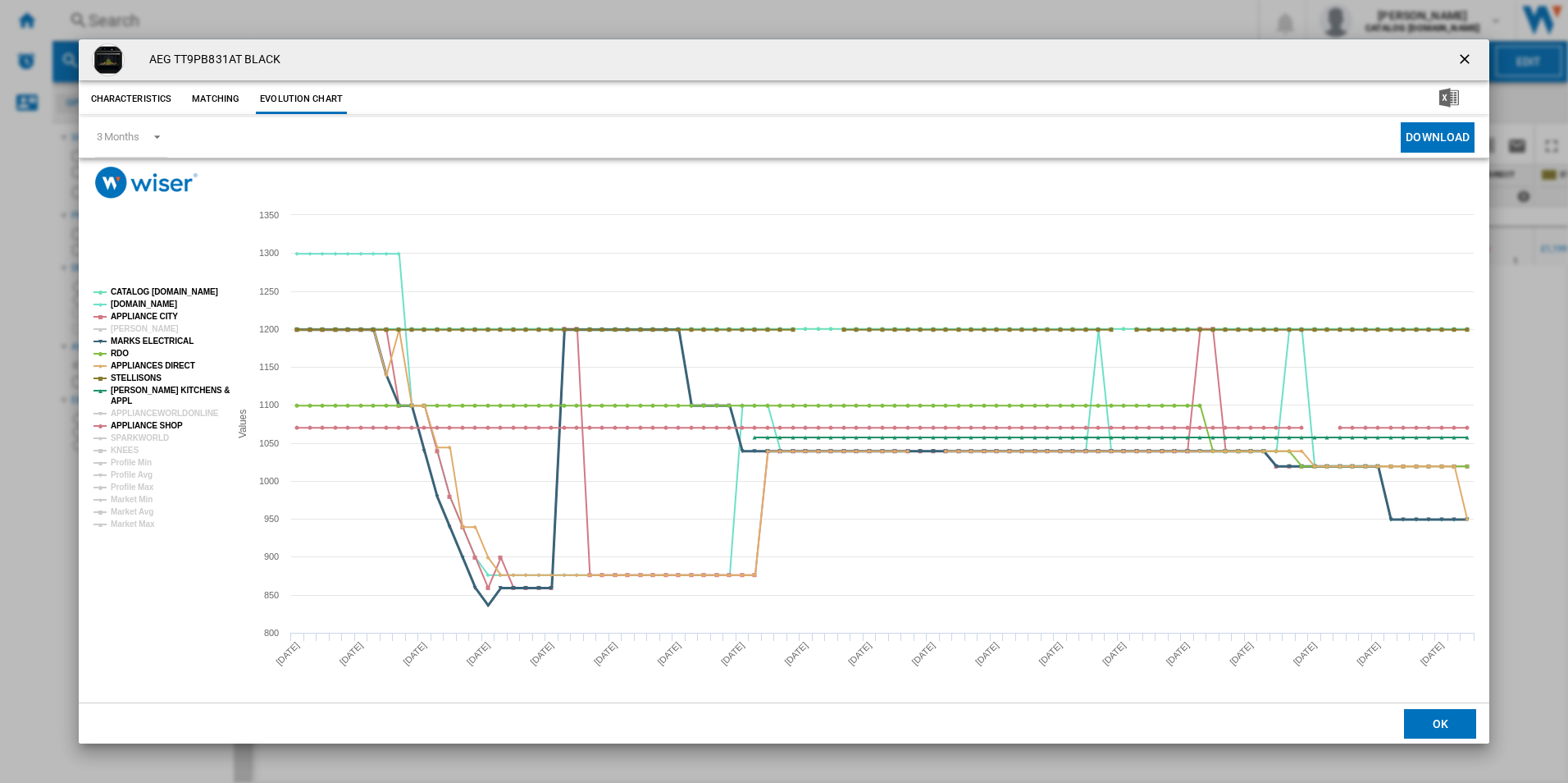
click at [125, 343] on tspan "MARKS ELECTRICAL" at bounding box center [153, 340] width 83 height 9
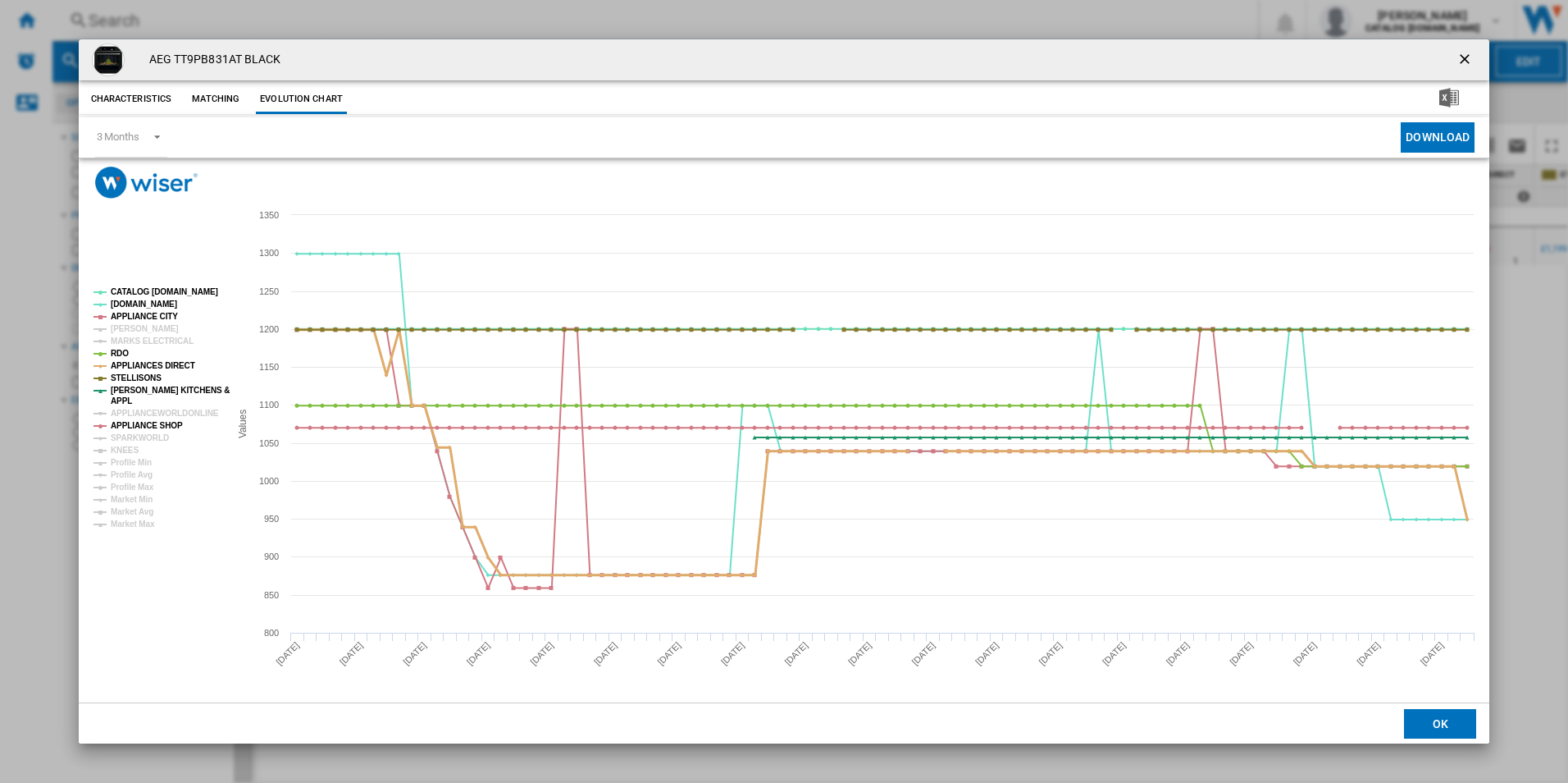
click at [126, 364] on tspan "APPLIANCES DIRECT" at bounding box center [153, 365] width 84 height 9
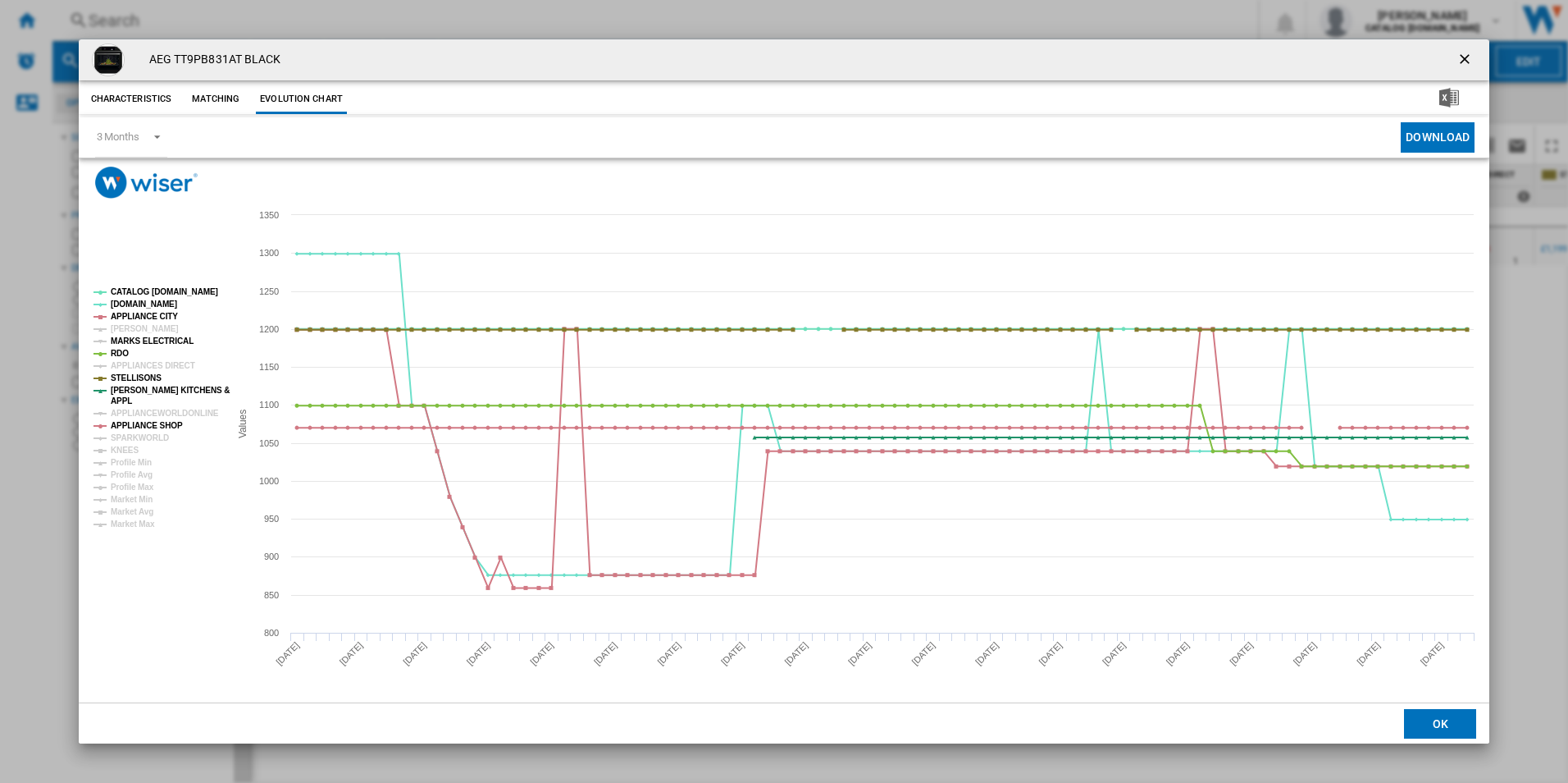
click at [126, 338] on tspan "MARKS ELECTRICAL" at bounding box center [153, 340] width 83 height 9
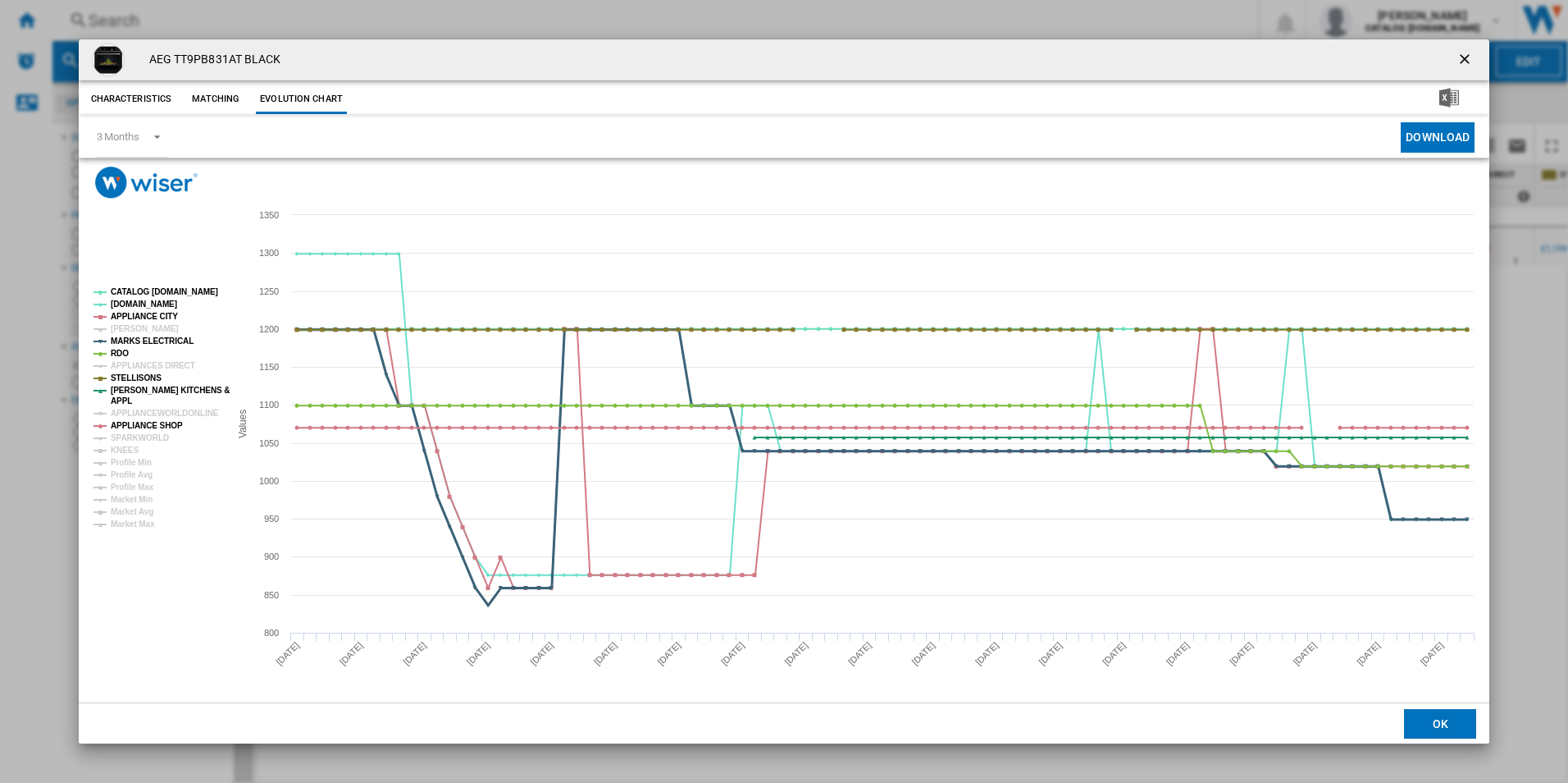
click at [126, 338] on tspan "MARKS ELECTRICAL" at bounding box center [153, 340] width 83 height 9
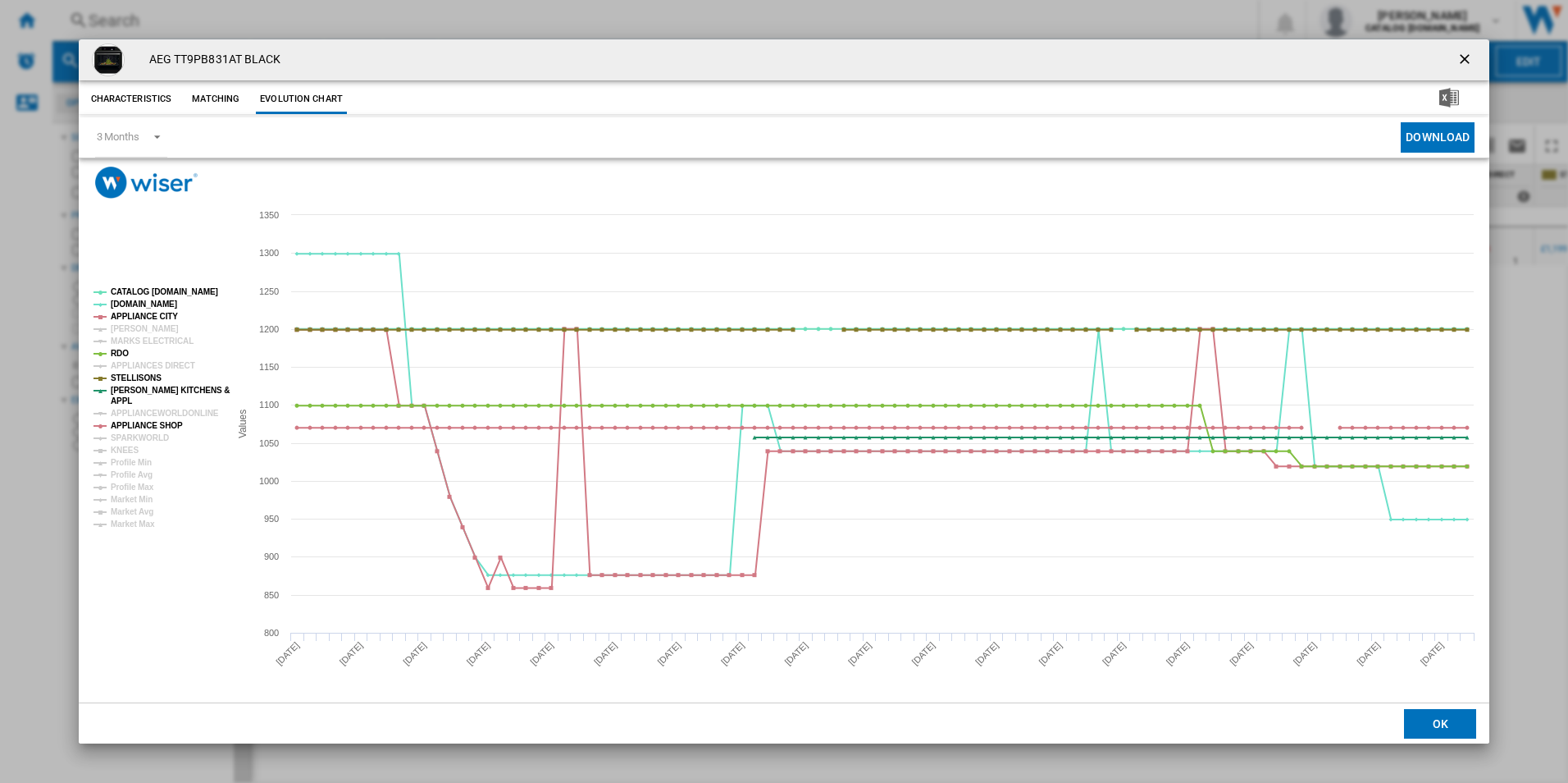
click at [126, 338] on tspan "MARKS ELECTRICAL" at bounding box center [153, 340] width 83 height 9
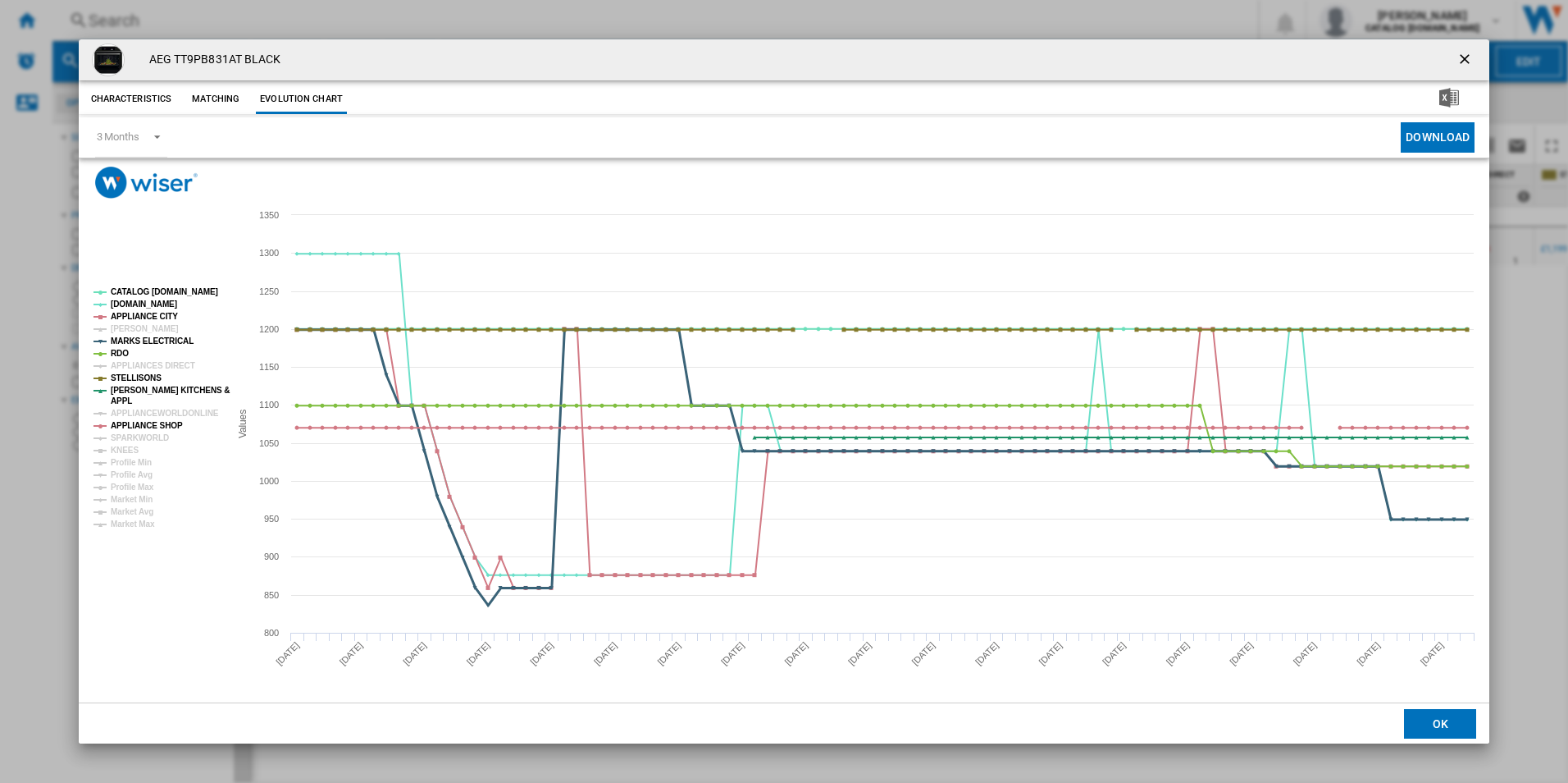
click at [126, 338] on tspan "MARKS ELECTRICAL" at bounding box center [153, 340] width 83 height 9
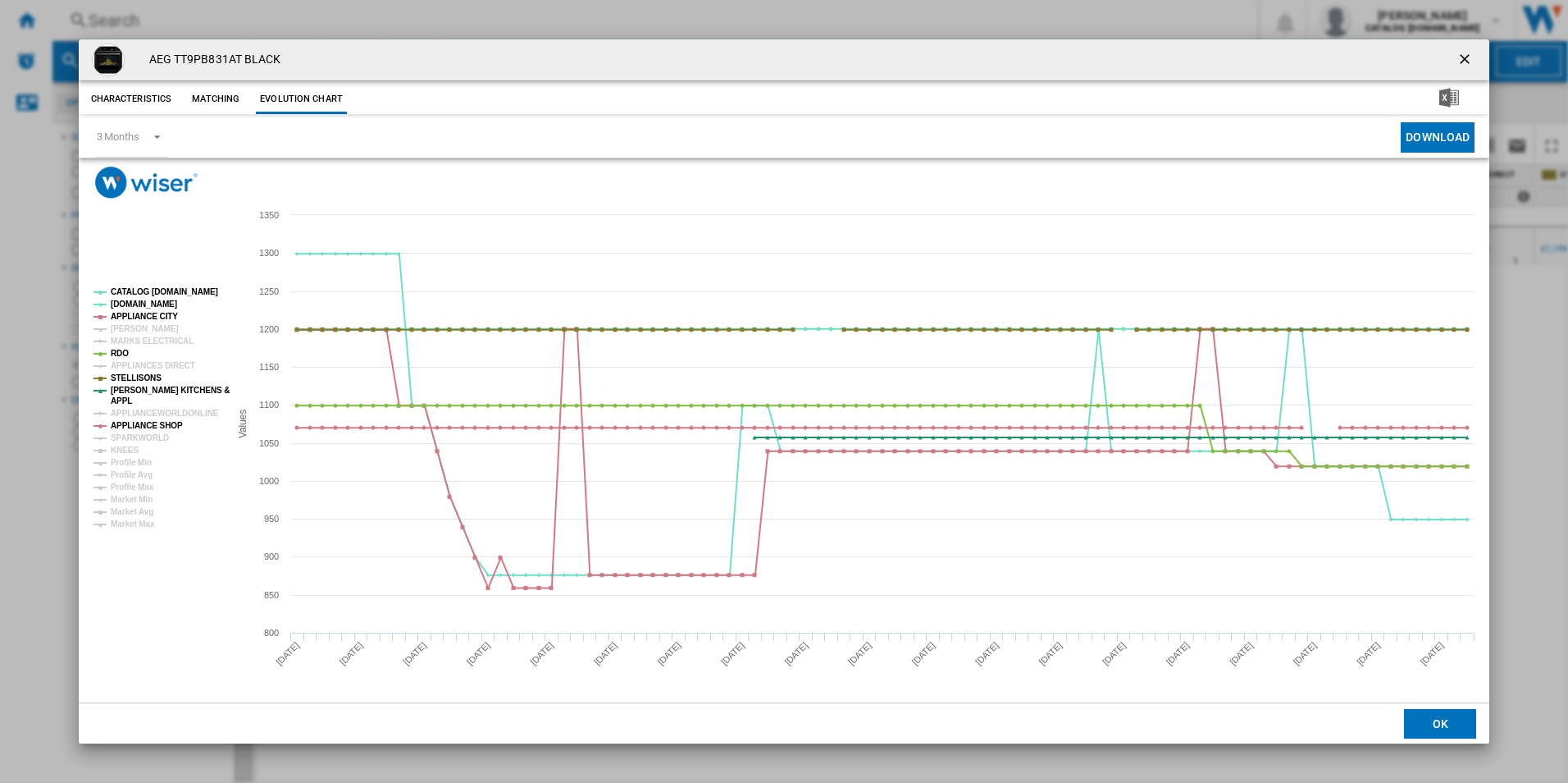
click at [127, 338] on tspan "MARKS ELECTRICAL" at bounding box center [153, 340] width 83 height 9
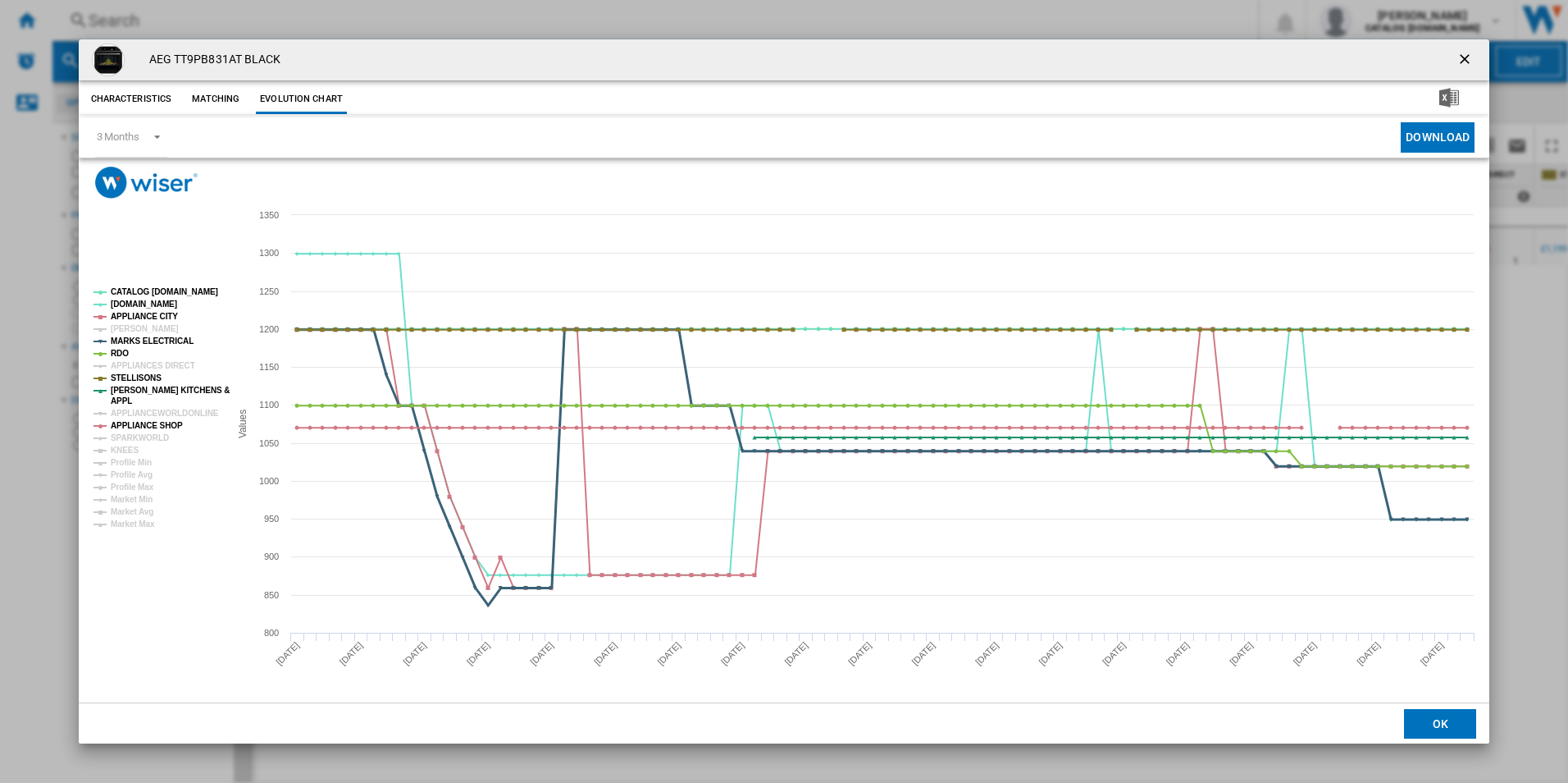
click at [127, 338] on tspan "MARKS ELECTRICAL" at bounding box center [153, 340] width 83 height 9
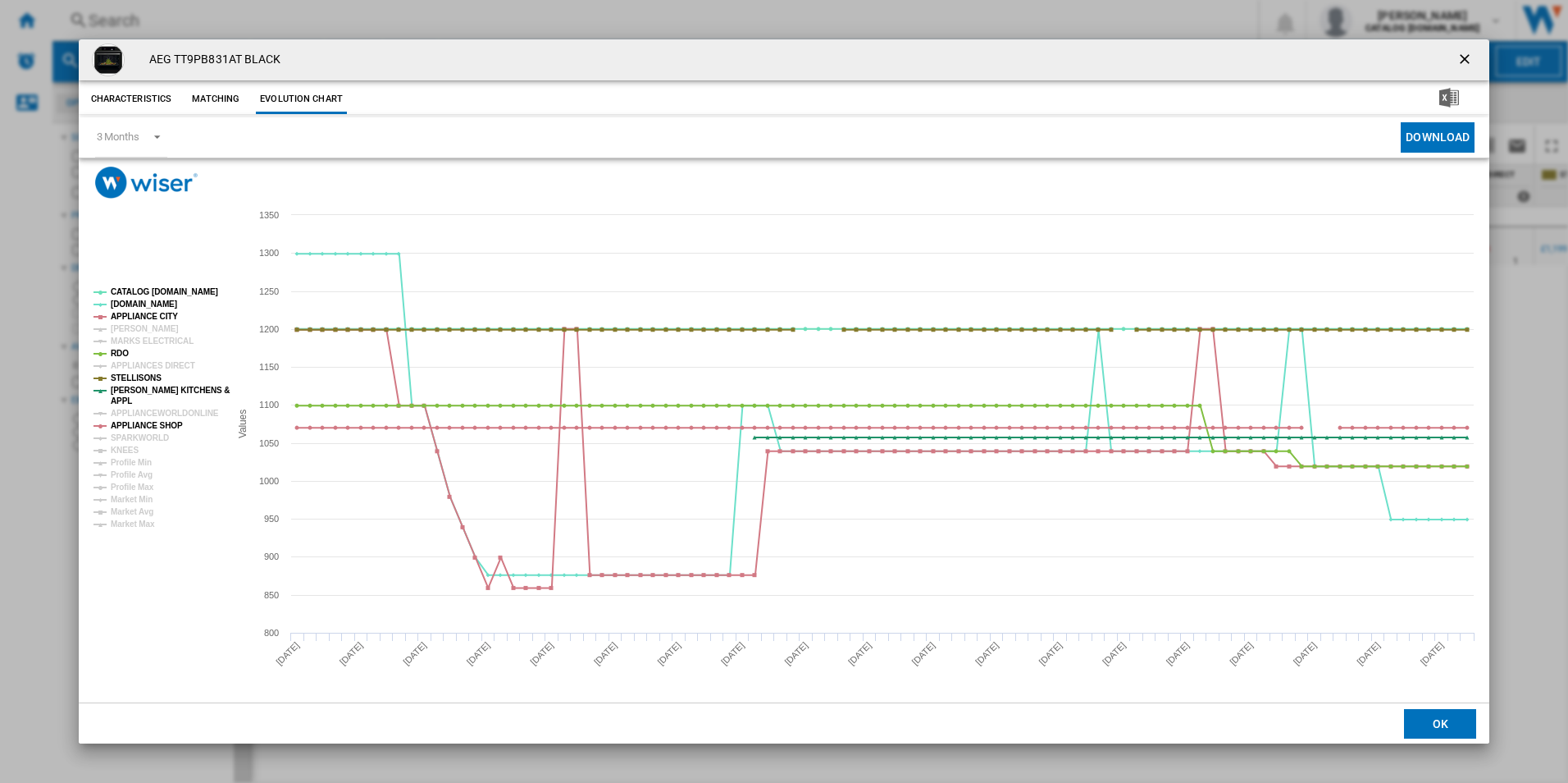
click at [127, 338] on tspan "MARKS ELECTRICAL" at bounding box center [153, 340] width 83 height 9
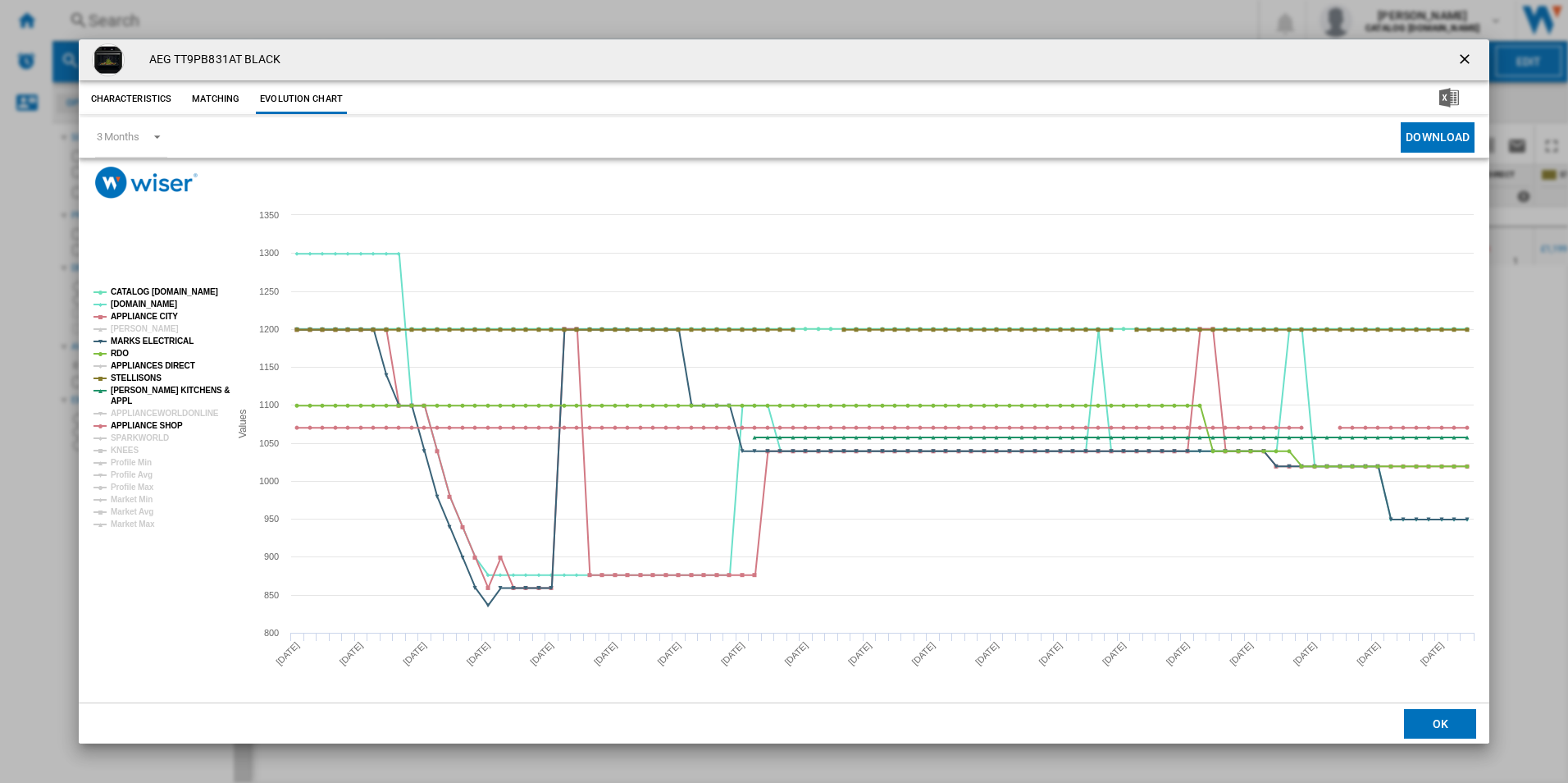
click at [126, 361] on tspan "APPLIANCES DIRECT" at bounding box center [153, 365] width 84 height 9
click at [121, 421] on tspan "APPLIANCE SHOP" at bounding box center [147, 425] width 72 height 9
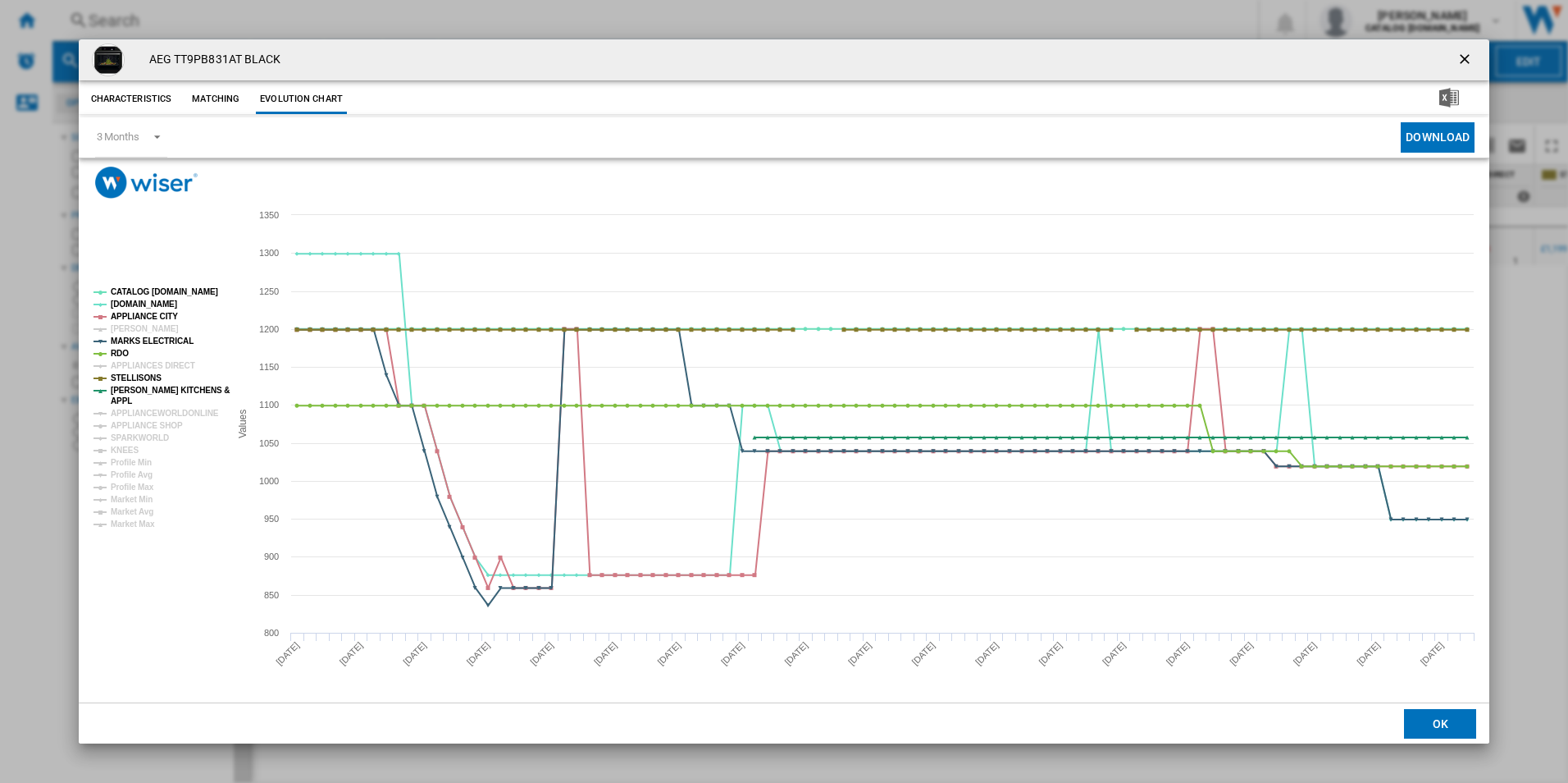
click at [121, 421] on tspan "APPLIANCE SHOP" at bounding box center [147, 425] width 72 height 9
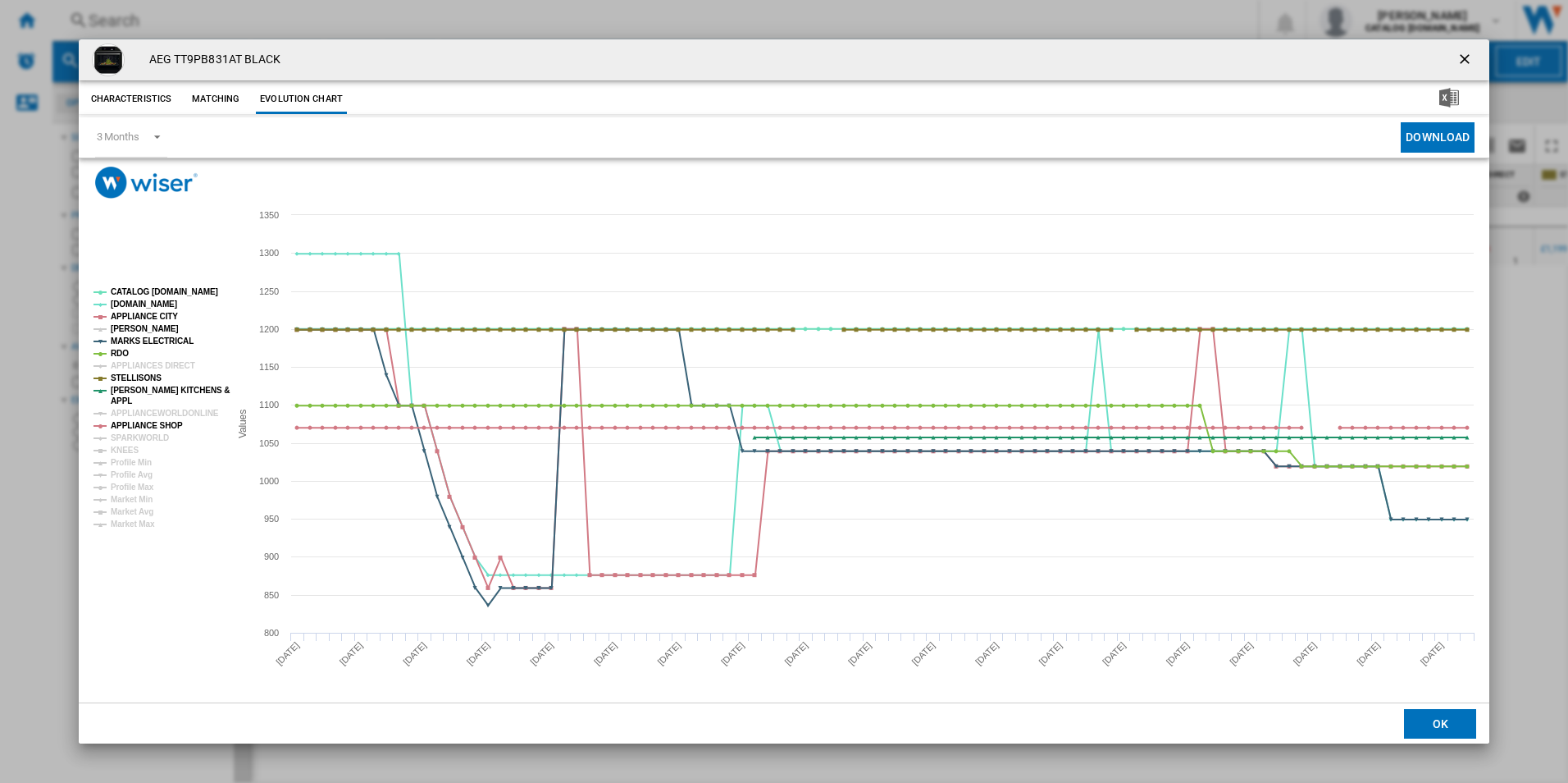
click at [139, 326] on tspan "JOHN LEWIS" at bounding box center [145, 328] width 68 height 9
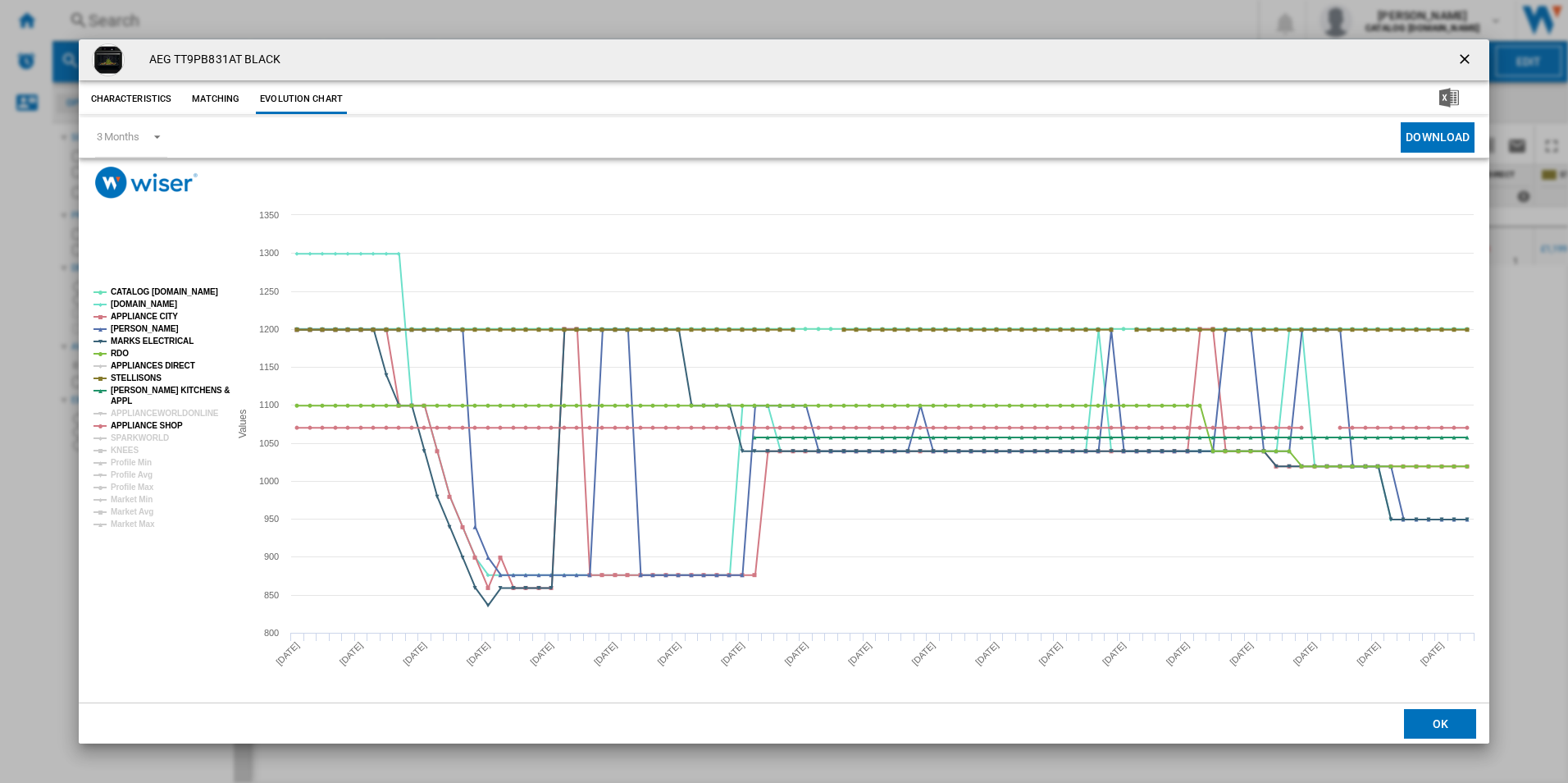
click at [131, 361] on tspan "APPLIANCES DIRECT" at bounding box center [153, 365] width 84 height 9
click at [111, 337] on tspan "MARKS ELECTRICAL" at bounding box center [153, 340] width 83 height 9
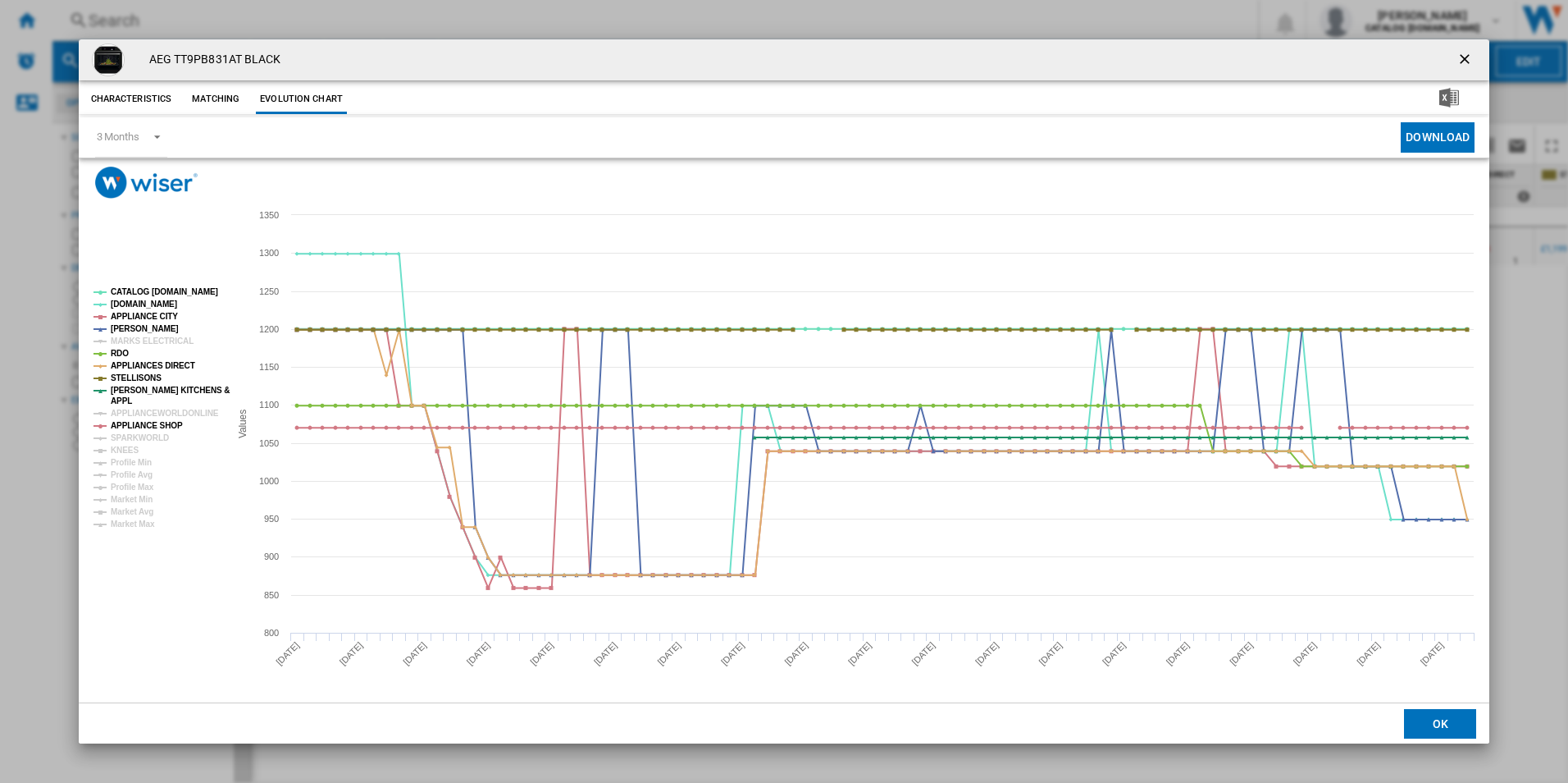
click at [111, 337] on tspan "MARKS ELECTRICAL" at bounding box center [153, 340] width 83 height 9
